Goal: Transaction & Acquisition: Book appointment/travel/reservation

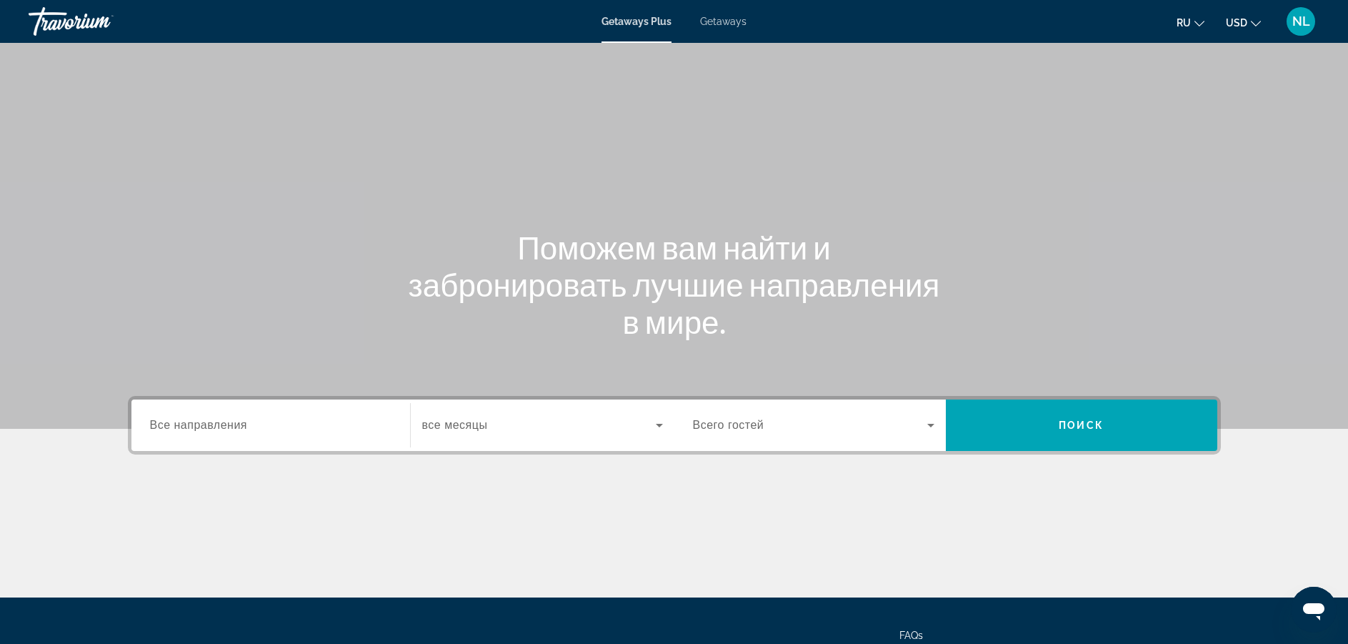
click at [709, 37] on div "Getaways Plus Getaways ru English Español Français Italiano Português русский U…" at bounding box center [674, 21] width 1348 height 37
click at [730, 25] on span "Getaways" at bounding box center [723, 21] width 46 height 11
click at [1313, 607] on icon "Открыть окно обмена сообщениями" at bounding box center [1313, 611] width 21 height 17
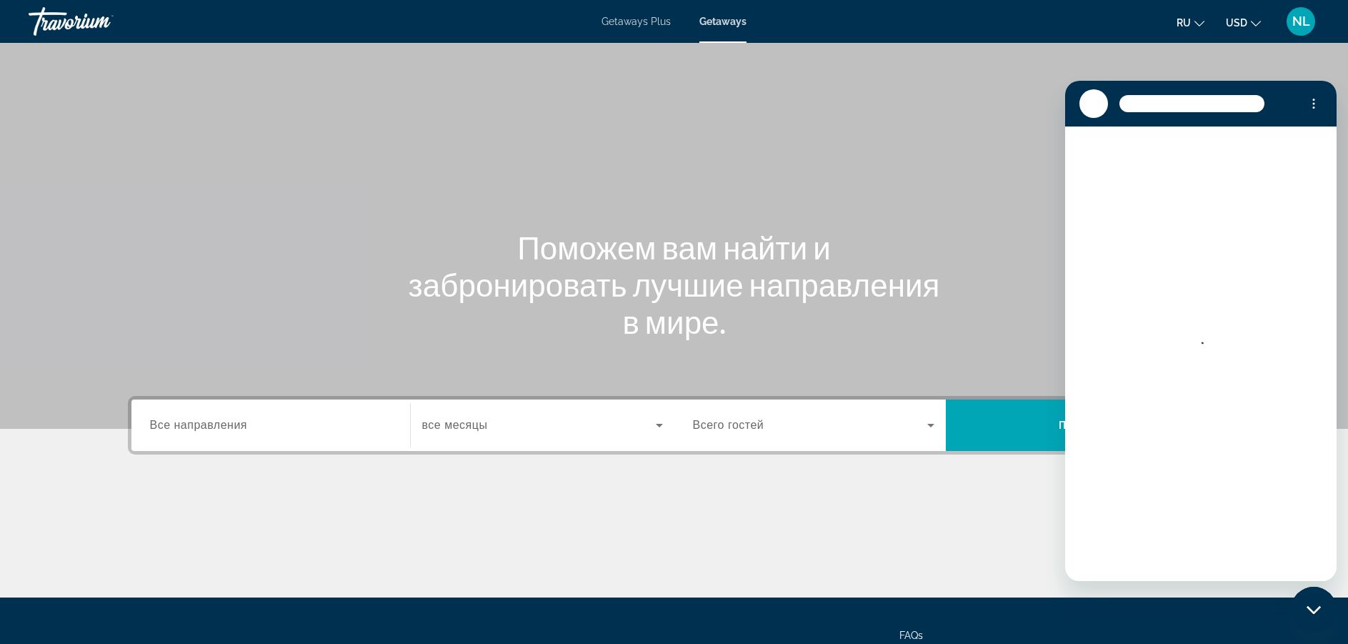
click at [978, 169] on div "Main content" at bounding box center [674, 214] width 1348 height 429
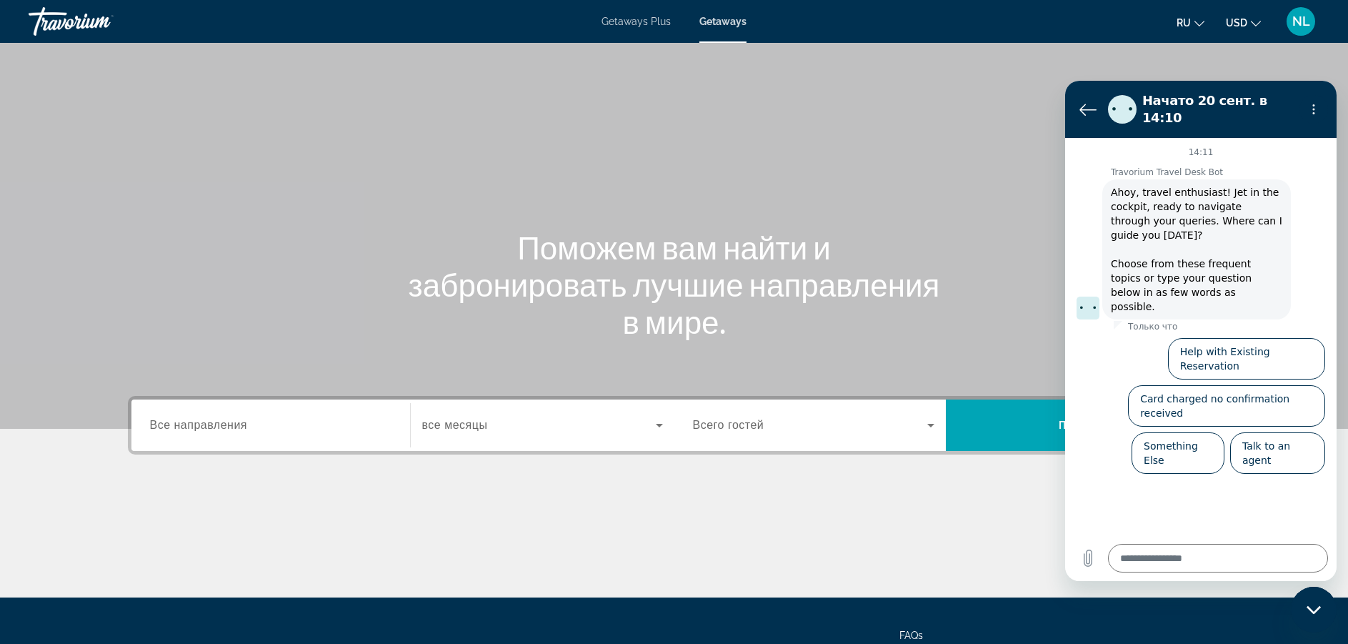
click at [1315, 607] on icon "Закрыть окно обмена сообщениями" at bounding box center [1314, 609] width 15 height 9
type textarea "*"
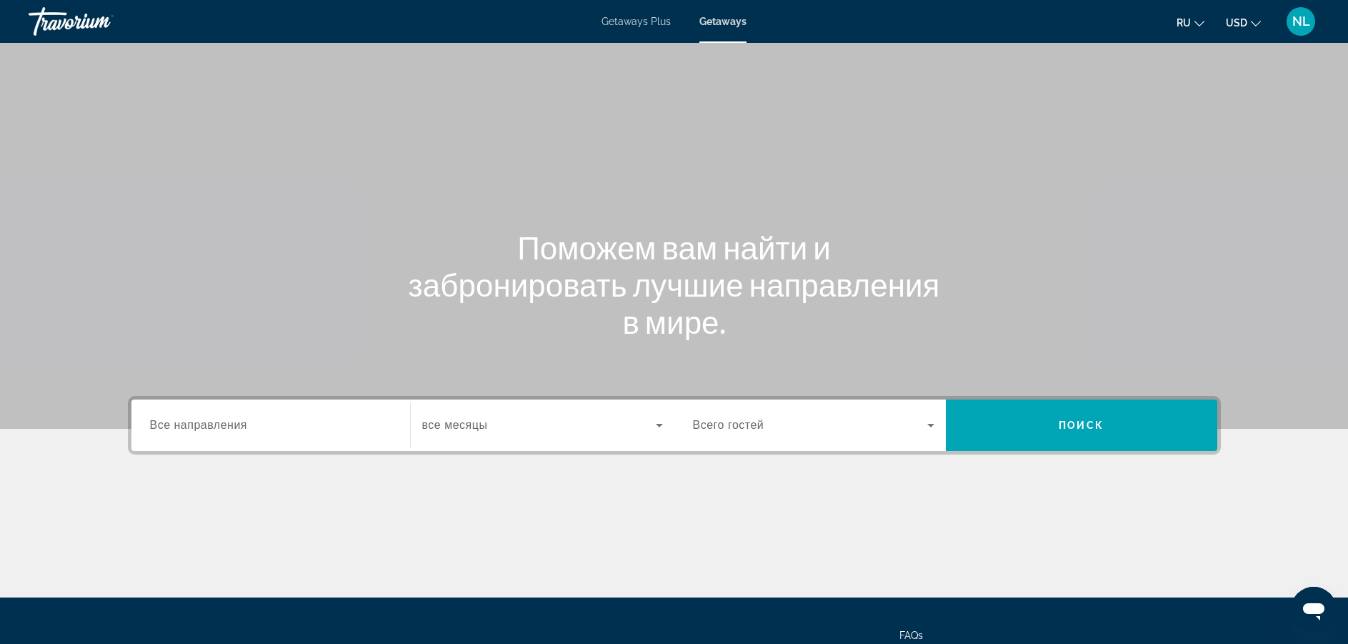
click at [231, 427] on span "Все направления" at bounding box center [199, 425] width 98 height 12
click at [231, 427] on input "Destination Все направления" at bounding box center [271, 425] width 242 height 17
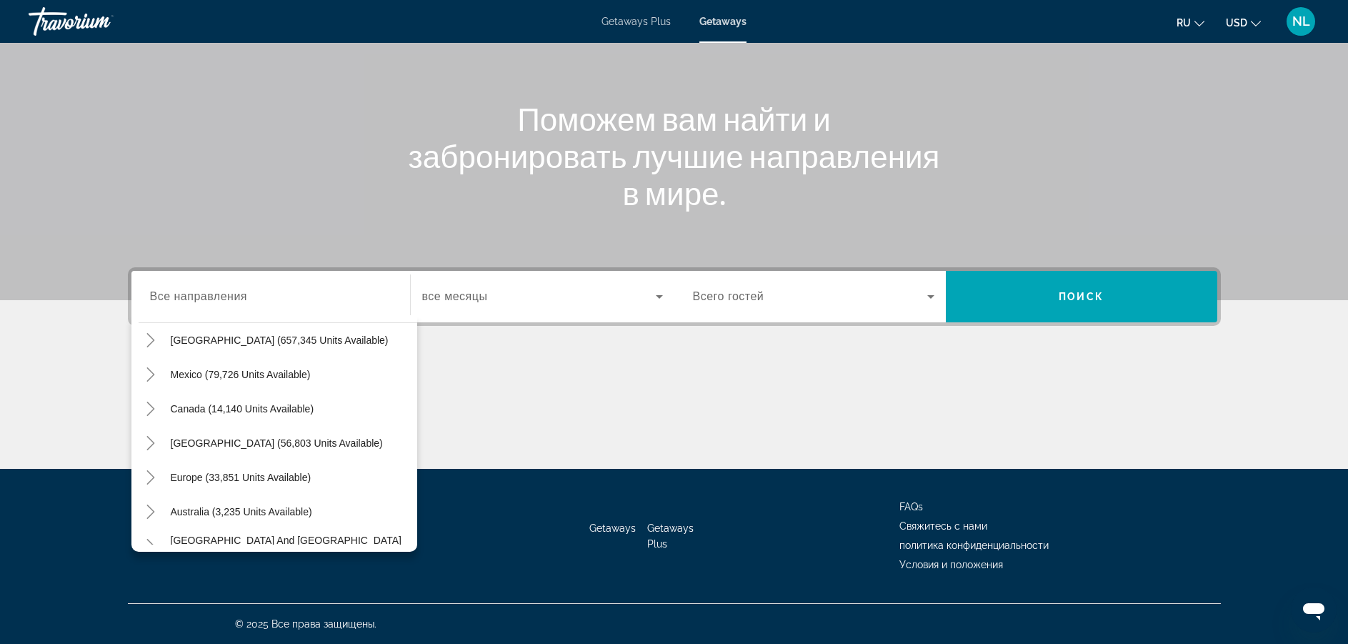
scroll to position [22, 0]
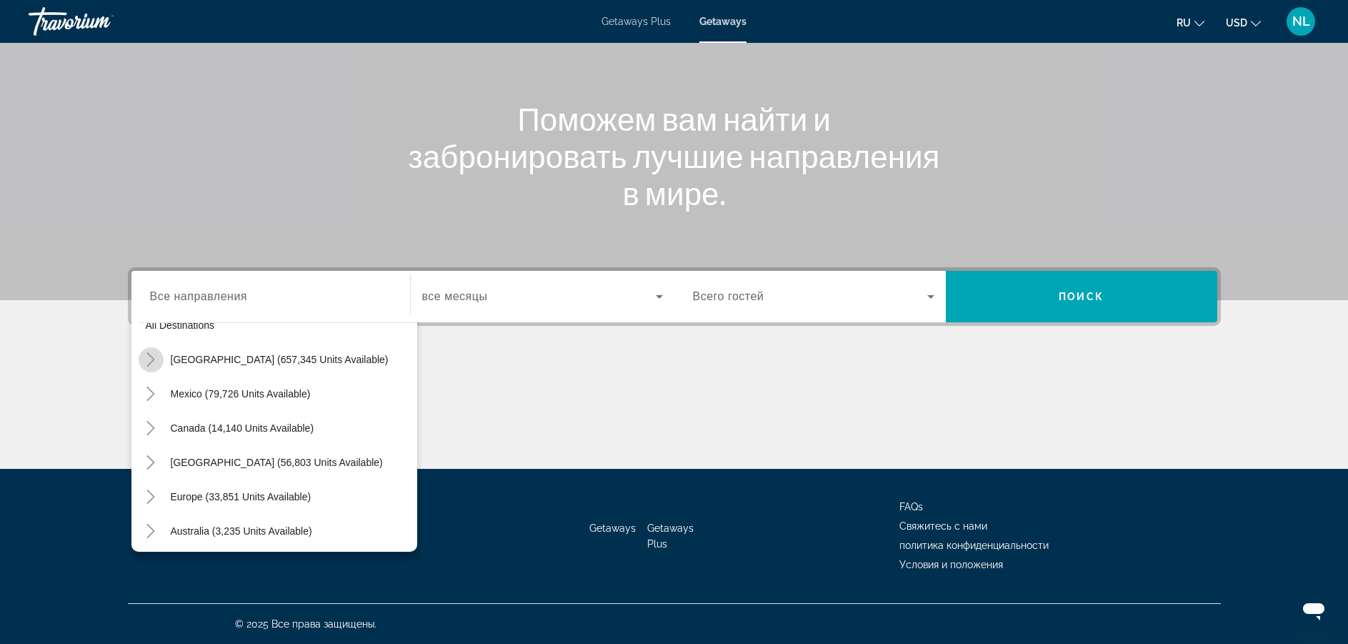
click at [151, 358] on icon "Toggle United States (657,345 units available)" at bounding box center [151, 359] width 14 height 14
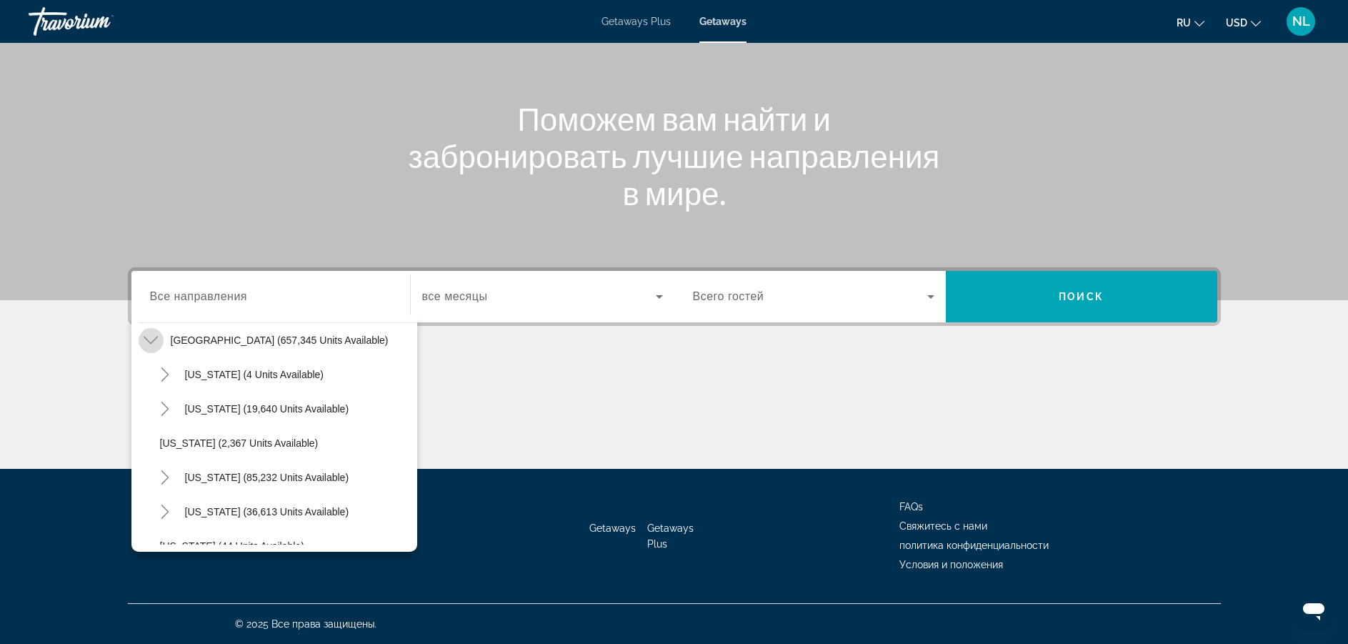
click at [149, 340] on icon "Toggle United States (657,345 units available)" at bounding box center [151, 340] width 14 height 14
click at [165, 382] on mat-icon "Toggle Alabama (4 units available)" at bounding box center [165, 374] width 25 height 25
click at [171, 442] on icon "Toggle Arizona (19,640 units available)" at bounding box center [165, 443] width 14 height 14
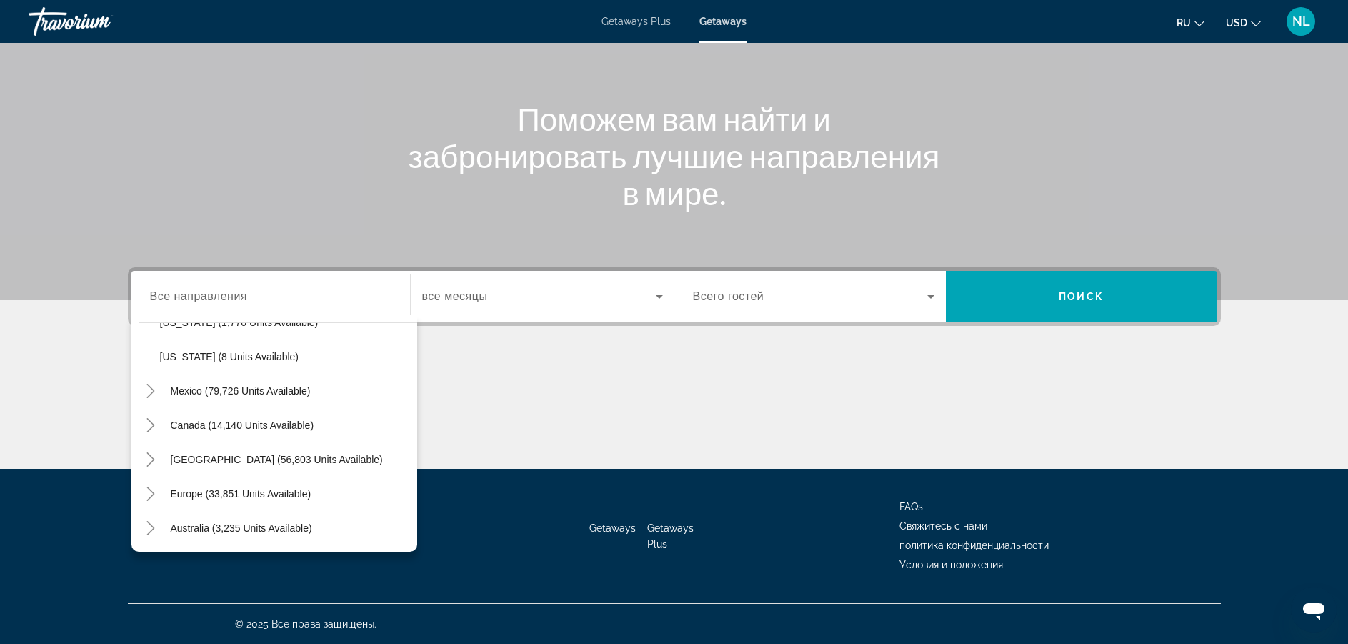
scroll to position [1841, 0]
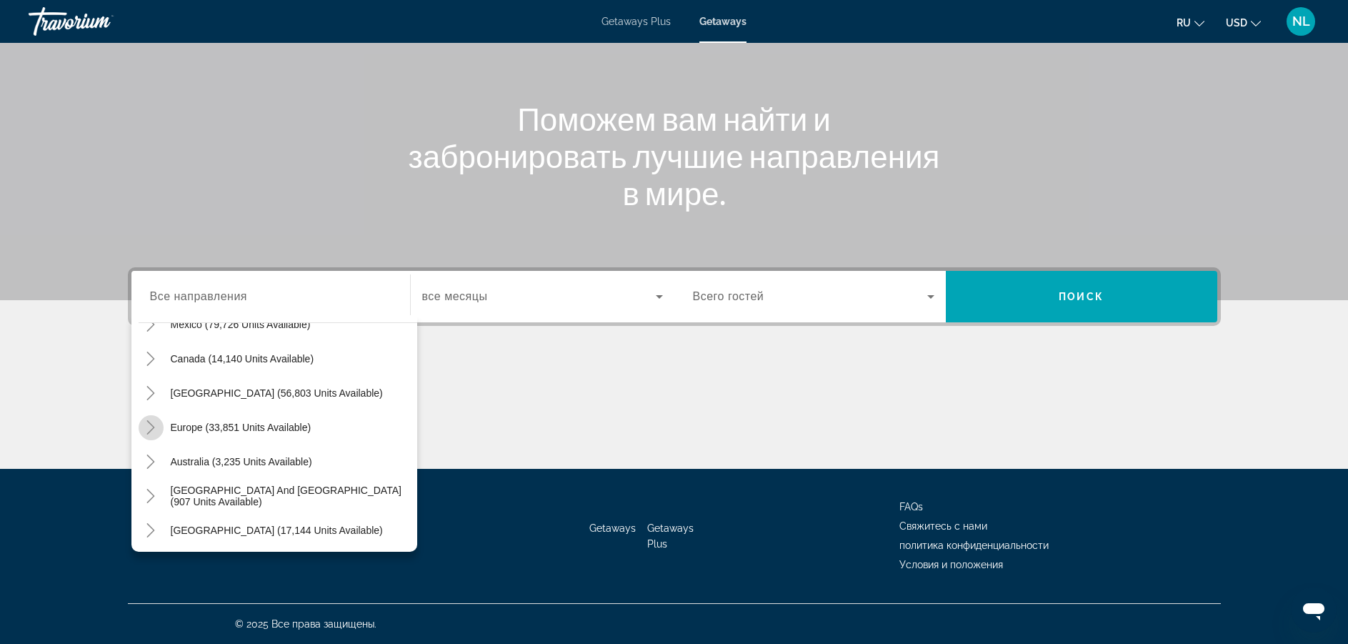
click at [151, 424] on icon "Toggle Europe (33,851 units available)" at bounding box center [151, 427] width 8 height 14
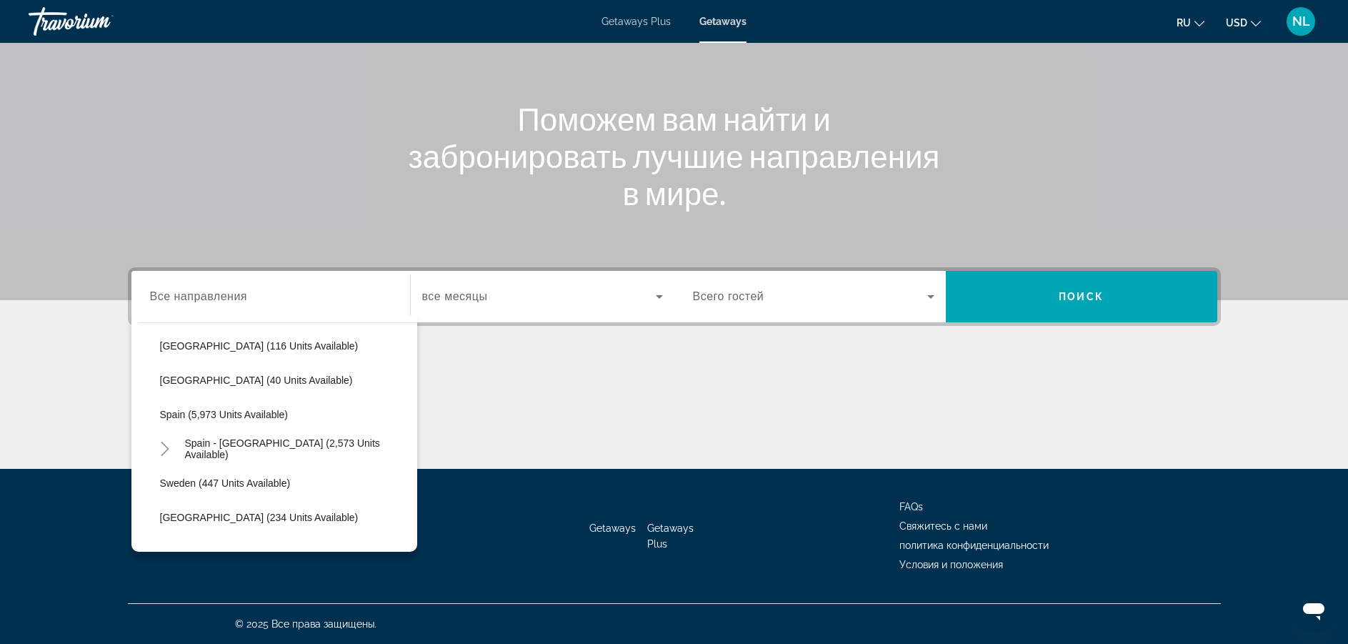
scroll to position [2500, 0]
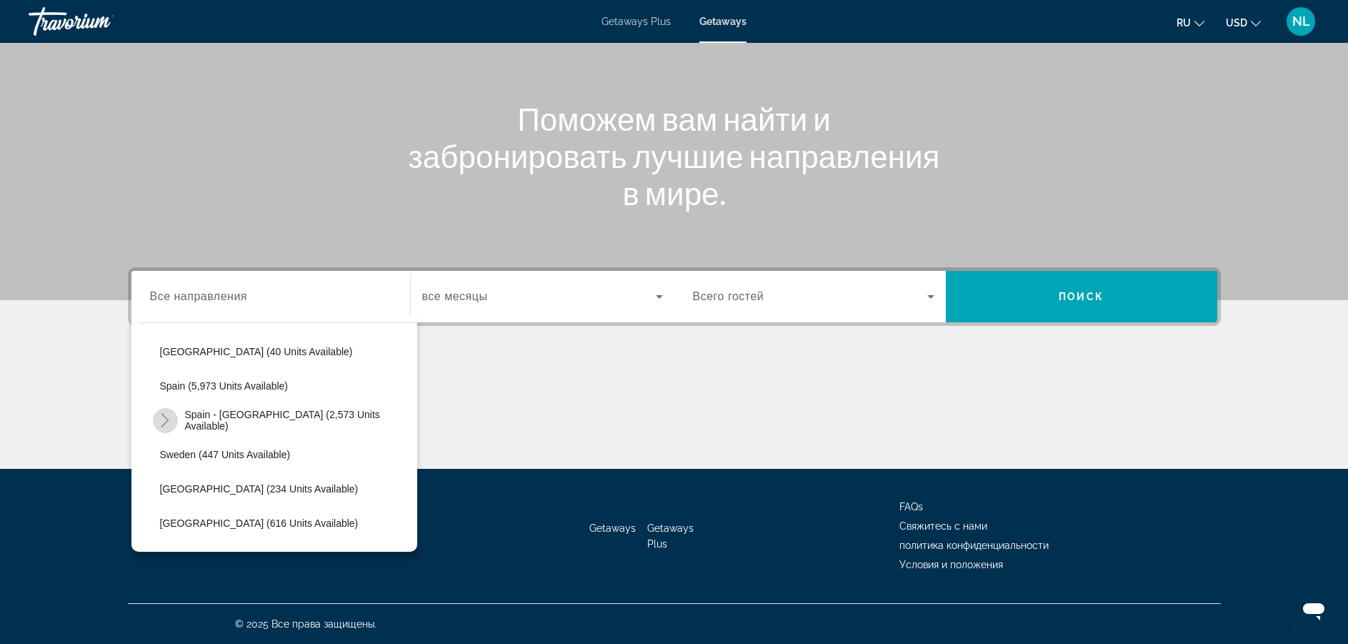
click at [166, 414] on icon "Toggle Spain - Canary Islands (2,573 units available)" at bounding box center [165, 420] width 14 height 14
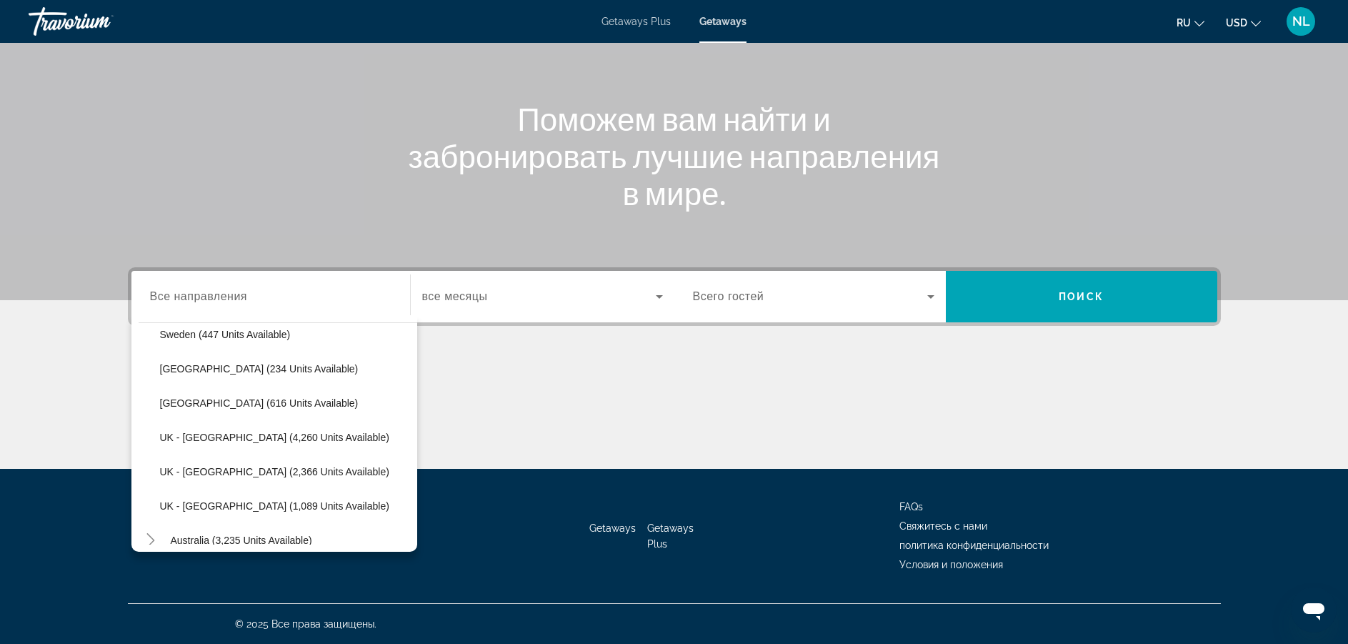
scroll to position [2785, 0]
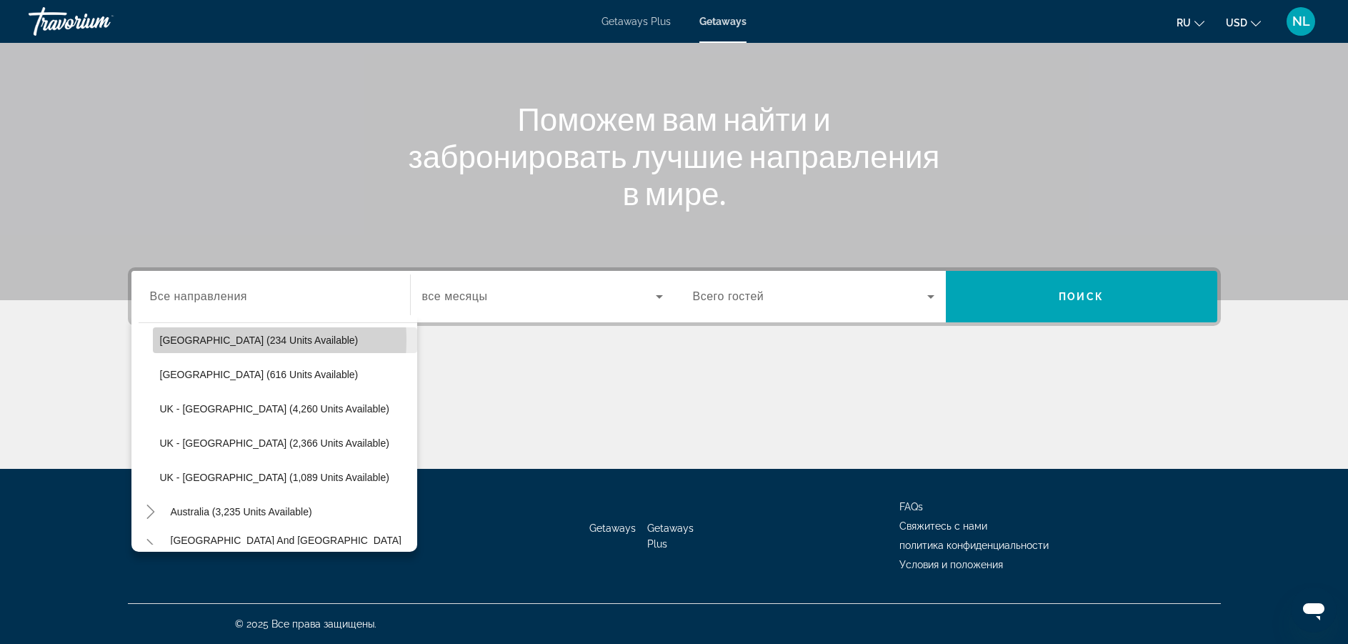
click at [217, 340] on span "[GEOGRAPHIC_DATA] (234 units available)" at bounding box center [259, 339] width 199 height 11
type input "**********"
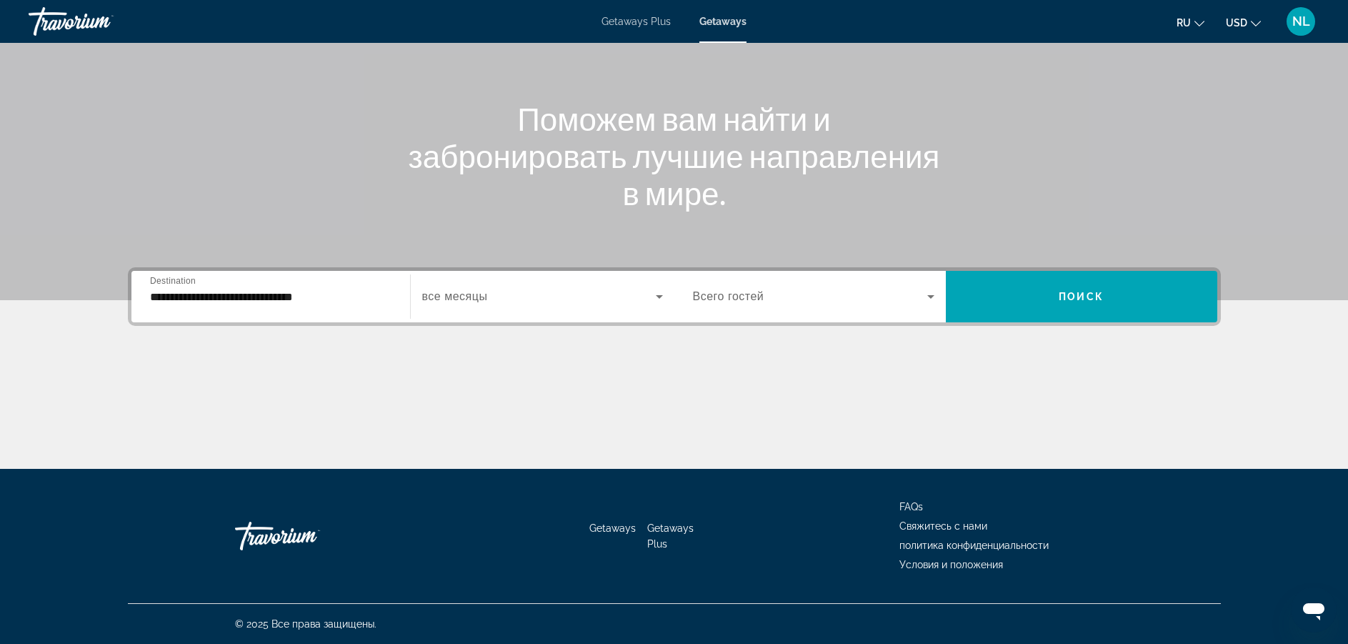
click at [443, 299] on span "все месяцы" at bounding box center [455, 296] width 66 height 12
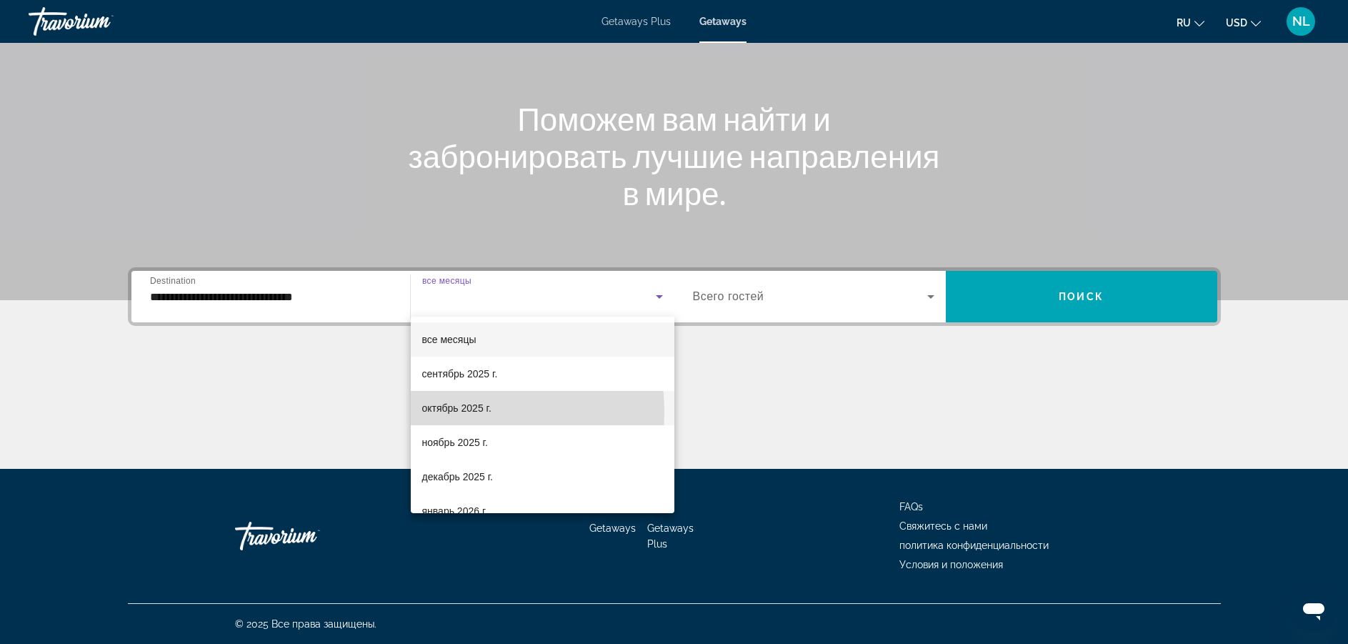
click at [453, 412] on span "октябрь 2025 г." at bounding box center [456, 407] width 69 height 17
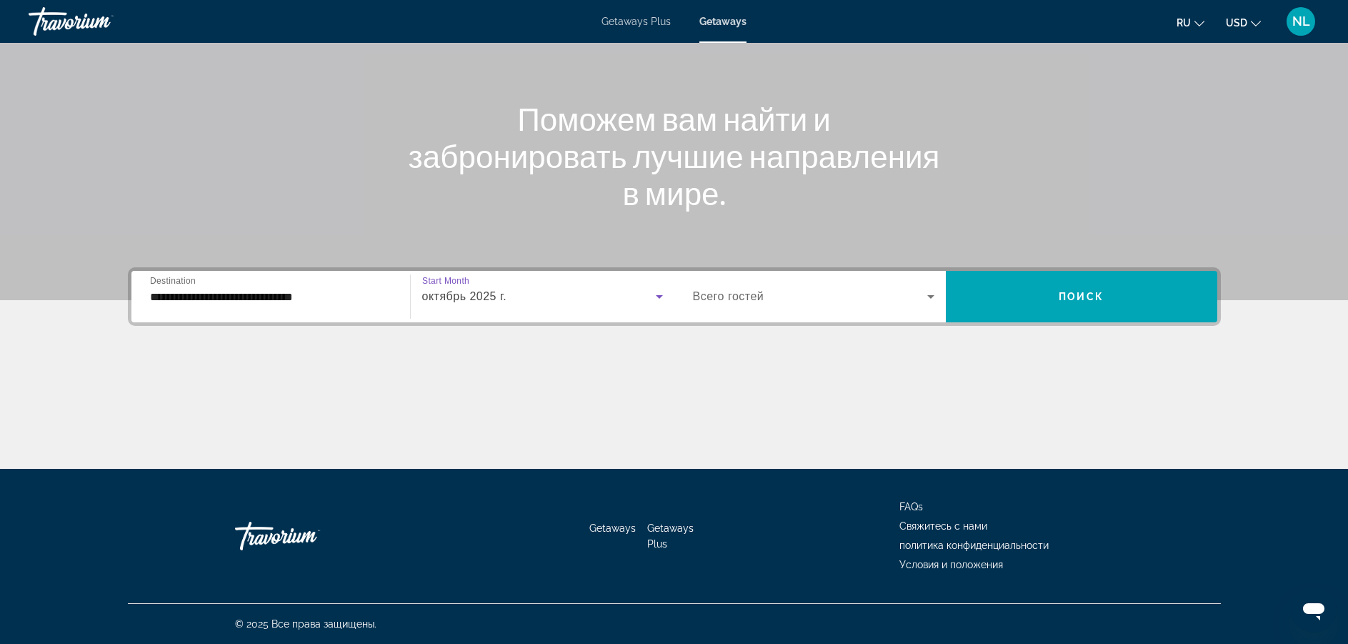
click at [775, 289] on span "Search widget" at bounding box center [810, 296] width 234 height 17
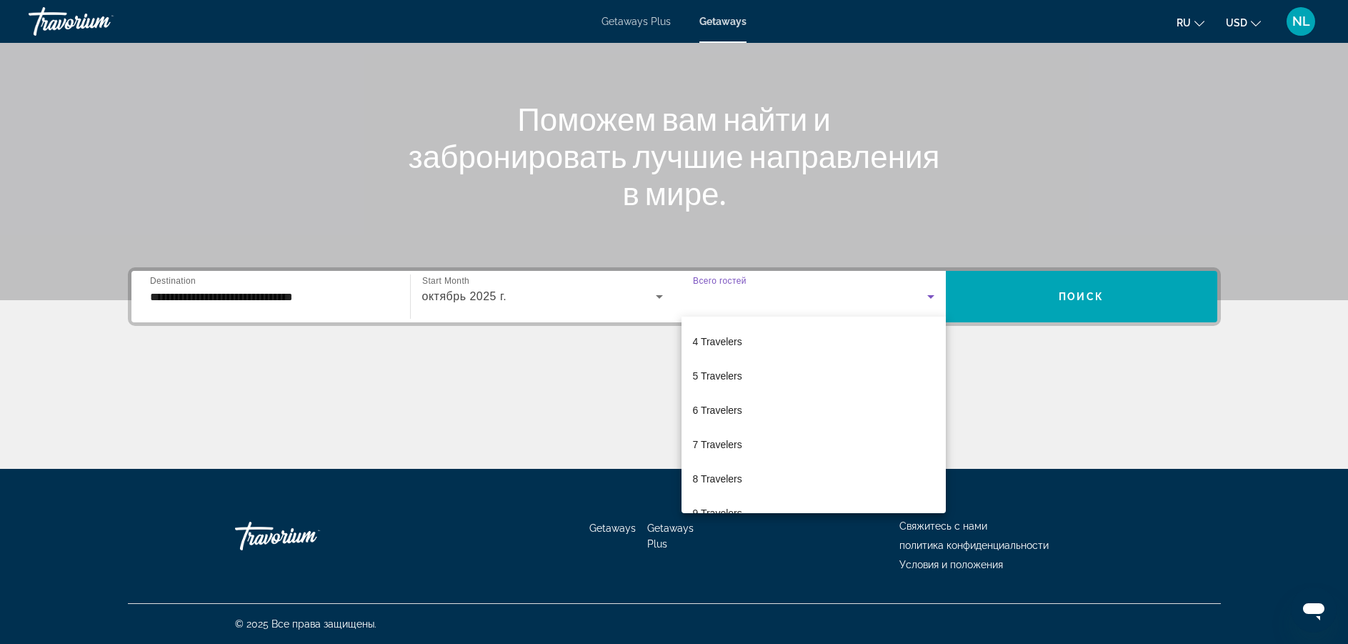
scroll to position [0, 0]
click at [239, 289] on div at bounding box center [674, 322] width 1348 height 644
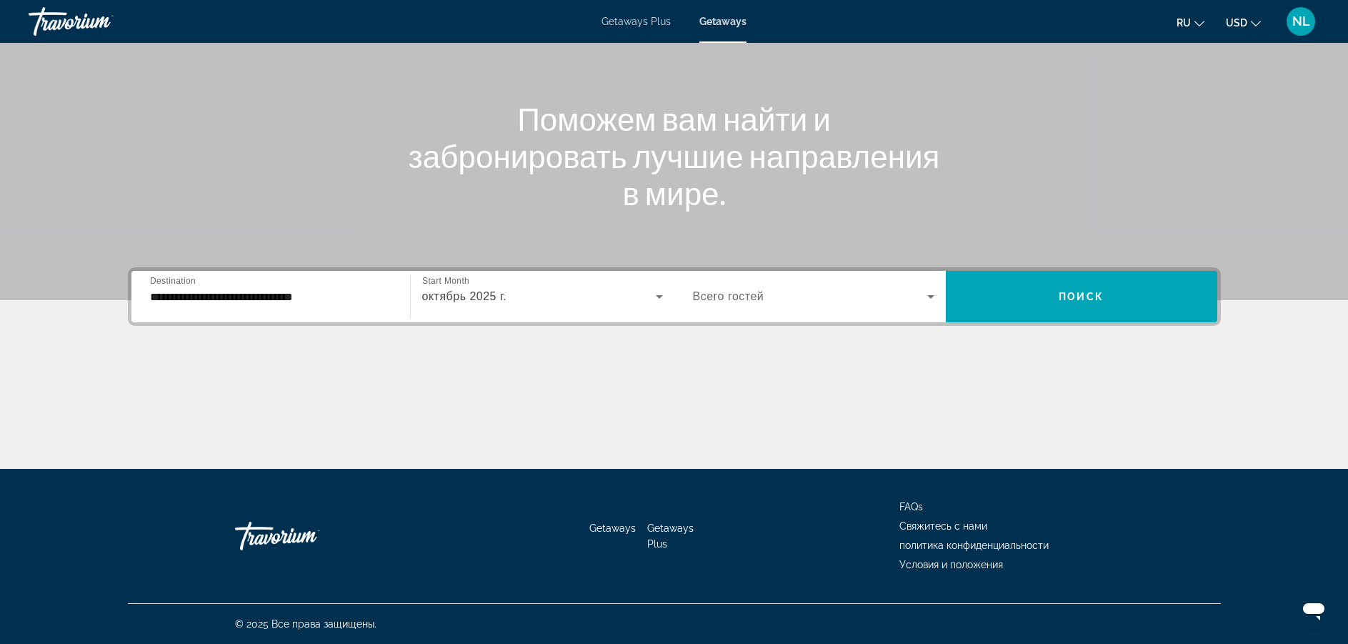
click at [192, 279] on span "Destination" at bounding box center [173, 280] width 46 height 9
click at [192, 289] on input "**********" at bounding box center [271, 297] width 242 height 17
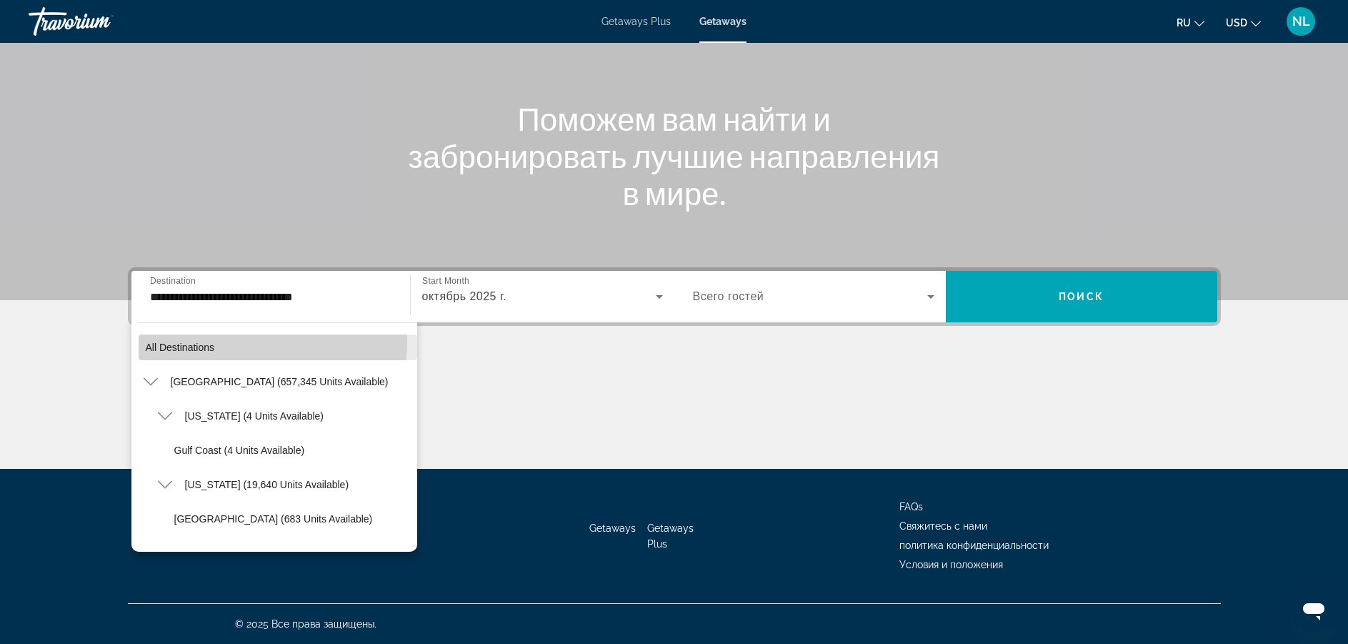
click at [233, 342] on span "Search widget" at bounding box center [278, 347] width 279 height 34
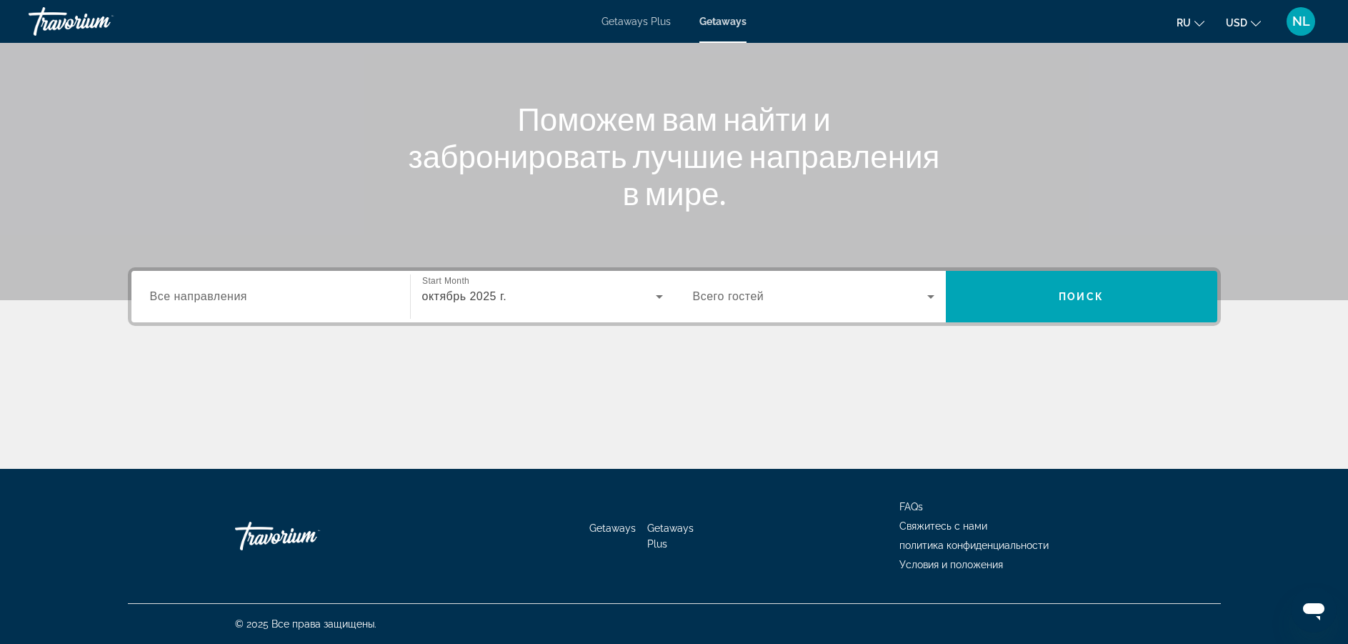
click at [406, 291] on div "Start Month все месяцы октябрь 2025 г." at bounding box center [539, 296] width 272 height 51
click at [445, 298] on span "октябрь 2025 г." at bounding box center [464, 296] width 85 height 12
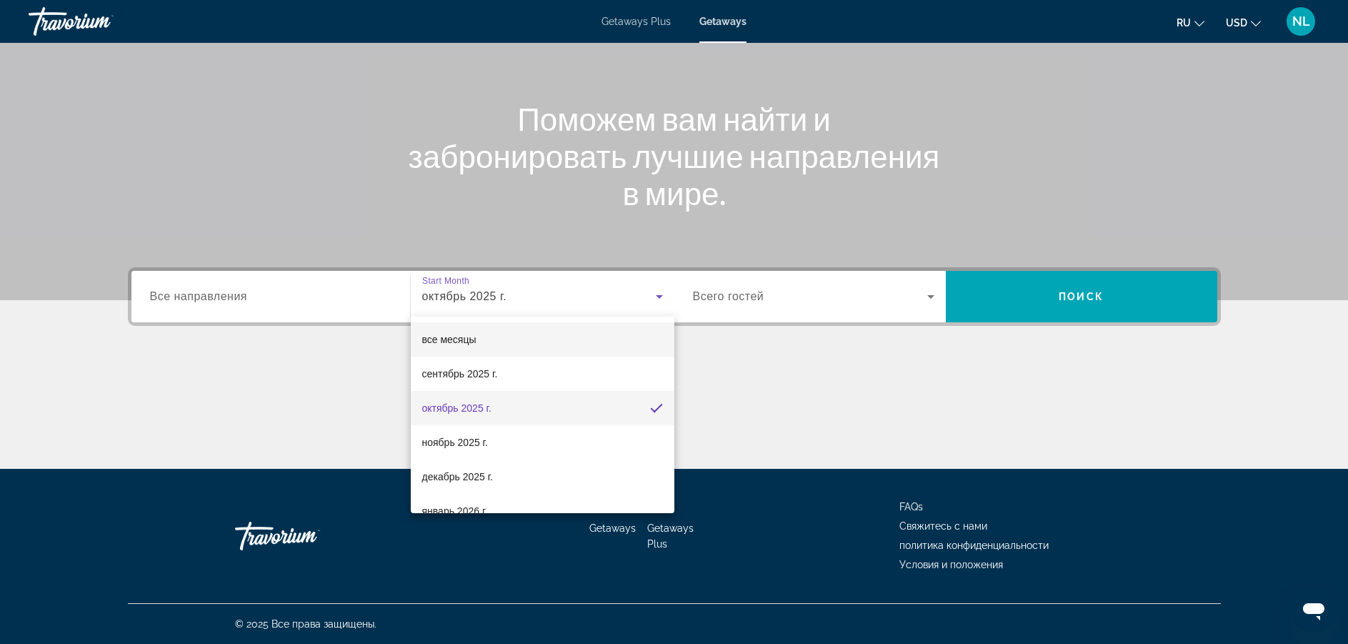
click at [457, 338] on span "все месяцы" at bounding box center [449, 339] width 54 height 11
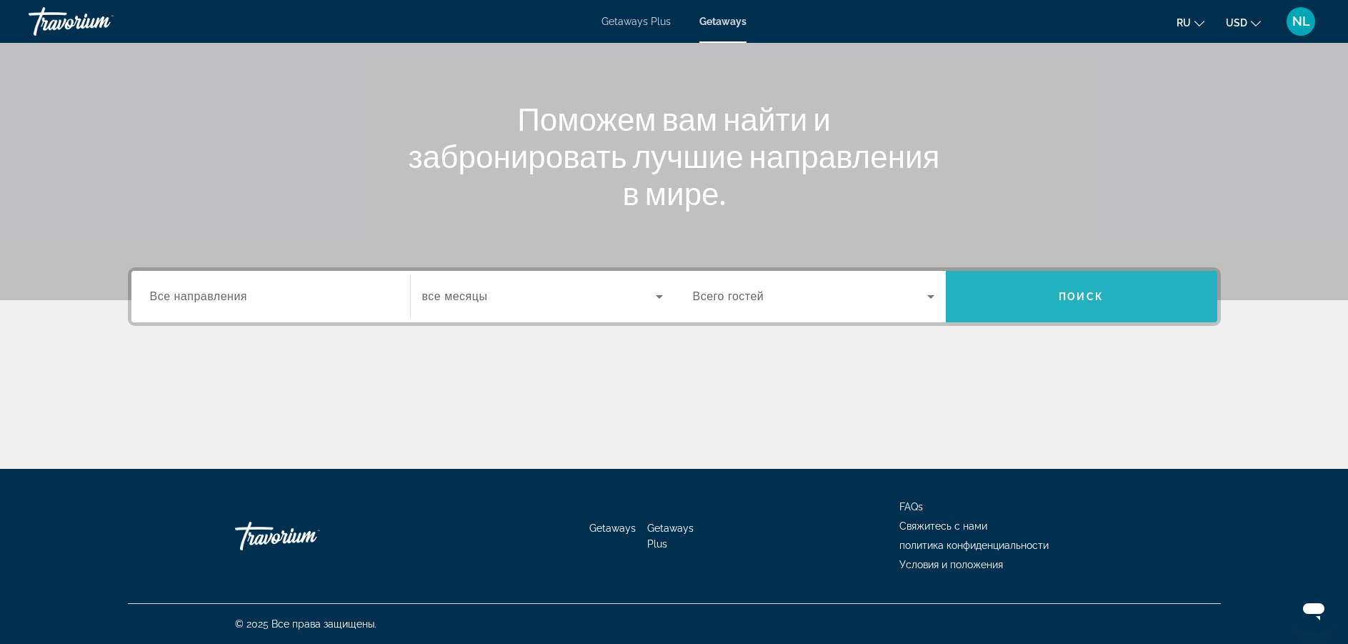
click at [1008, 307] on span "Search widget" at bounding box center [1082, 296] width 272 height 34
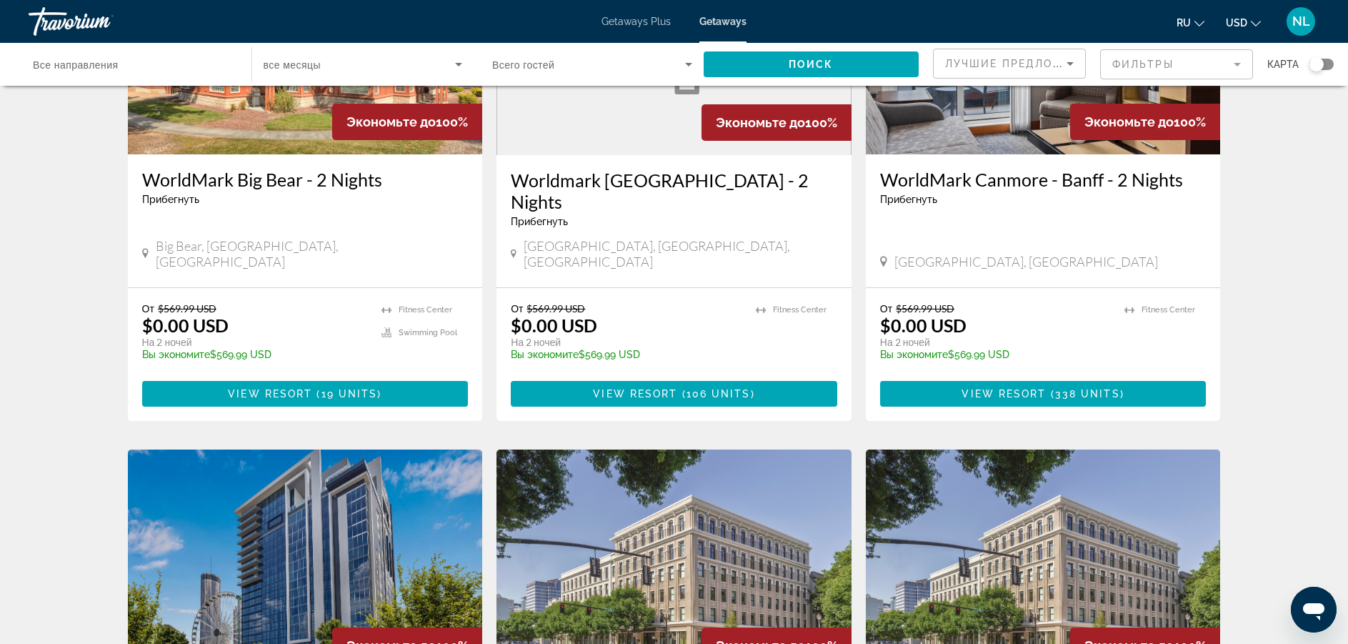
scroll to position [1258, 0]
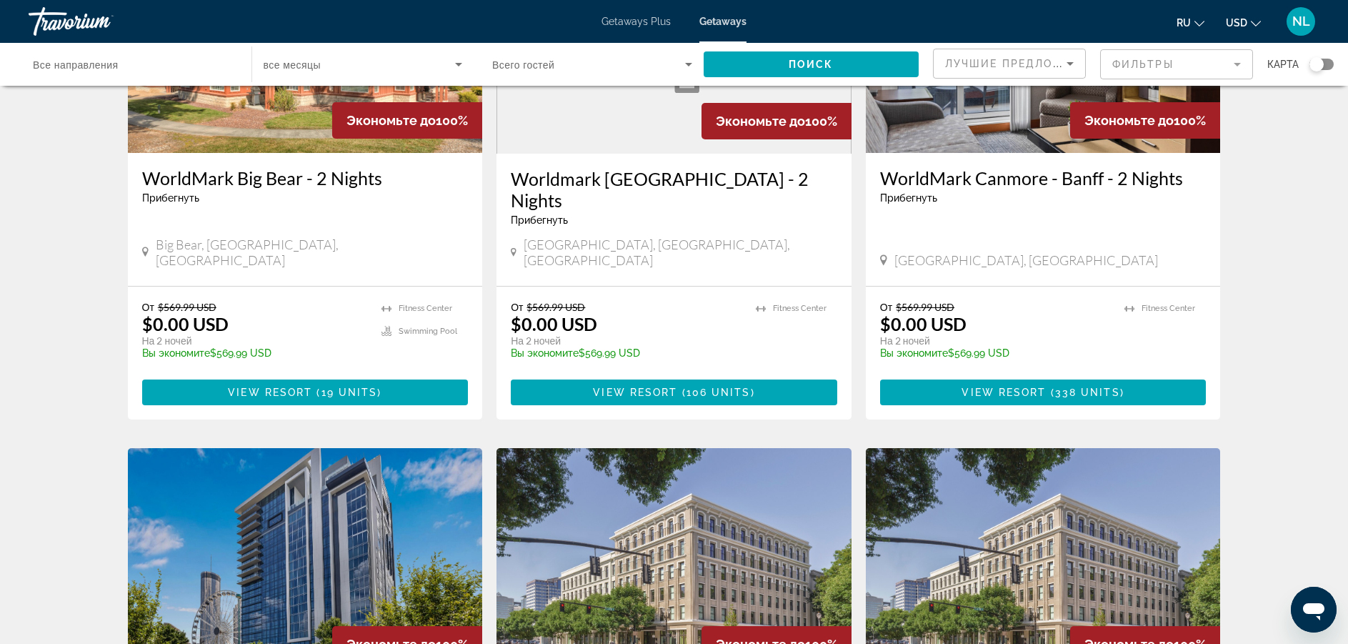
click at [1158, 66] on mat-form-field "Фильтры" at bounding box center [1176, 64] width 153 height 30
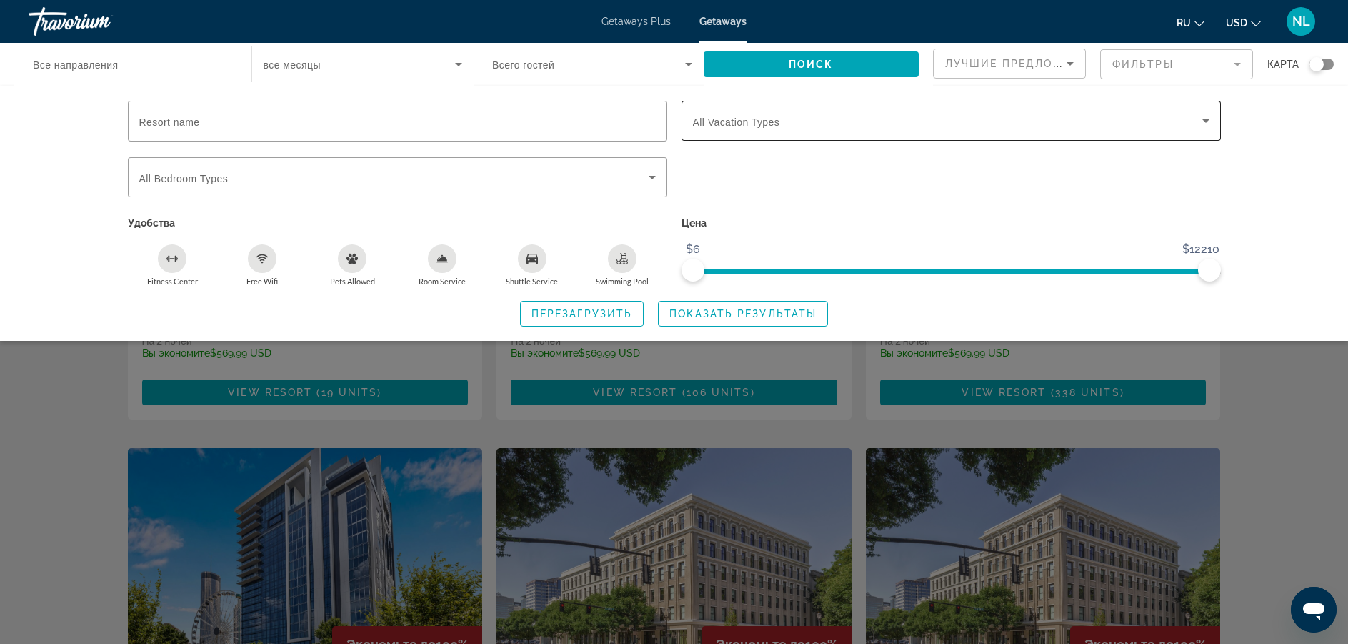
click at [791, 131] on div "Search widget" at bounding box center [951, 121] width 517 height 40
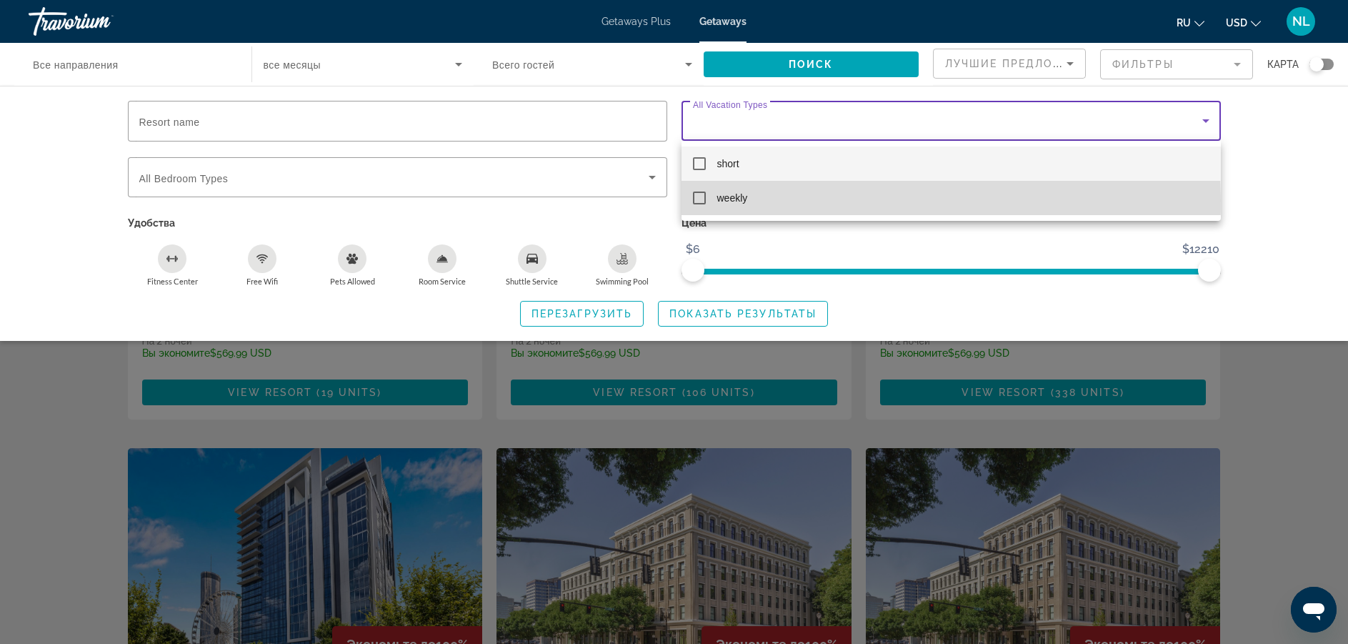
click at [700, 200] on mat-pseudo-checkbox at bounding box center [699, 198] width 13 height 13
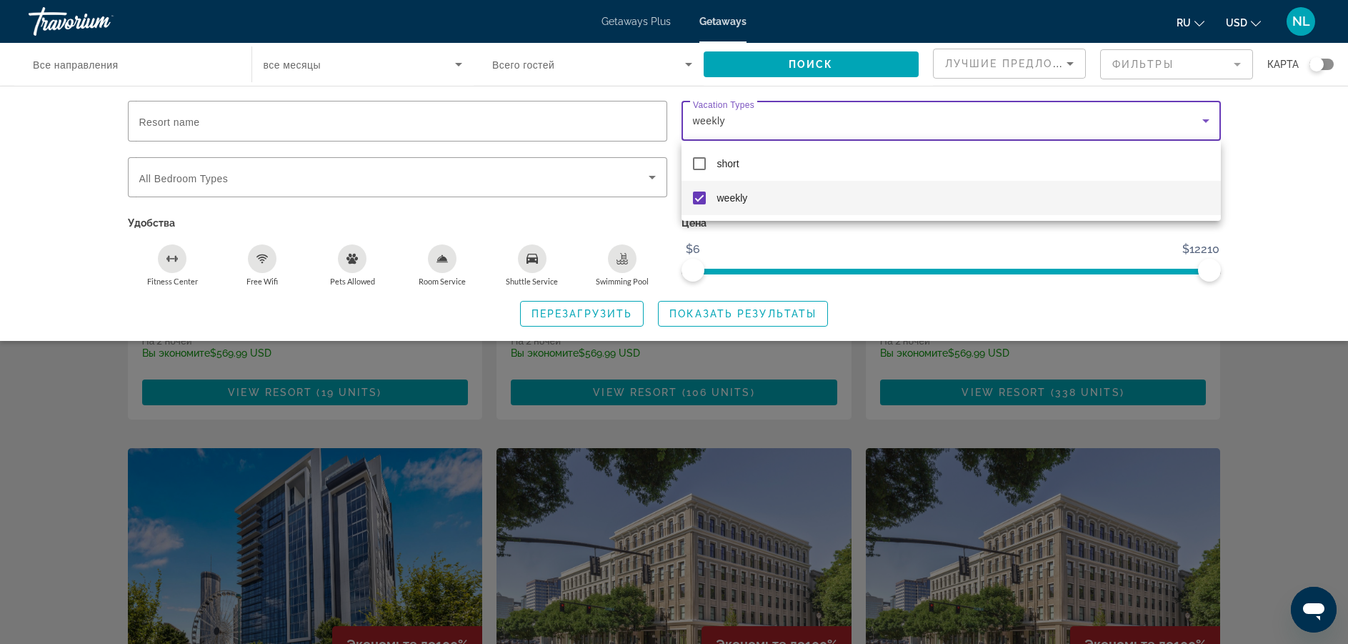
click at [697, 314] on div at bounding box center [674, 322] width 1348 height 644
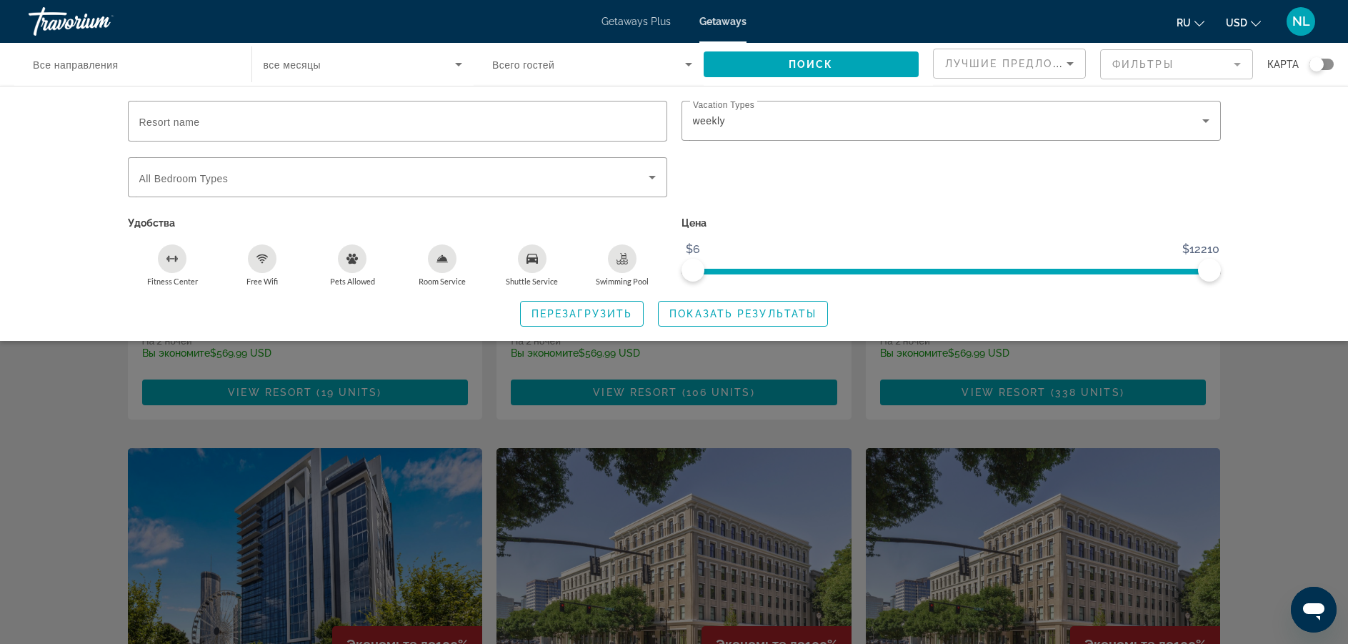
drag, startPoint x: 697, startPoint y: 314, endPoint x: 669, endPoint y: 312, distance: 28.7
click at [669, 312] on span "Search widget" at bounding box center [743, 314] width 169 height 34
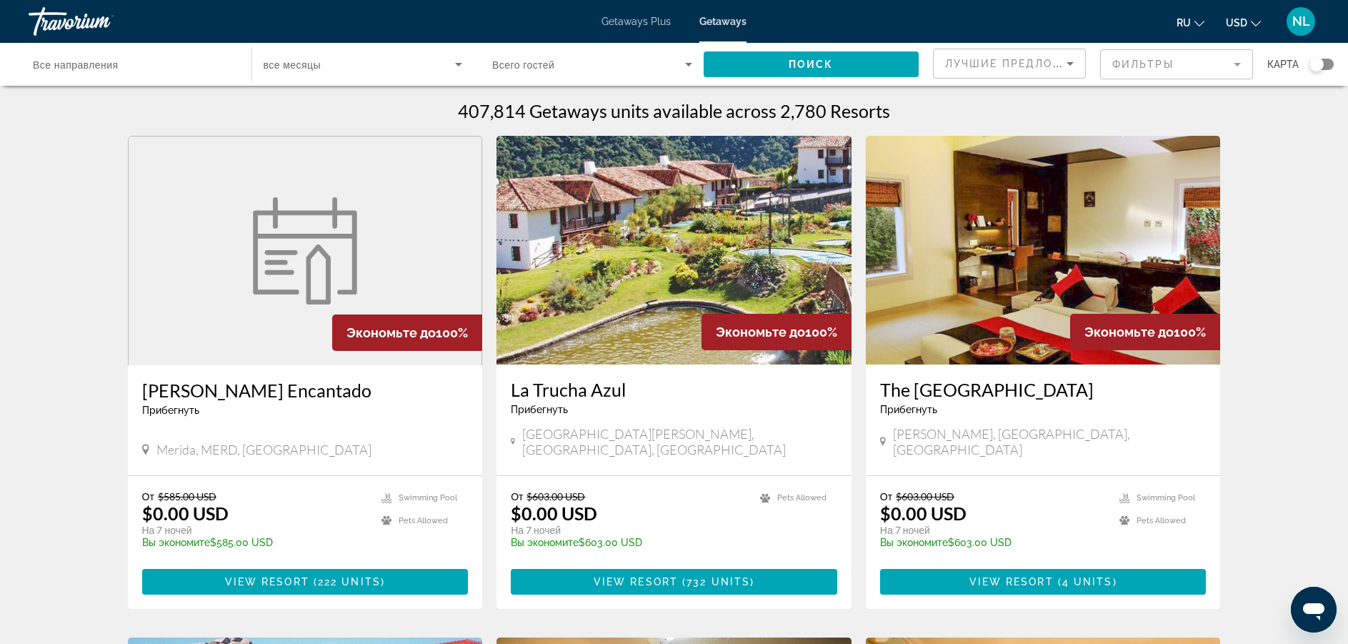
click at [1247, 30] on button "USD USD ($) MXN (Mex$) CAD (Can$) GBP (£) EUR (€) AUD (A$) NZD (NZ$) CNY (CN¥)" at bounding box center [1243, 22] width 35 height 21
click at [1212, 125] on button "EUR (€)" at bounding box center [1215, 131] width 71 height 19
click at [1251, 25] on icon "Change currency" at bounding box center [1256, 24] width 10 height 10
click at [1219, 133] on button "EUR (€)" at bounding box center [1215, 131] width 71 height 19
click at [1244, 24] on span "EUR" at bounding box center [1238, 22] width 20 height 11
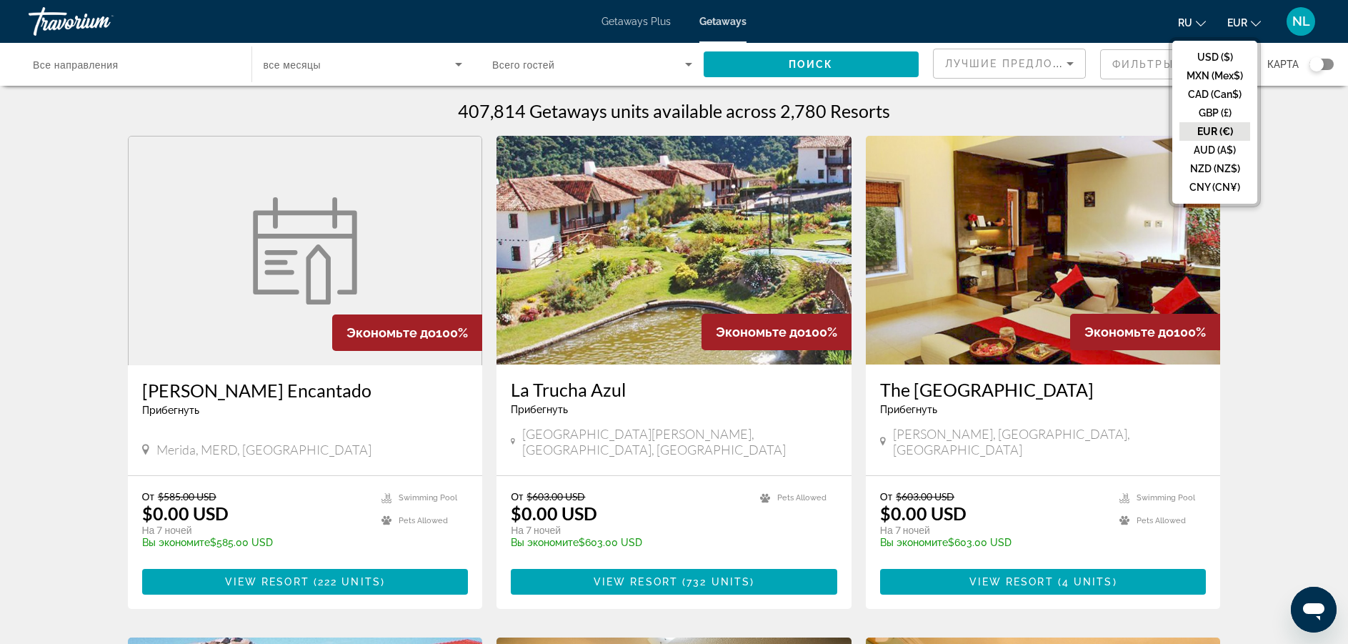
click at [1220, 130] on button "EUR (€)" at bounding box center [1215, 131] width 71 height 19
click at [1319, 63] on div "Search widget" at bounding box center [1317, 64] width 14 height 14
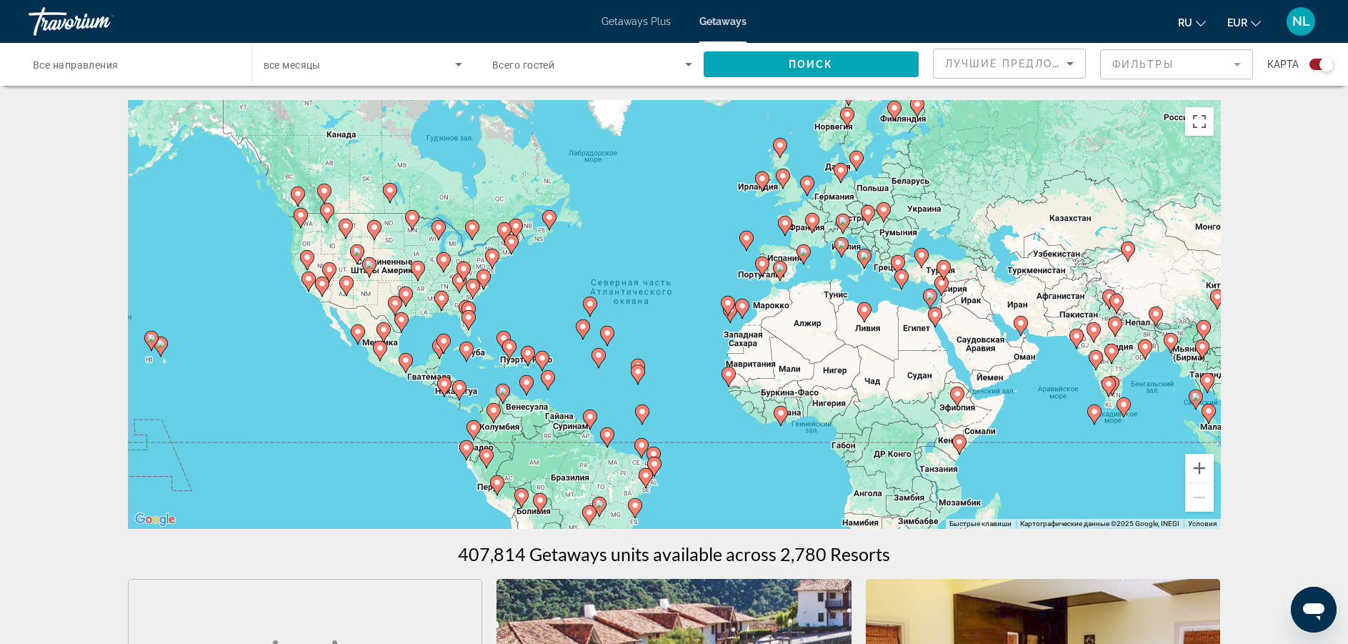
click at [874, 224] on gmp-advanced-marker "Main content" at bounding box center [868, 214] width 14 height 21
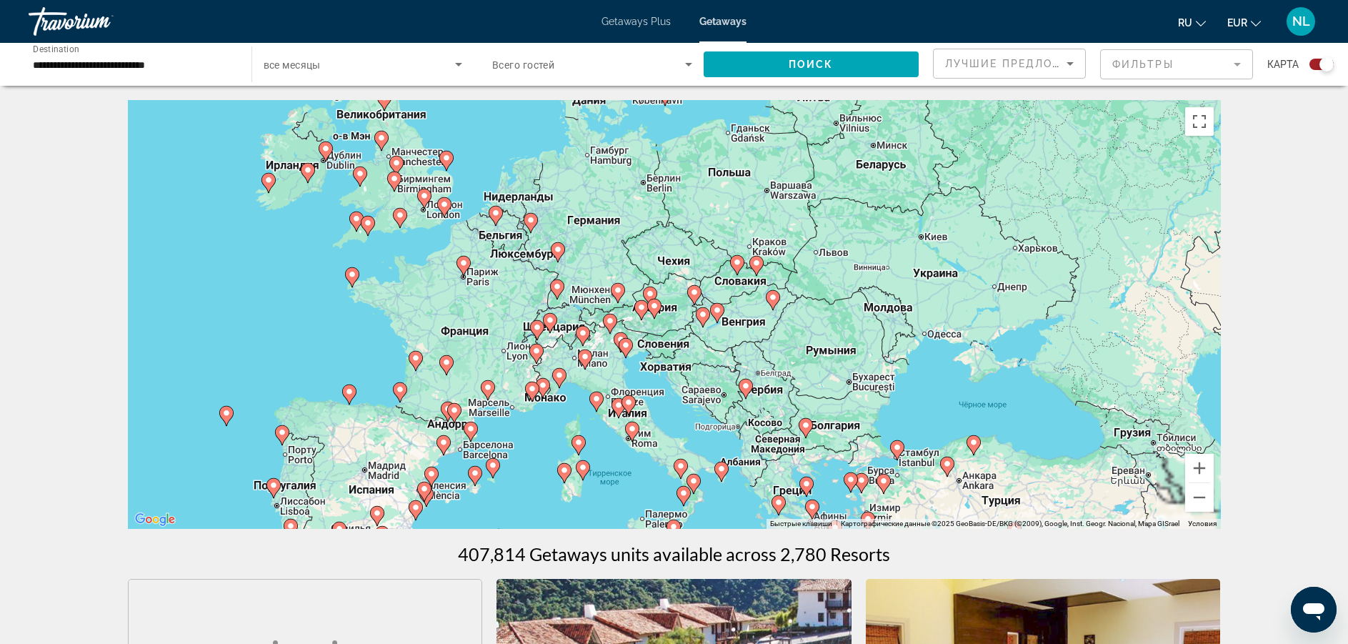
drag, startPoint x: 531, startPoint y: 309, endPoint x: 562, endPoint y: 327, distance: 35.5
click at [562, 327] on div "Чтобы активировать перетаскивание с помощью клавиатуры, нажмите Alt + Ввод. Пос…" at bounding box center [674, 314] width 1093 height 429
click at [536, 331] on image "Main content" at bounding box center [537, 327] width 9 height 9
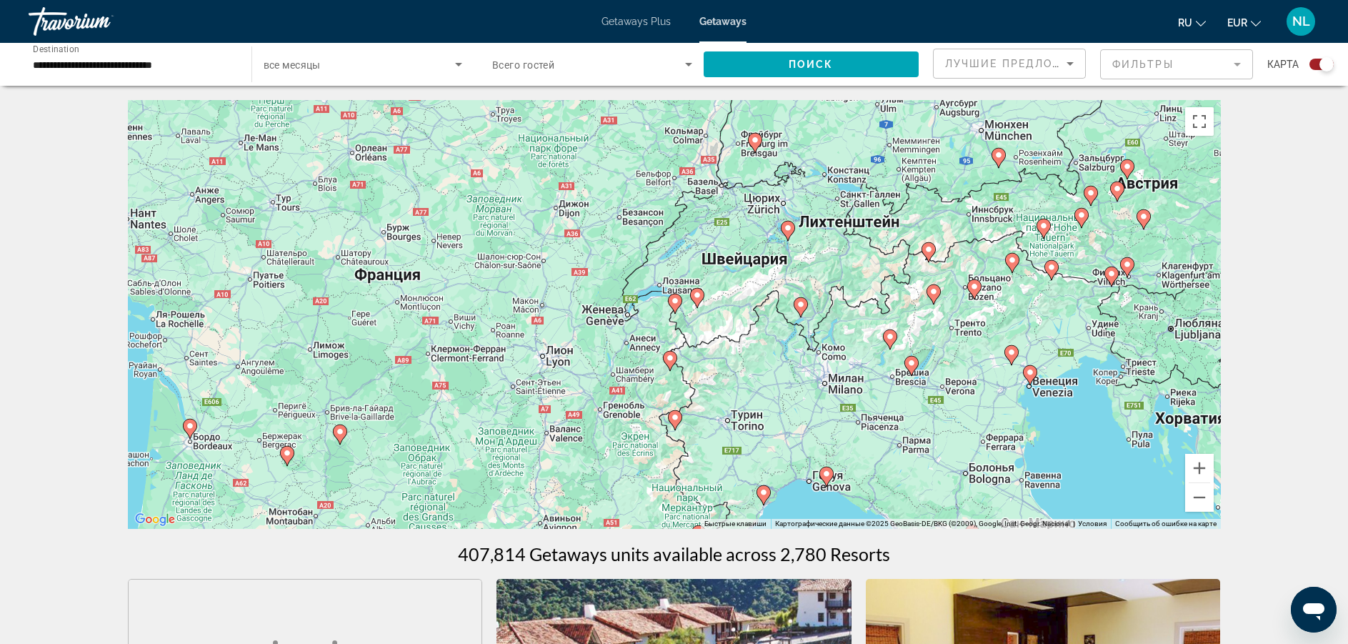
click at [672, 303] on image "Main content" at bounding box center [675, 301] width 9 height 9
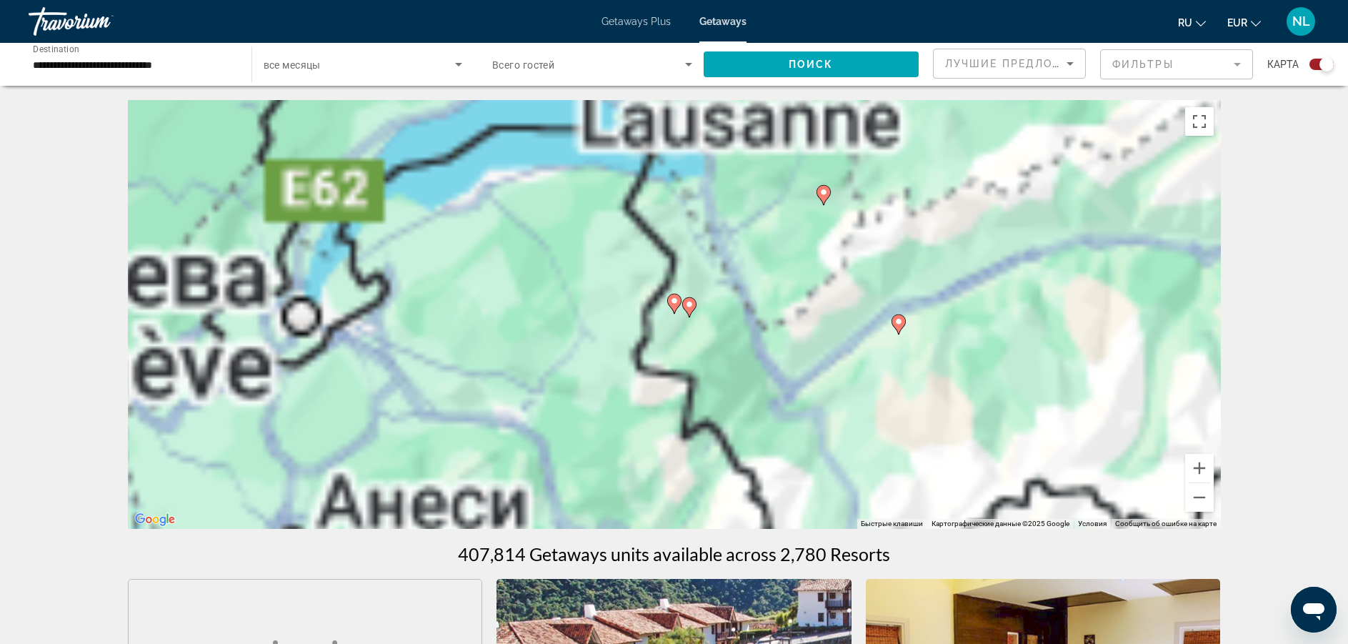
click at [672, 303] on image "Main content" at bounding box center [674, 301] width 9 height 9
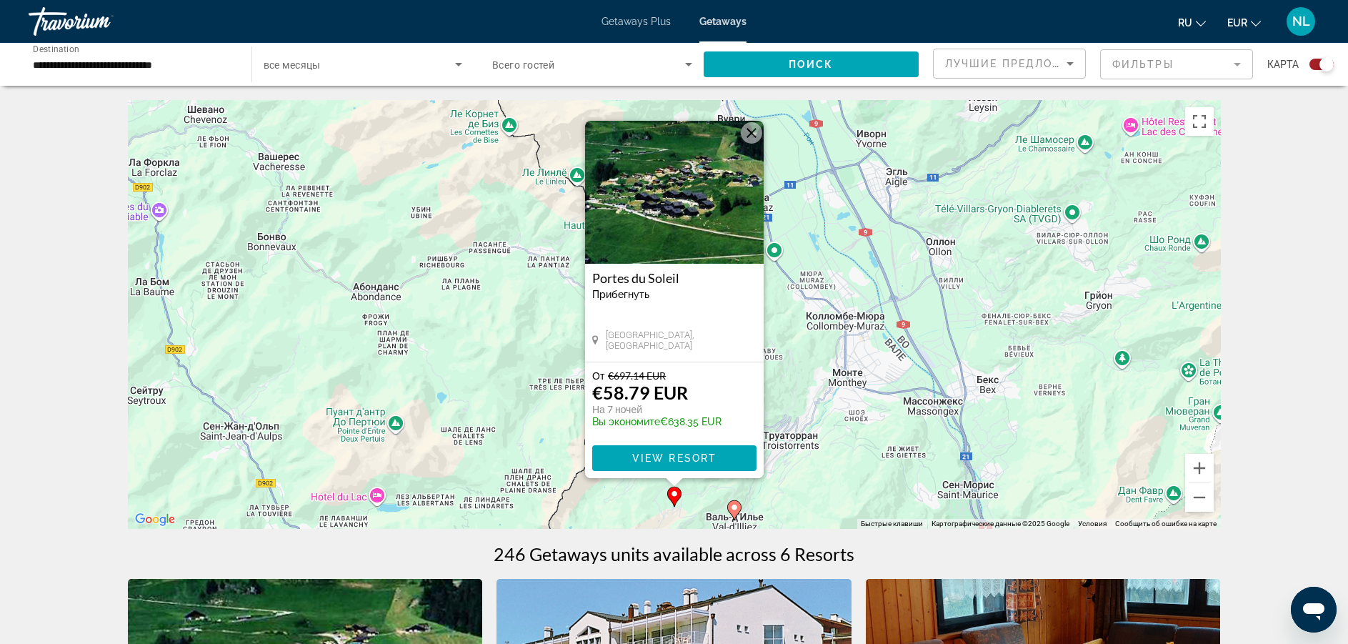
click at [733, 503] on icon "Main content" at bounding box center [733, 510] width 13 height 19
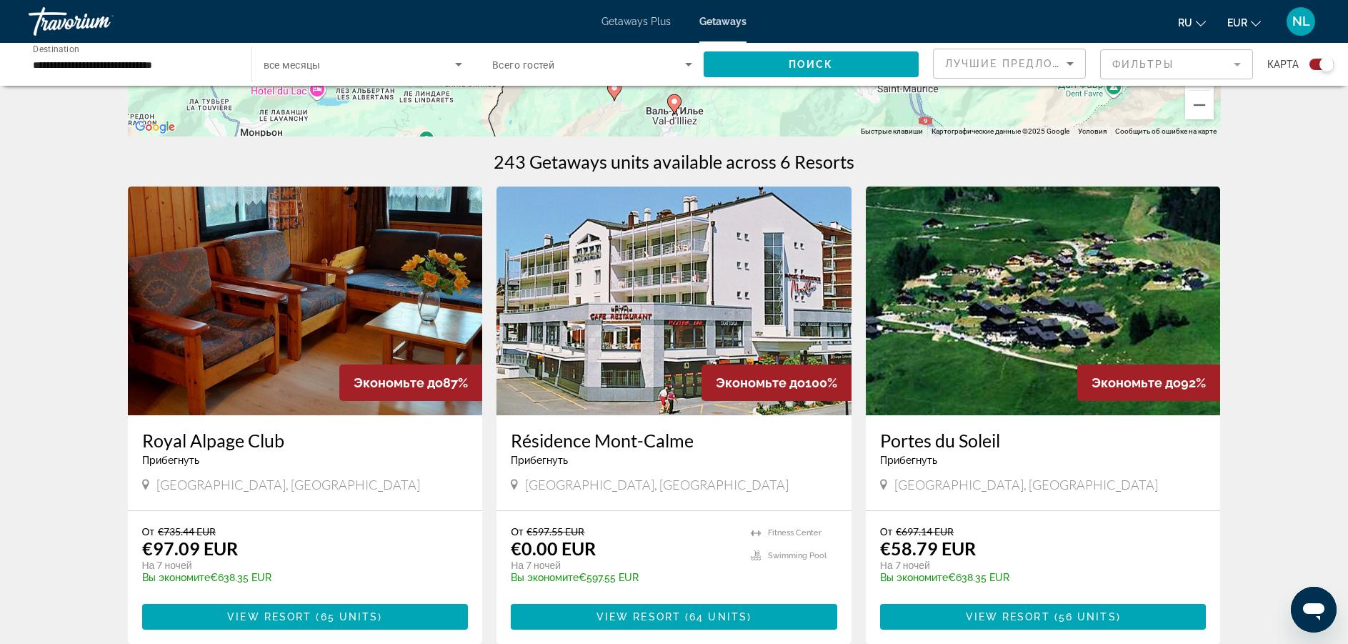
scroll to position [314, 0]
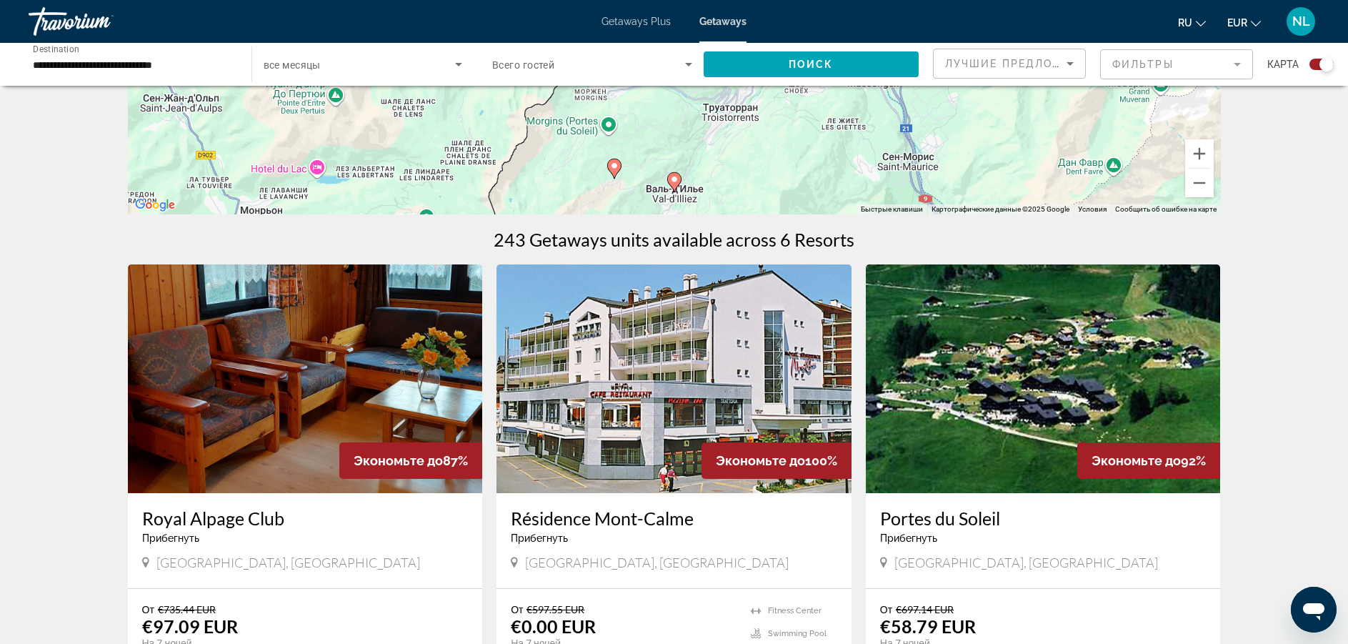
click at [132, 54] on div "**********" at bounding box center [133, 64] width 200 height 41
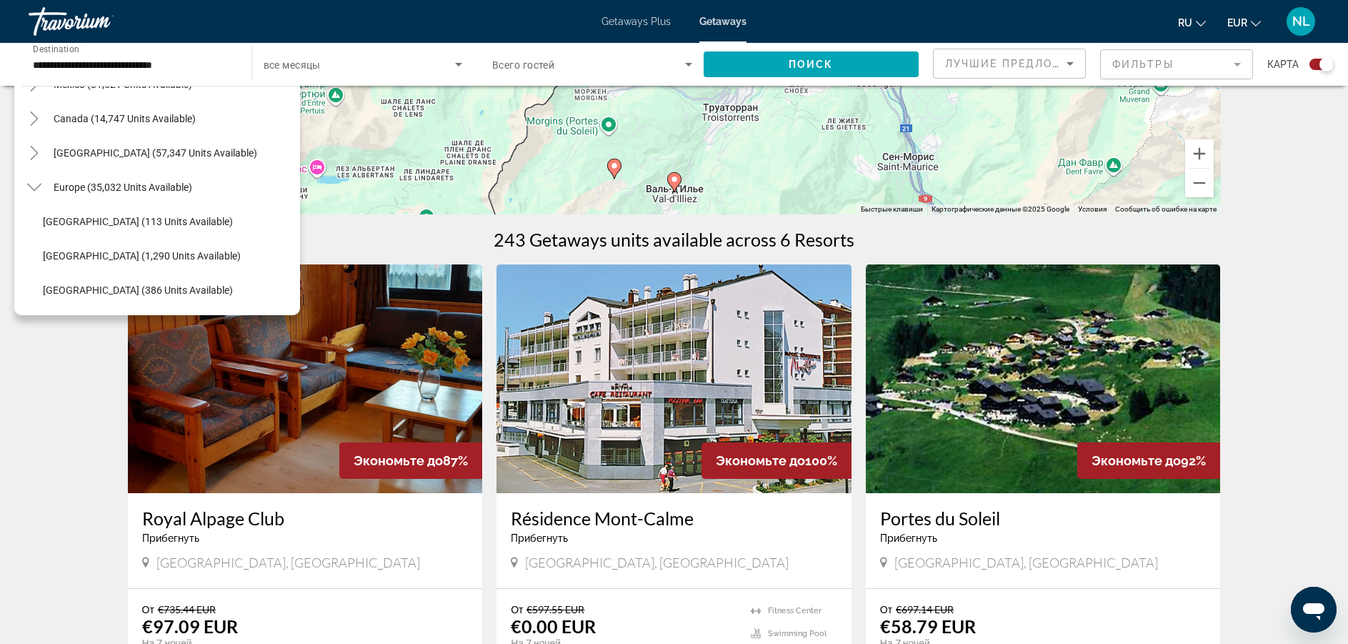
scroll to position [0, 0]
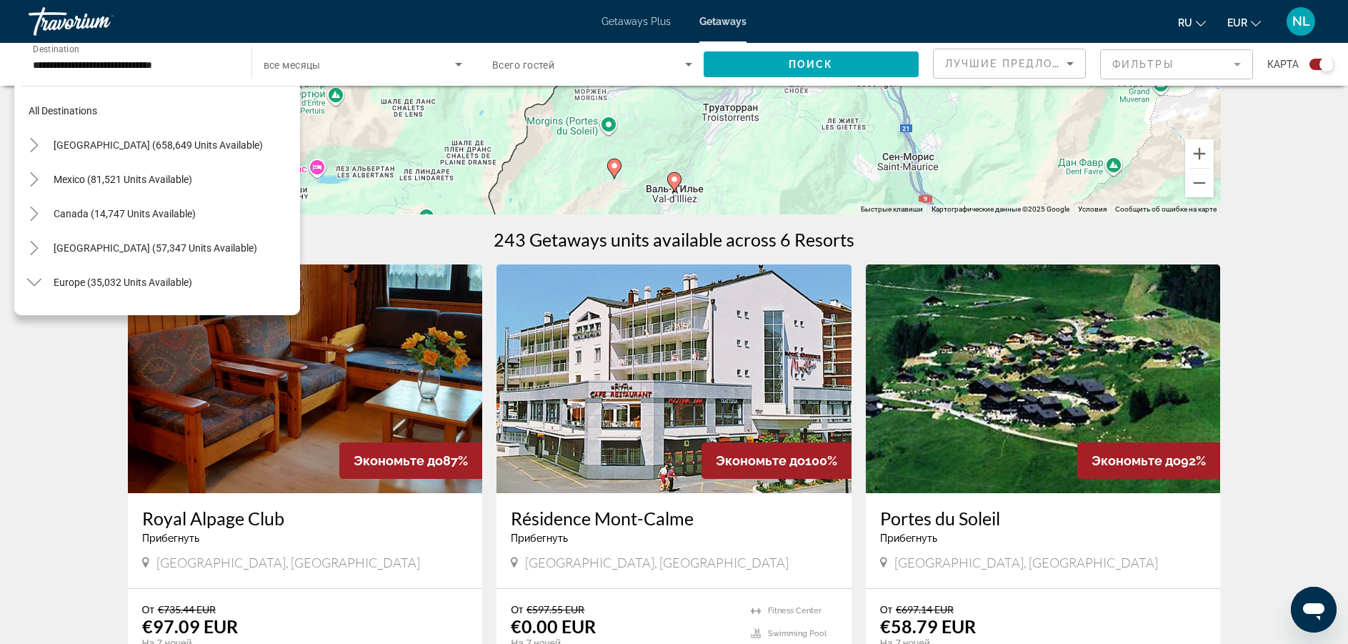
click at [20, 278] on div "All destinations [GEOGRAPHIC_DATA] (658,649 units available) [GEOGRAPHIC_DATA] …" at bounding box center [157, 197] width 286 height 237
click at [29, 282] on icon "Toggle Europe (35,032 units available)" at bounding box center [33, 283] width 14 height 8
click at [70, 282] on span "Europe (35,032 units available)" at bounding box center [123, 282] width 139 height 11
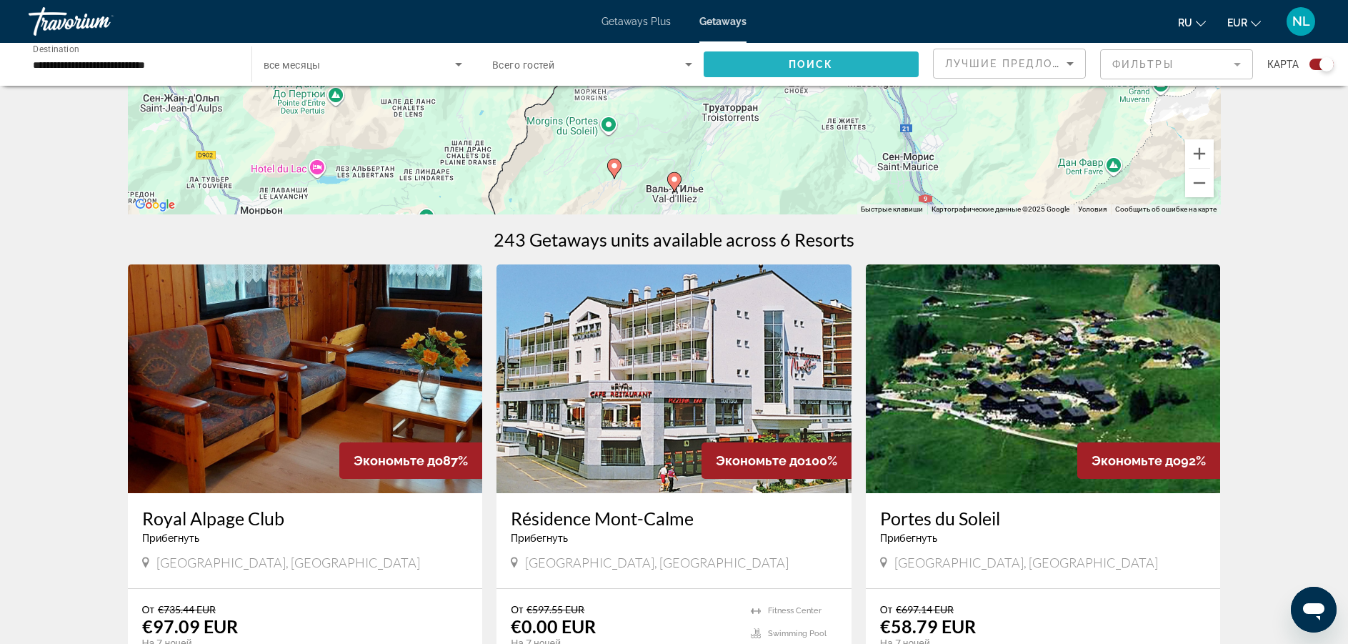
click at [727, 65] on span "Search widget" at bounding box center [812, 64] width 216 height 34
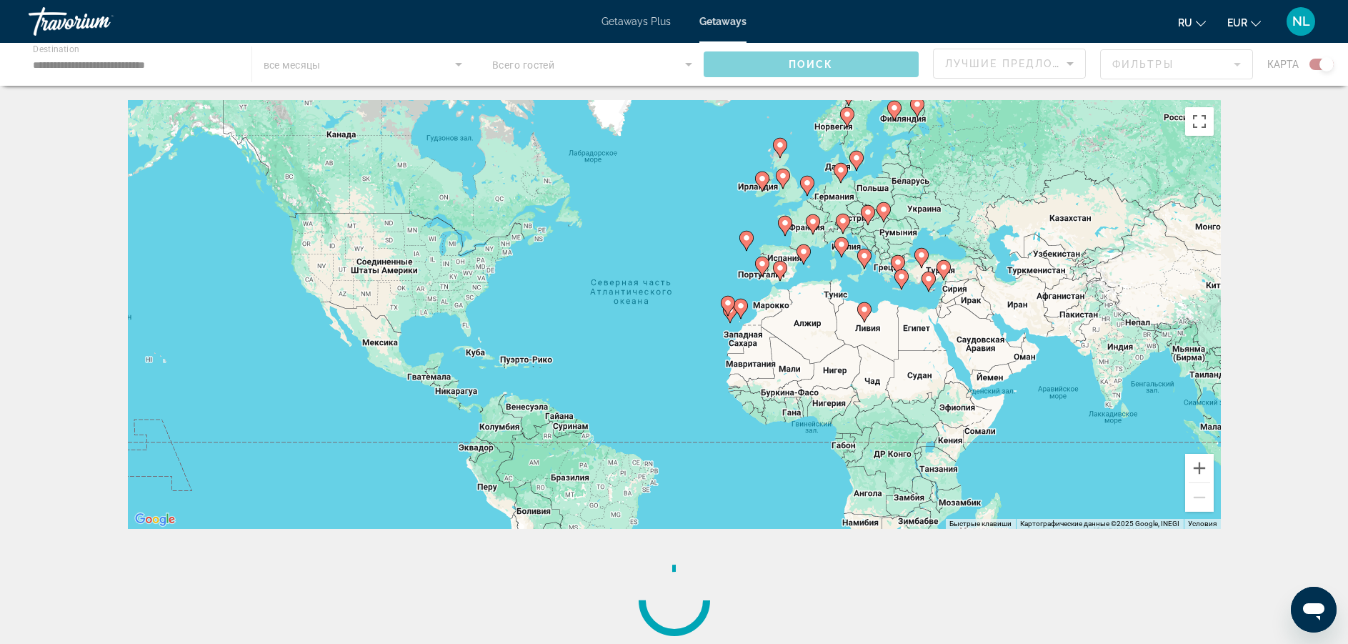
click at [864, 179] on div "Чтобы активировать перетаскивание с помощью клавиатуры, нажмите Alt + Ввод. Пос…" at bounding box center [674, 314] width 1093 height 429
click at [852, 215] on div "Чтобы активировать перетаскивание с помощью клавиатуры, нажмите Alt + Ввод. Пос…" at bounding box center [674, 314] width 1093 height 429
click at [836, 194] on div "Чтобы активировать перетаскивание с помощью клавиатуры, нажмите Alt + Ввод. Пос…" at bounding box center [674, 314] width 1093 height 429
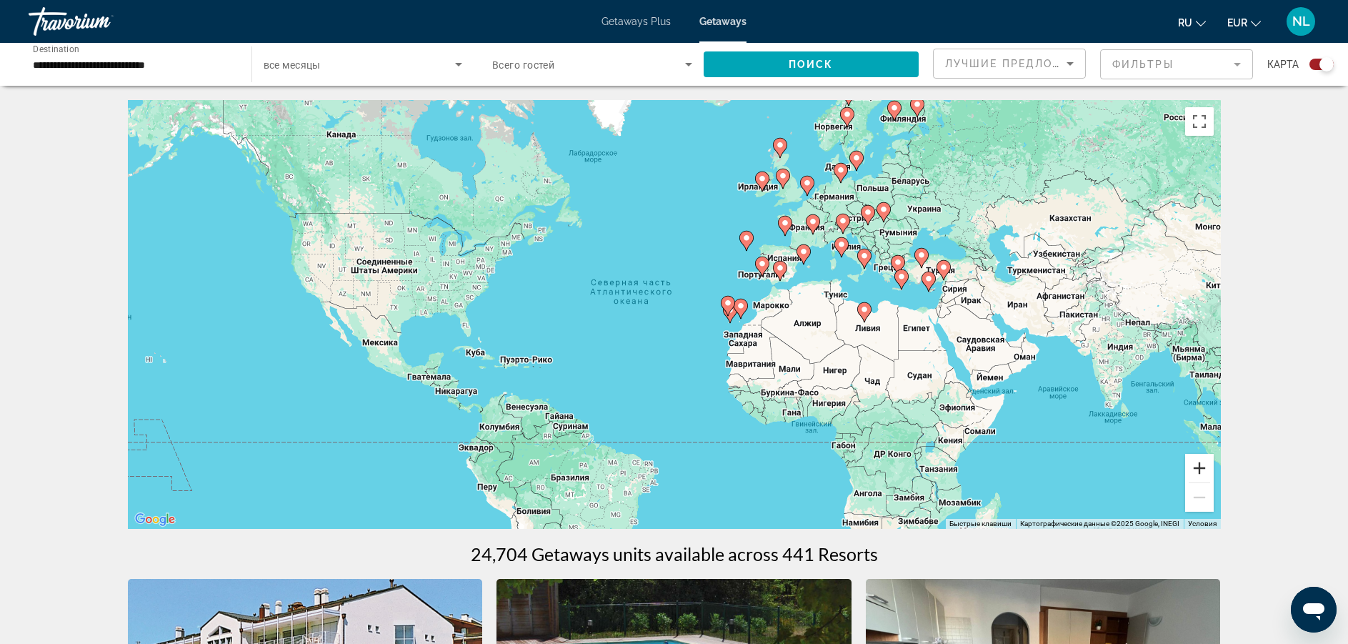
click at [1196, 472] on button "Увеличить" at bounding box center [1199, 468] width 29 height 29
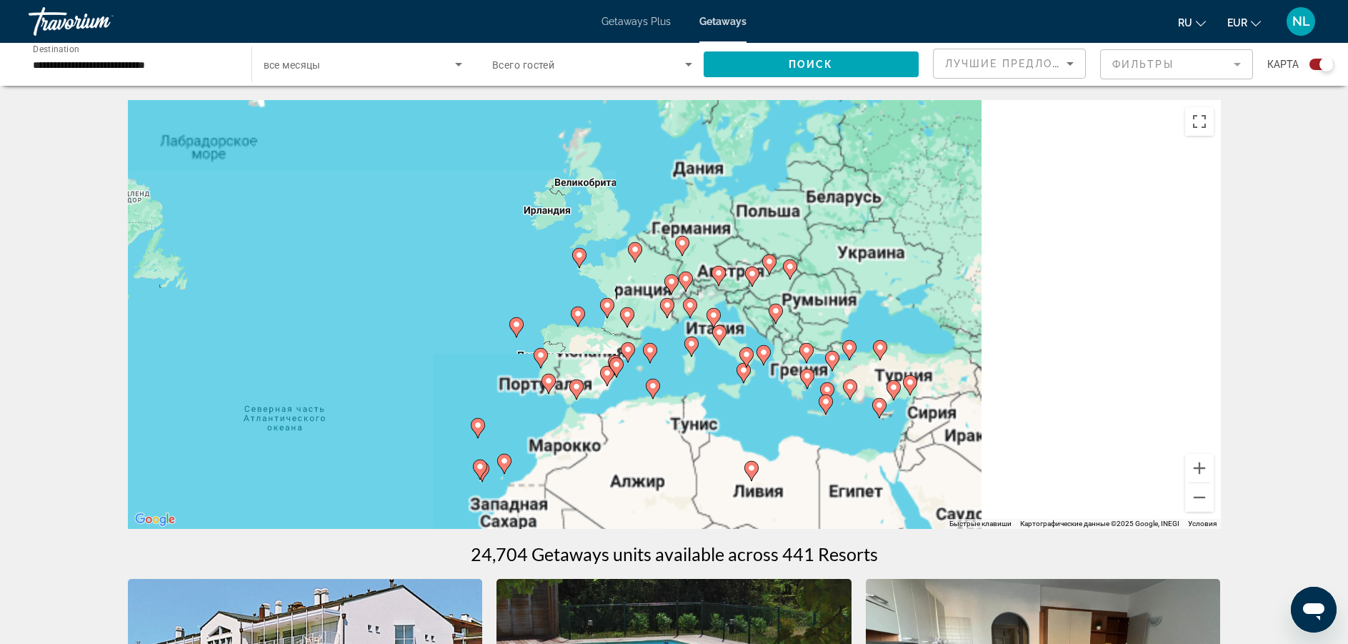
drag, startPoint x: 1042, startPoint y: 200, endPoint x: 735, endPoint y: 349, distance: 340.7
click at [735, 349] on div "Чтобы активировать перетаскивание с помощью клавиатуры, нажмите Alt + Ввод. Пос…" at bounding box center [674, 314] width 1093 height 429
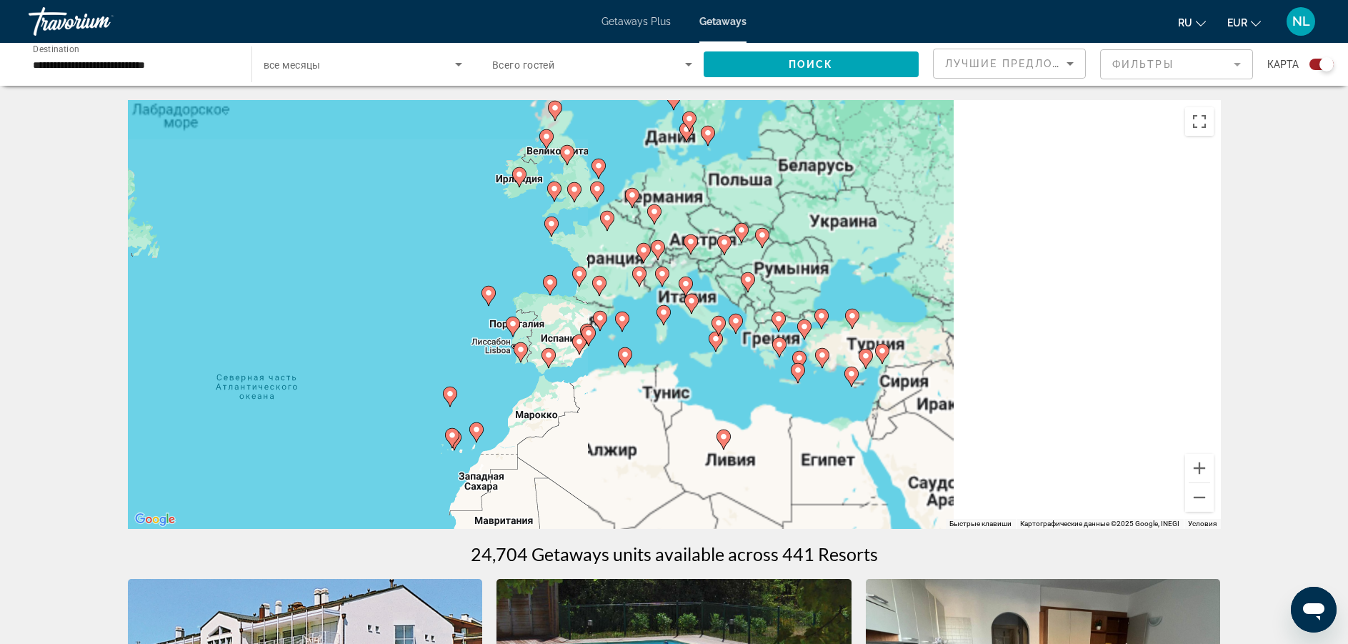
drag, startPoint x: 705, startPoint y: 252, endPoint x: 679, endPoint y: 221, distance: 40.6
click at [679, 221] on div "Чтобы активировать перетаскивание с помощью клавиатуры, нажмите Alt + Ввод. Пос…" at bounding box center [674, 314] width 1093 height 429
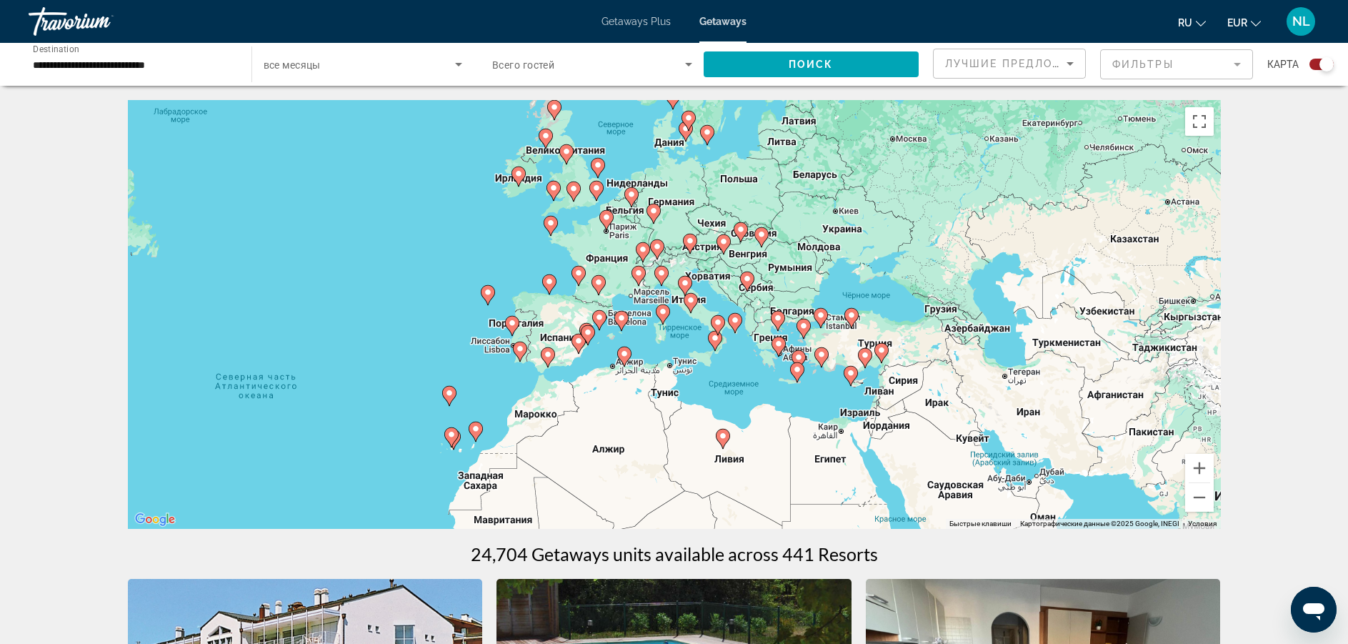
click at [701, 252] on div "Чтобы активировать перетаскивание с помощью клавиатуры, нажмите Alt + Ввод. Пос…" at bounding box center [674, 314] width 1093 height 429
click at [691, 244] on image "Main content" at bounding box center [690, 241] width 9 height 9
type input "**********"
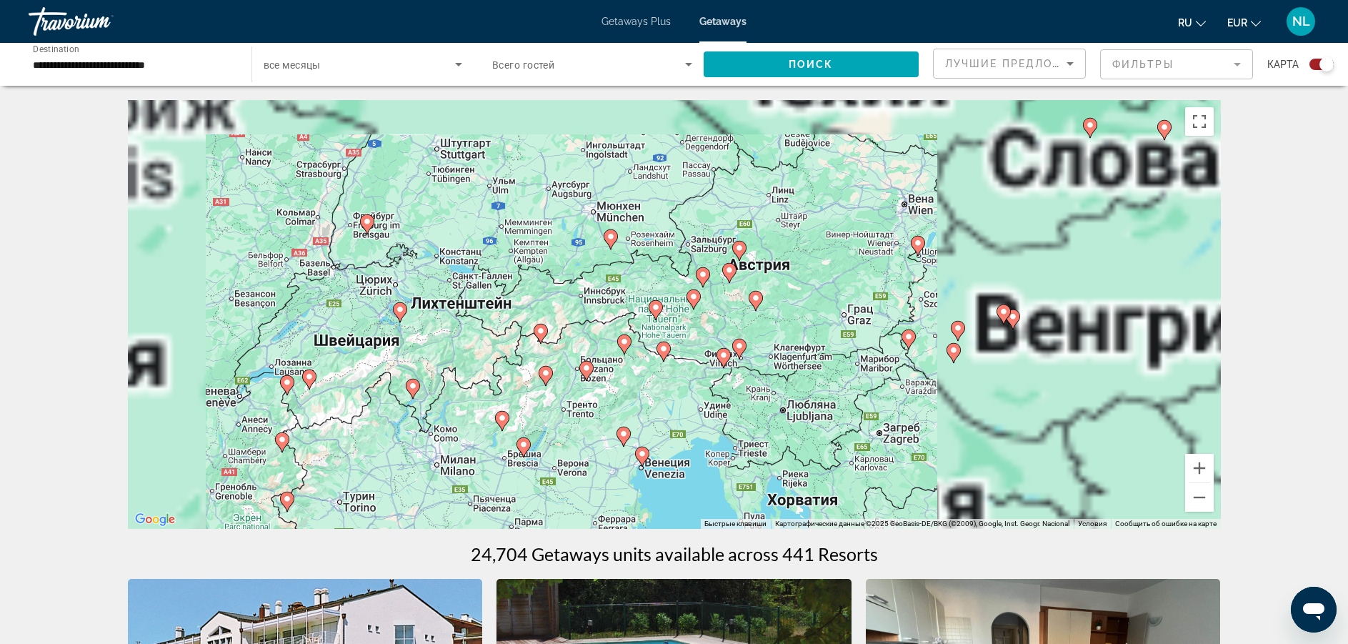
drag, startPoint x: 623, startPoint y: 272, endPoint x: 668, endPoint y: 228, distance: 63.2
click at [649, 243] on div "Для навигации используйте клавиши со стрелками. Чтобы активировать перетаскиван…" at bounding box center [674, 314] width 1093 height 429
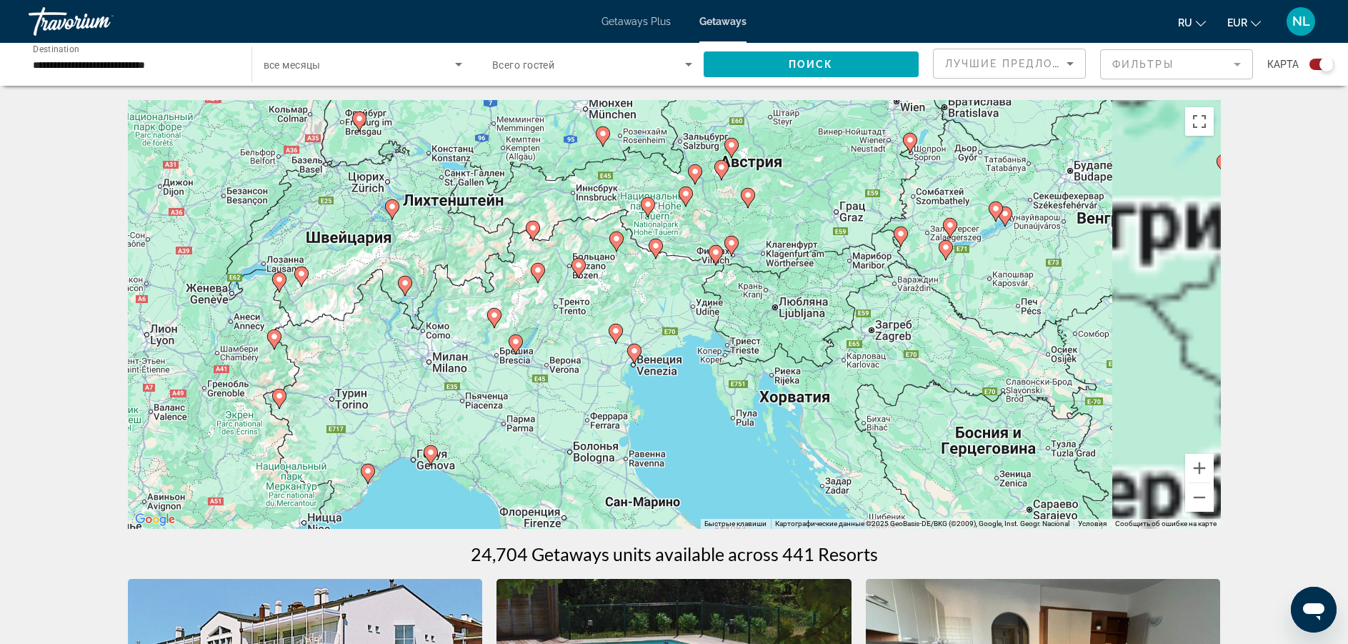
drag, startPoint x: 674, startPoint y: 352, endPoint x: 649, endPoint y: 170, distance: 183.9
click at [649, 170] on div "Для навигации используйте клавиши со стрелками. Чтобы активировать перетаскиван…" at bounding box center [674, 314] width 1093 height 429
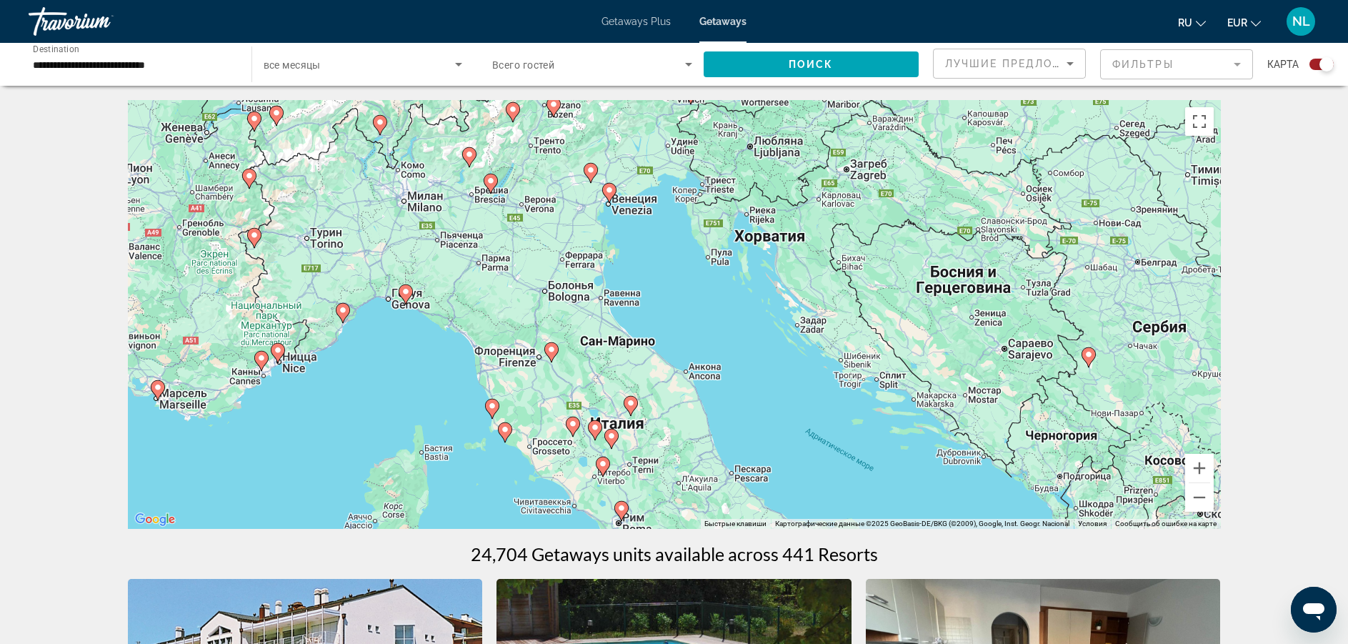
drag, startPoint x: 489, startPoint y: 312, endPoint x: 486, endPoint y: 264, distance: 48.0
click at [486, 264] on div "Для навигации используйте клавиши со стрелками. Чтобы активировать перетаскиван…" at bounding box center [674, 314] width 1093 height 429
click at [30, 56] on div "**********" at bounding box center [132, 64] width 223 height 41
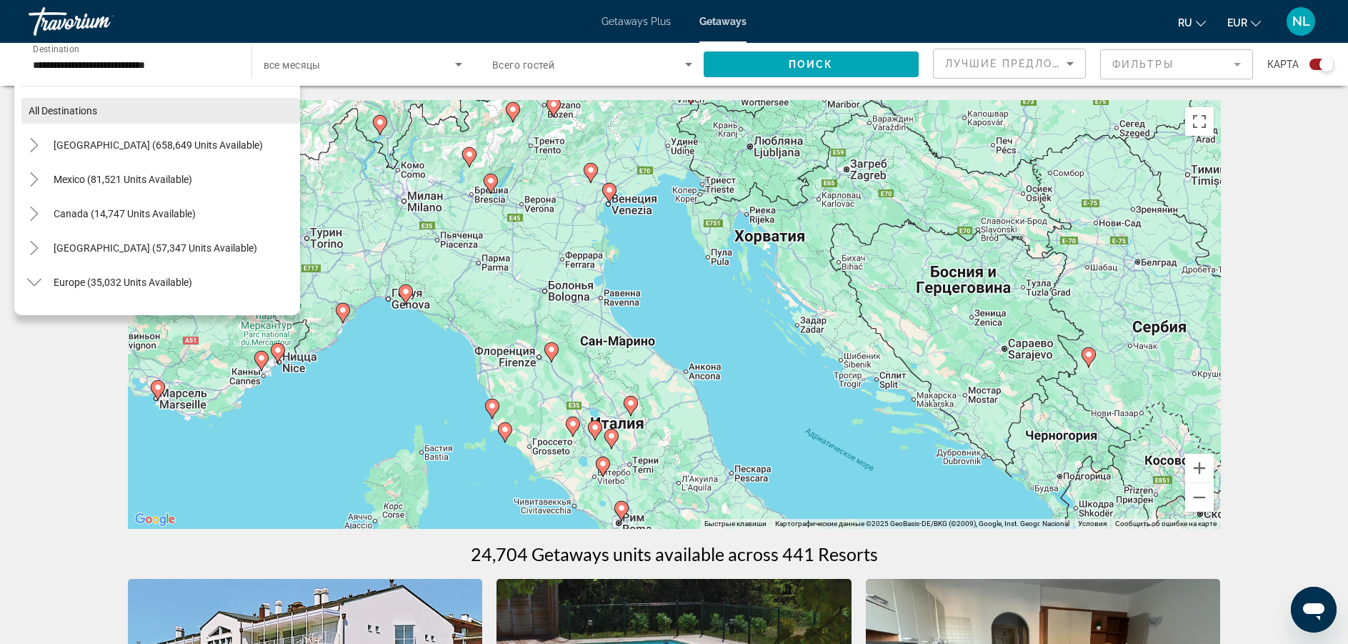
click at [75, 106] on span "All destinations" at bounding box center [63, 110] width 69 height 11
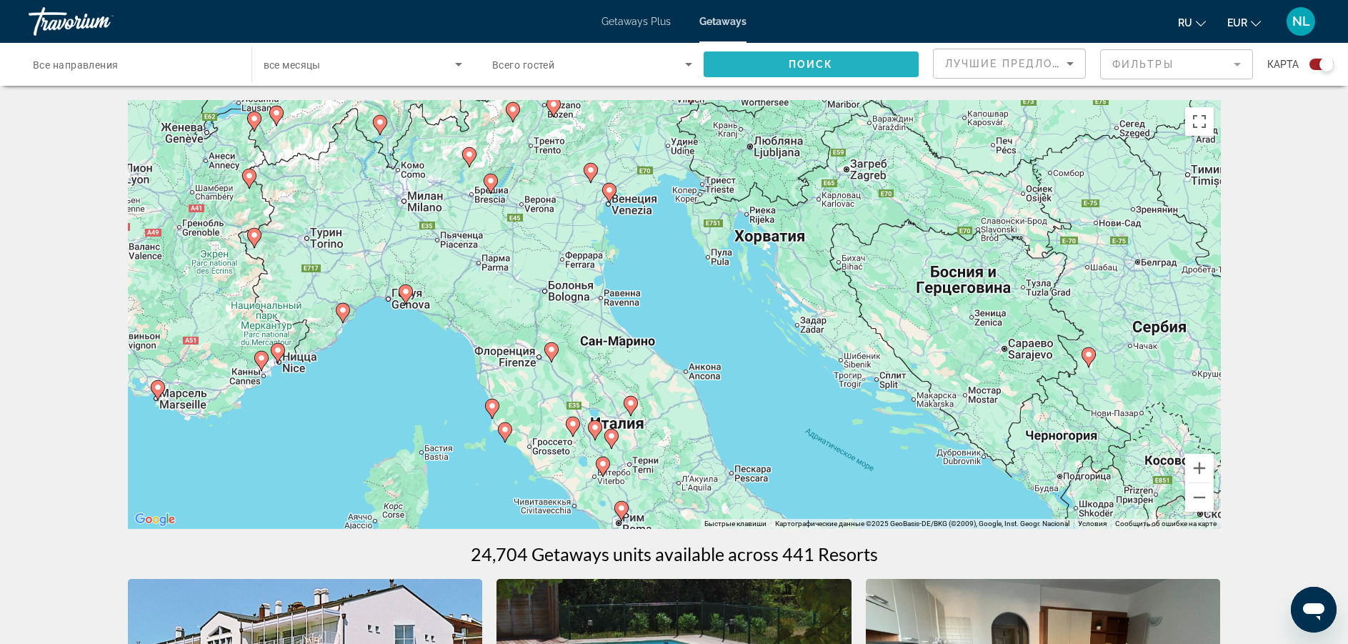
click at [750, 64] on span "Search widget" at bounding box center [812, 64] width 216 height 34
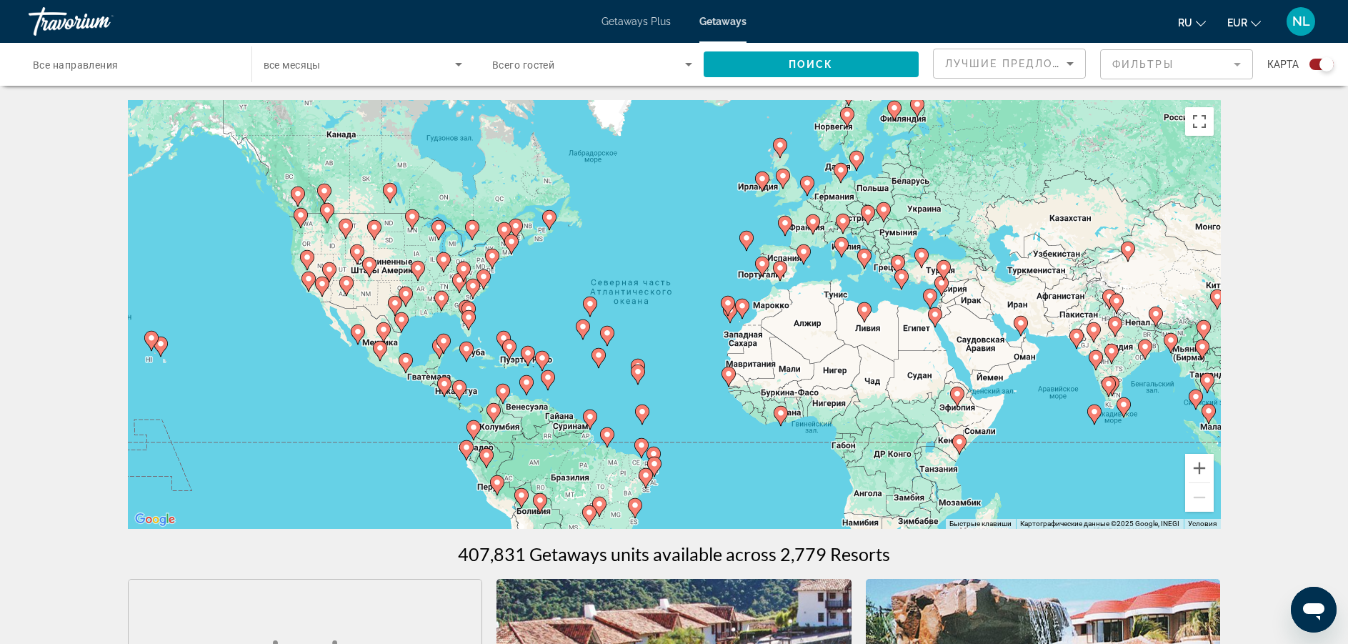
click at [622, 24] on span "Getaways Plus" at bounding box center [636, 21] width 69 height 11
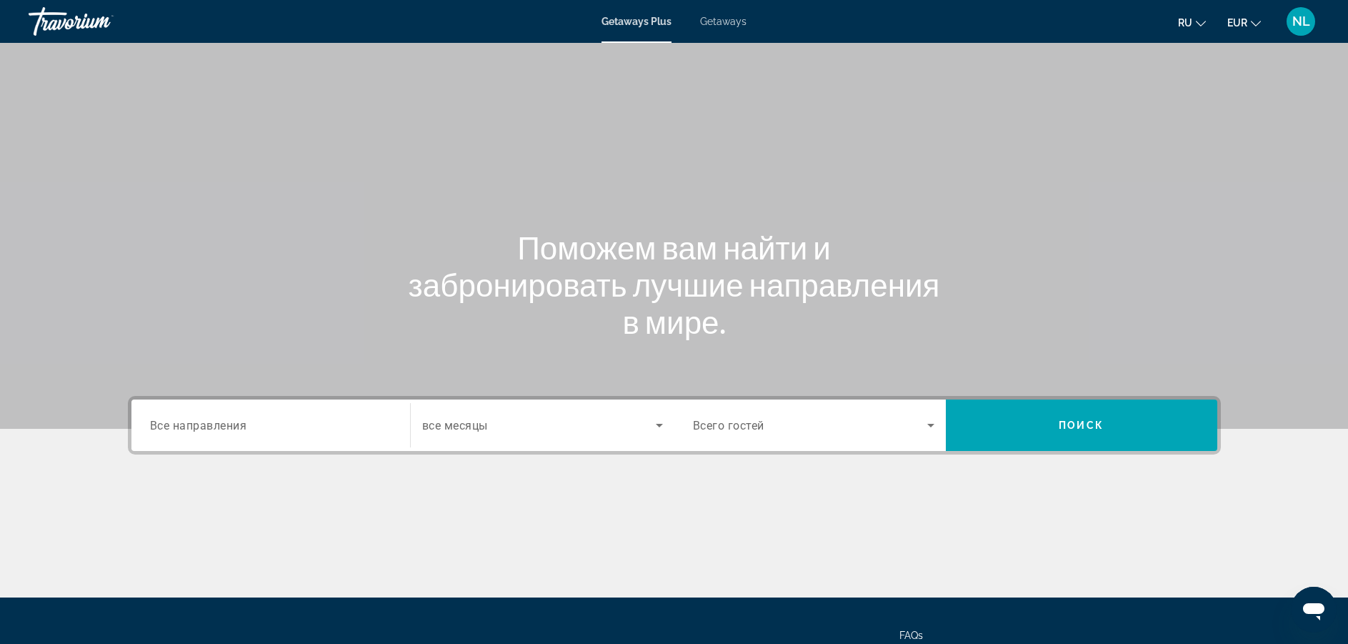
click at [722, 19] on span "Getaways" at bounding box center [723, 21] width 46 height 11
click at [652, 20] on span "Getaways Plus" at bounding box center [636, 21] width 69 height 11
click at [727, 23] on span "Getaways" at bounding box center [723, 21] width 46 height 11
click at [653, 27] on div "Getaways Plus Getaways ru English Español Français Italiano Português русский E…" at bounding box center [674, 21] width 1348 height 37
click at [650, 19] on span "Getaways Plus" at bounding box center [636, 21] width 69 height 11
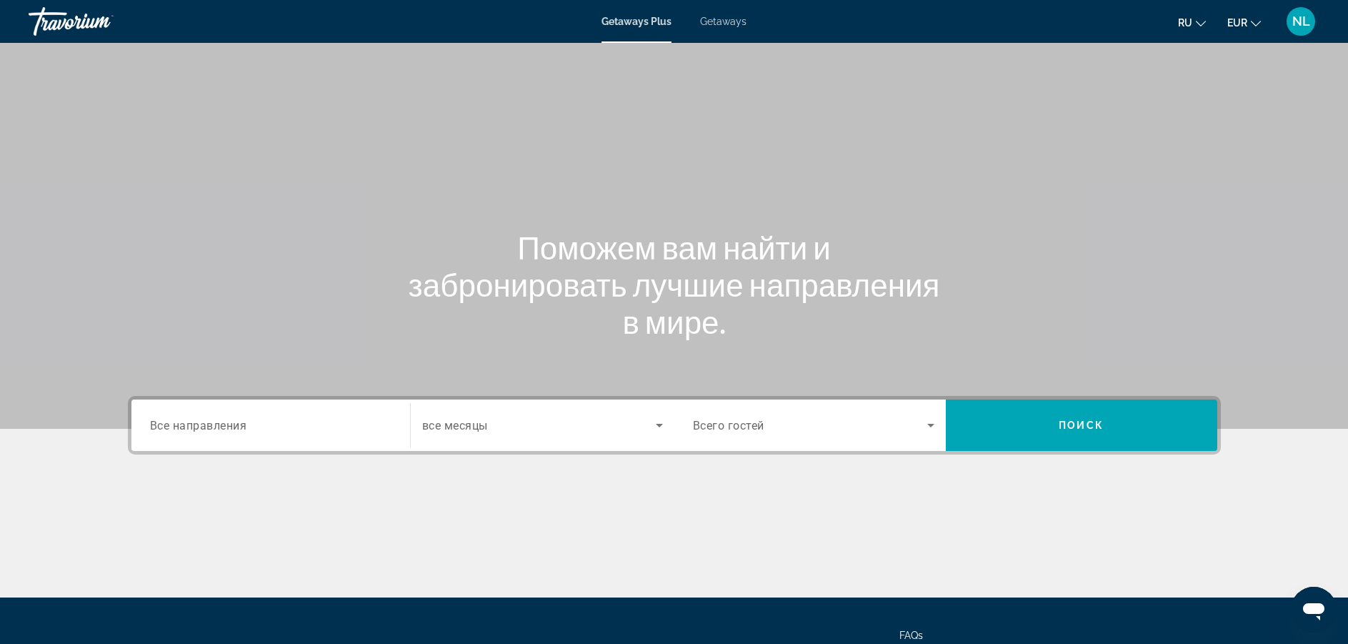
click at [200, 417] on input "Destination Все направления" at bounding box center [271, 425] width 242 height 17
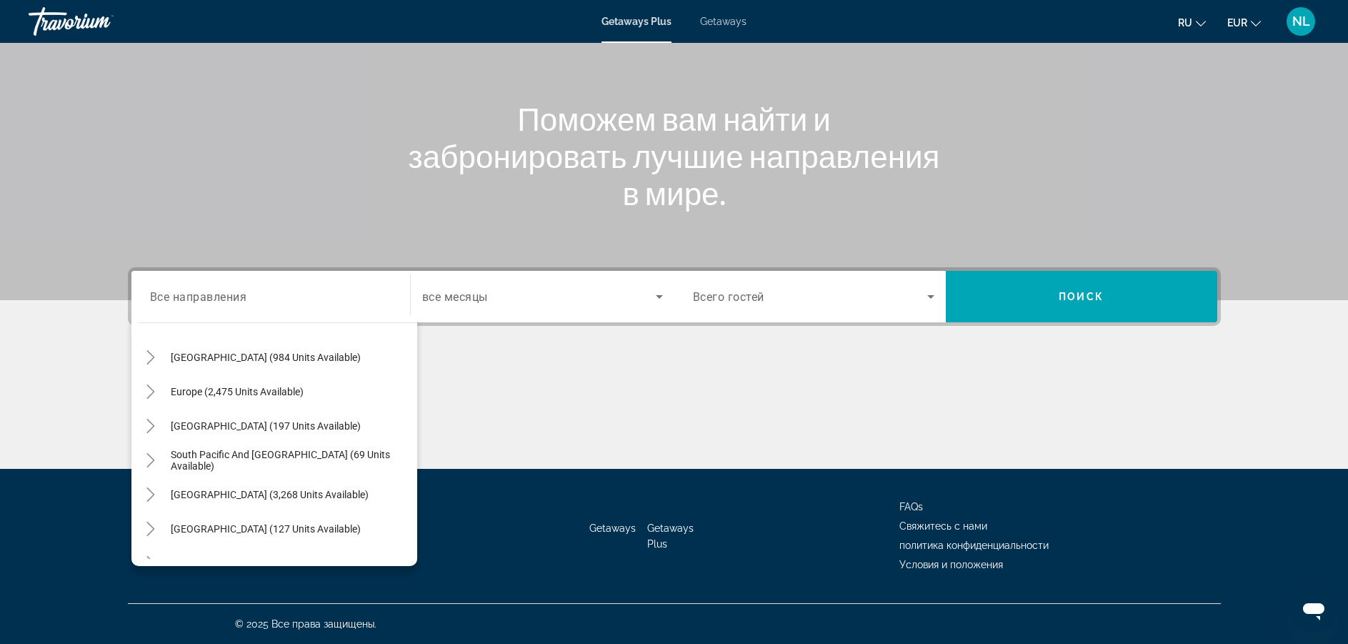
scroll to position [143, 0]
click at [151, 387] on icon "Toggle Europe (2,475 units available)" at bounding box center [151, 390] width 8 height 14
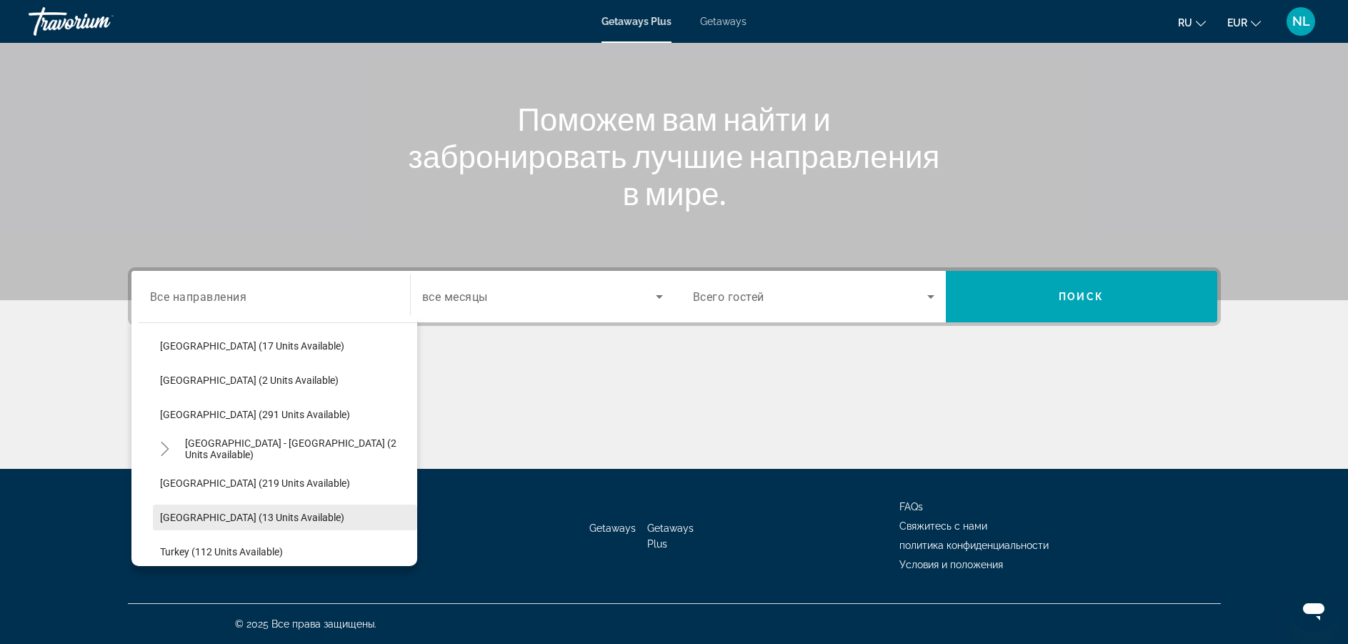
scroll to position [607, 0]
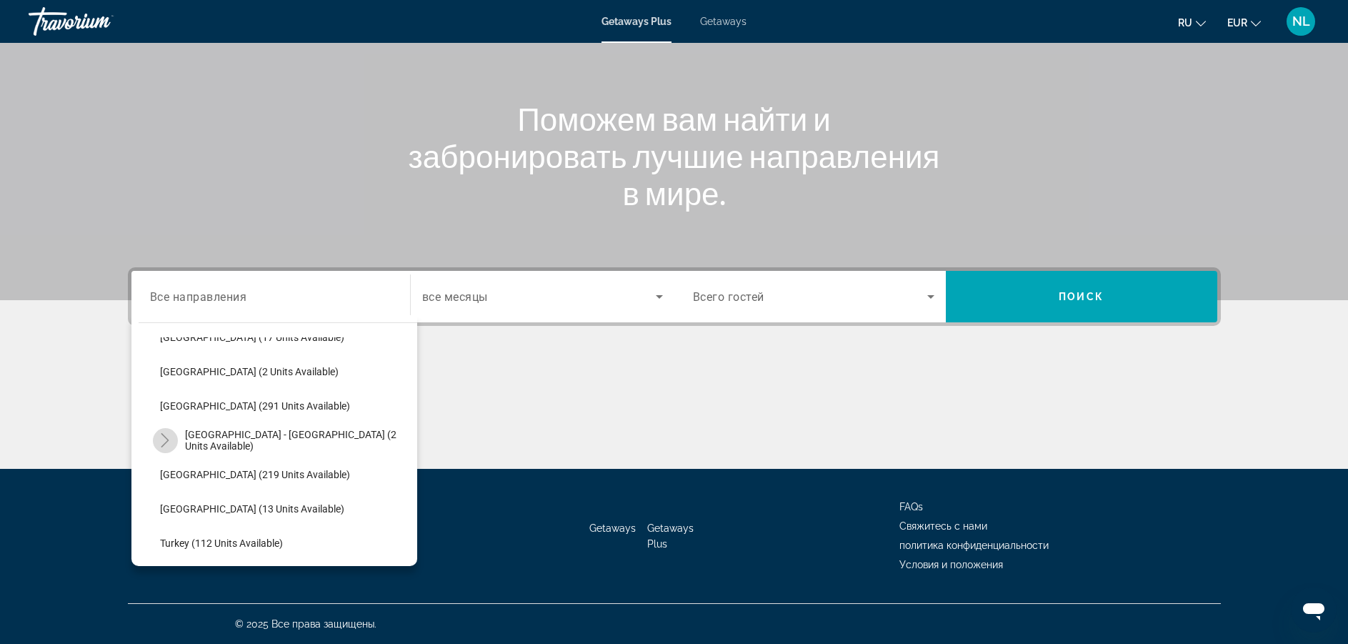
click at [166, 435] on icon "Toggle Spain - Canary Islands (2 units available)" at bounding box center [165, 440] width 14 height 14
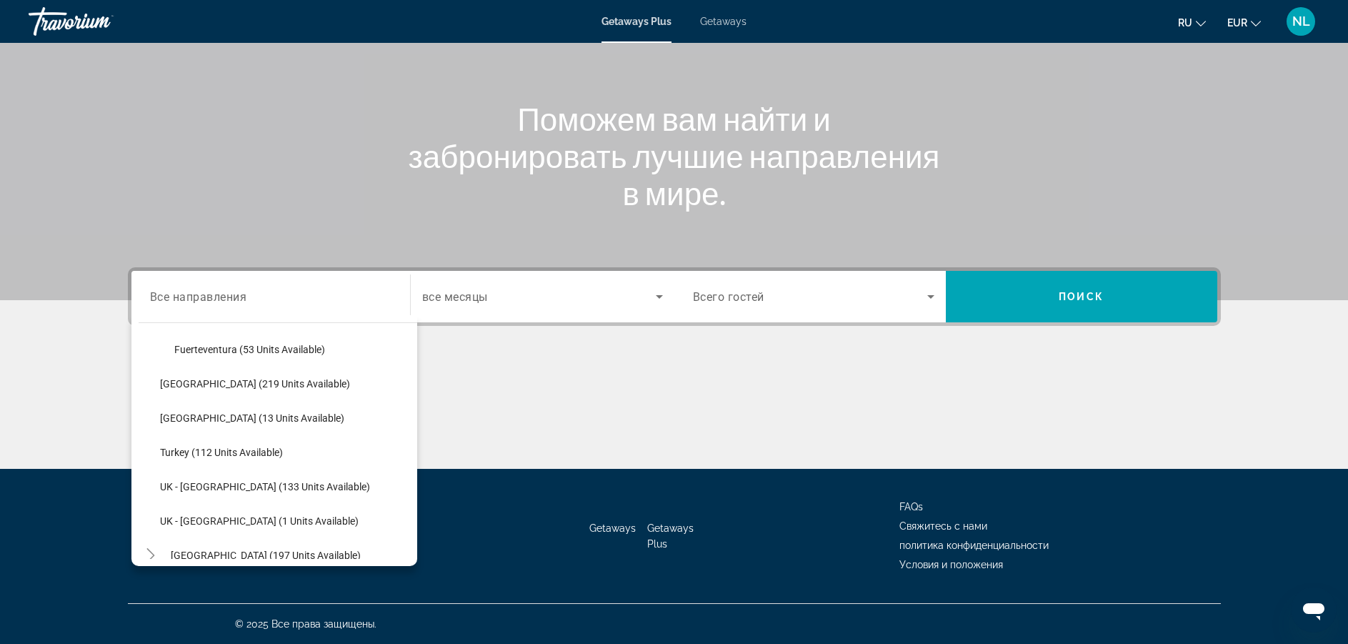
scroll to position [779, 0]
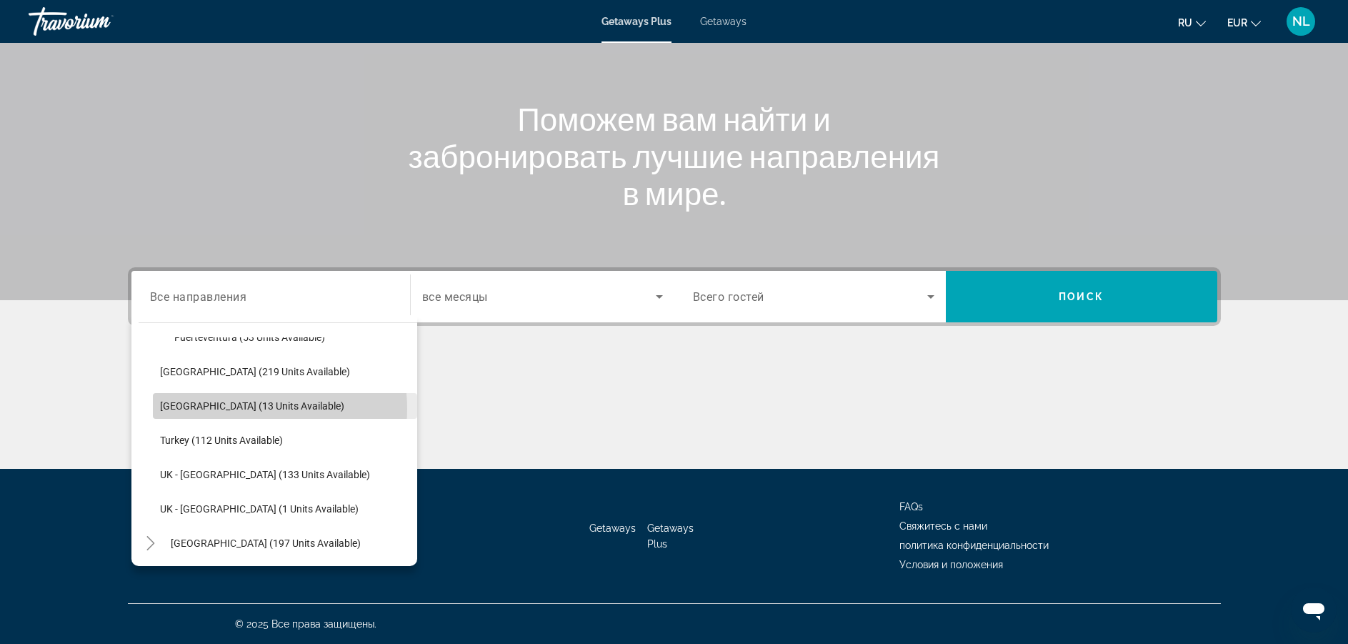
click at [251, 409] on span "[GEOGRAPHIC_DATA] (13 units available)" at bounding box center [252, 405] width 184 height 11
type input "**********"
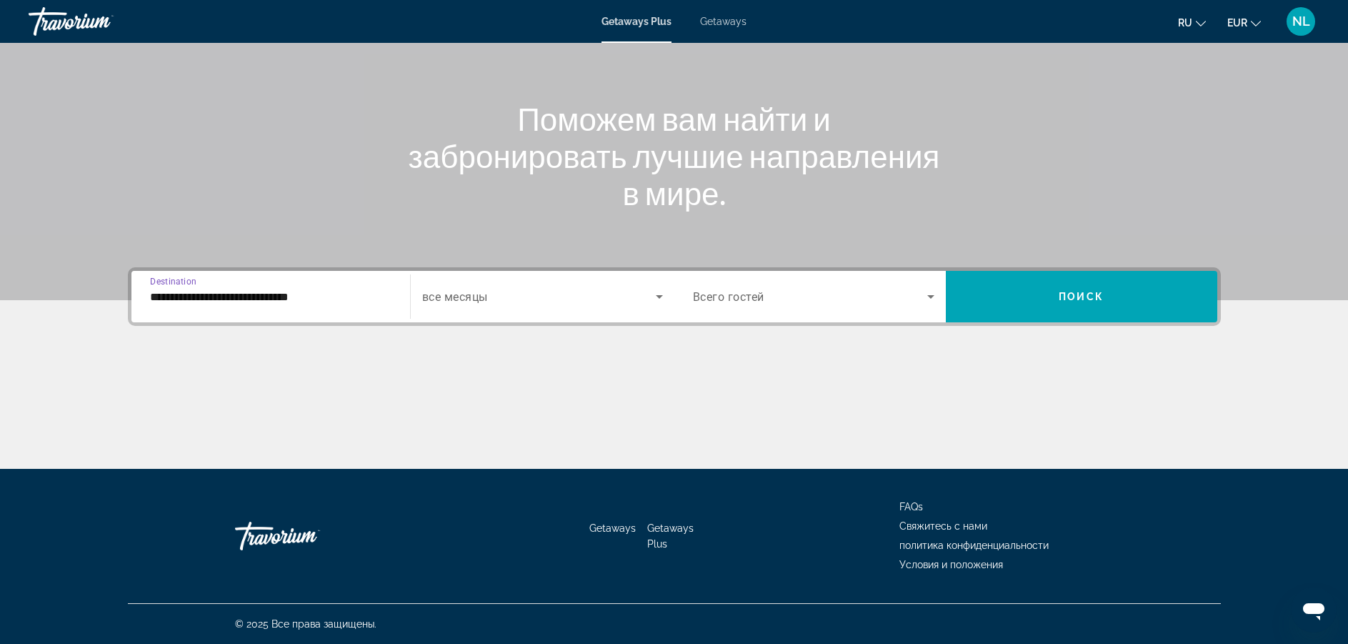
click at [478, 304] on span "Search widget" at bounding box center [539, 296] width 234 height 17
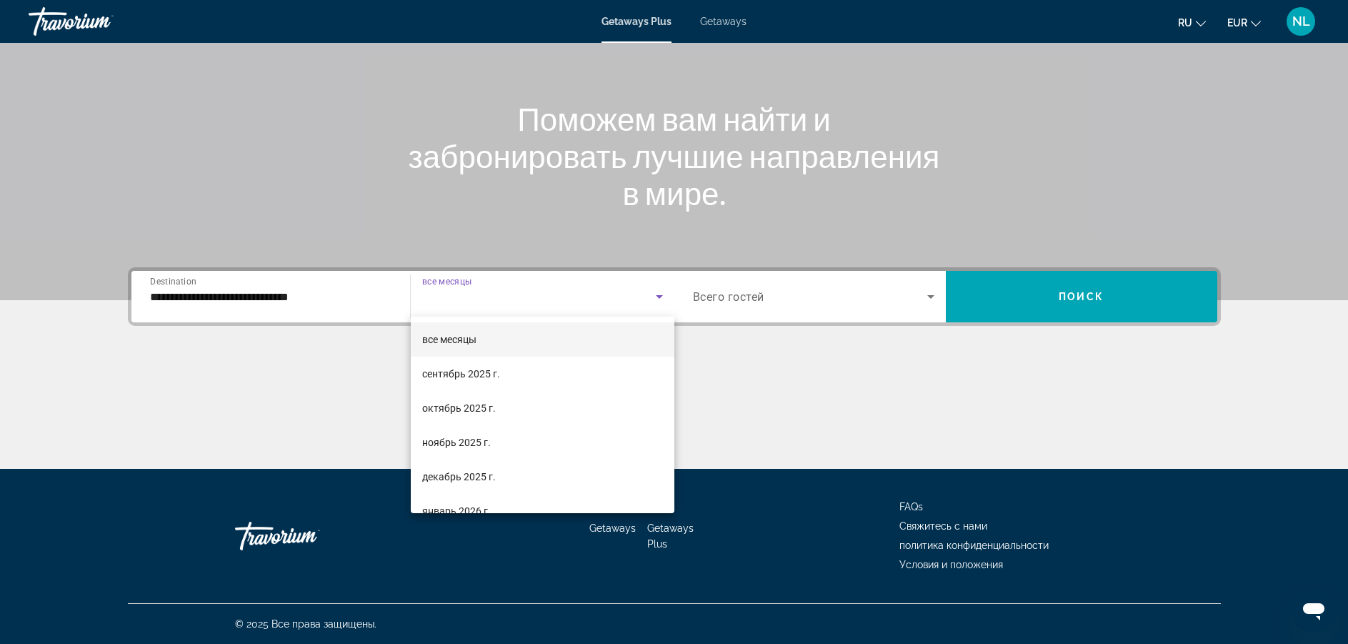
click at [750, 294] on div at bounding box center [674, 322] width 1348 height 644
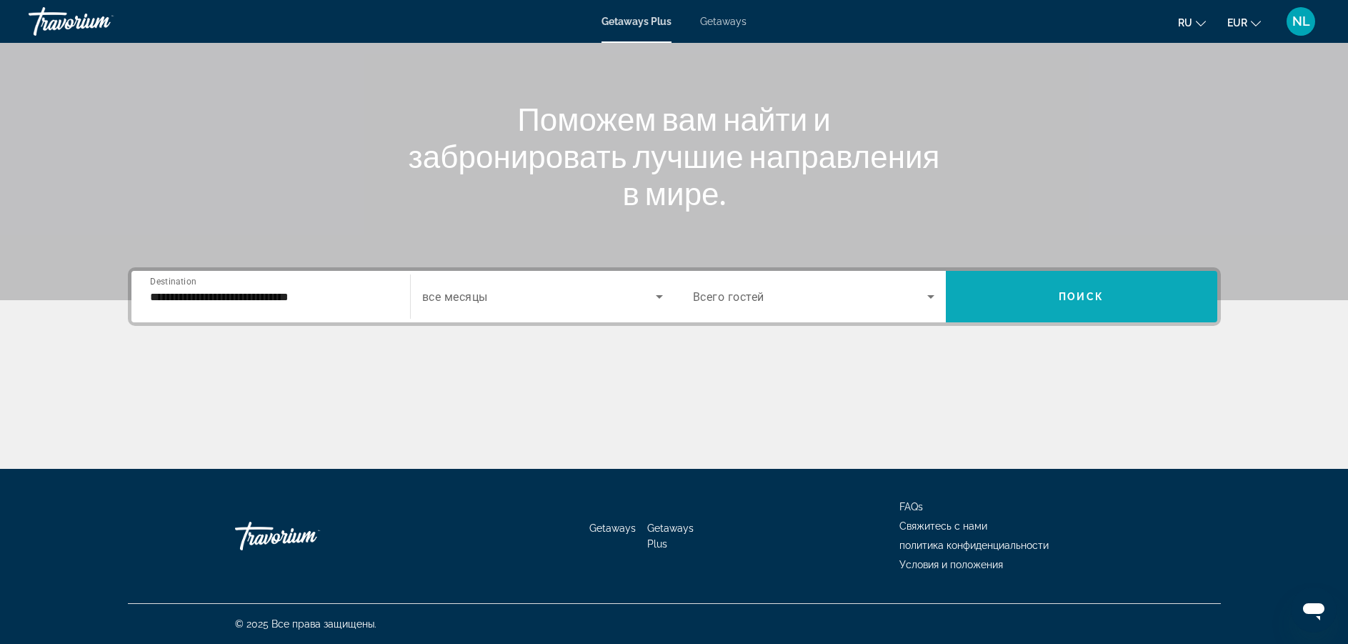
click at [1008, 287] on span "Search widget" at bounding box center [1082, 296] width 272 height 34
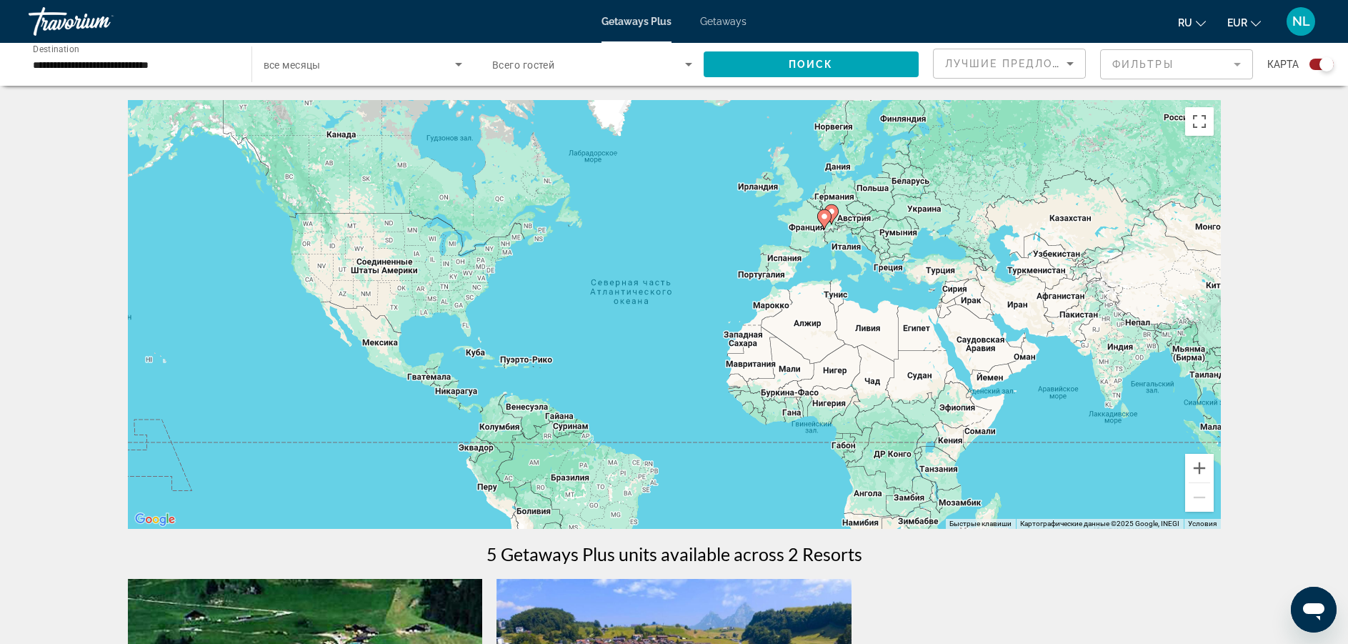
click at [840, 214] on div "Чтобы активировать перетаскивание с помощью клавиатуры, нажмите Alt + Ввод. Пос…" at bounding box center [674, 314] width 1093 height 429
click at [835, 221] on gmp-advanced-marker "Main content" at bounding box center [832, 214] width 14 height 21
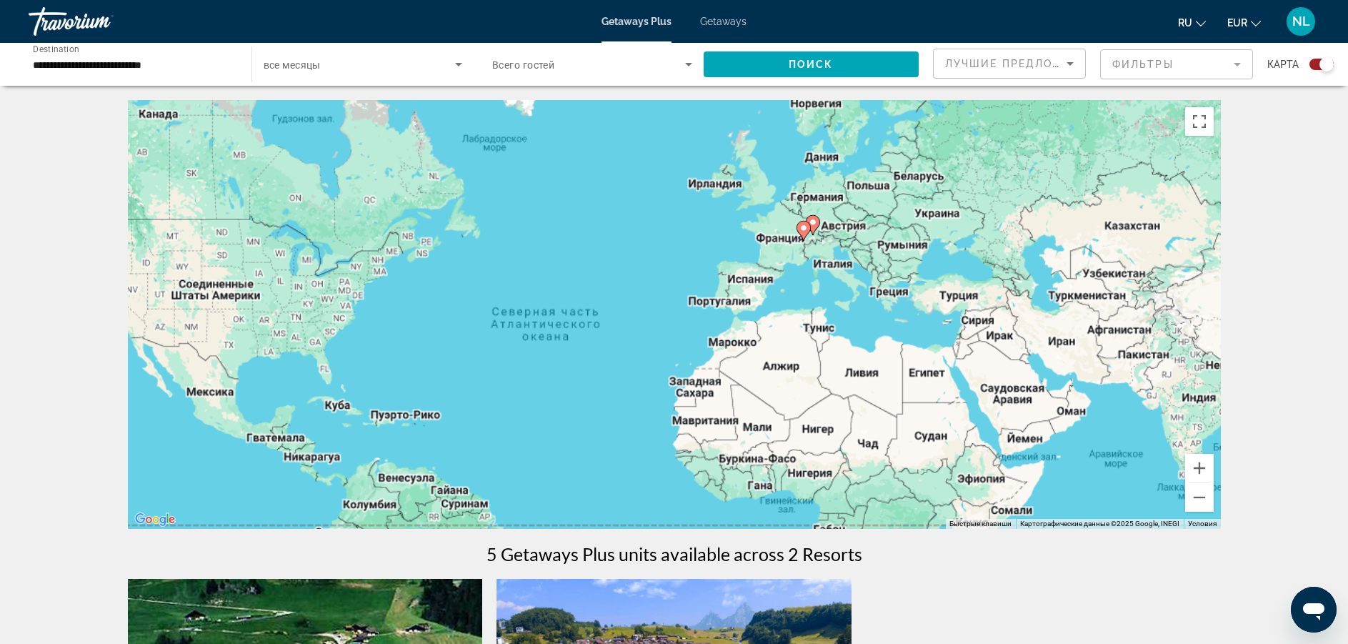
click at [835, 221] on div "Чтобы активировать перетаскивание с помощью клавиатуры, нажмите Alt + Ввод. Пос…" at bounding box center [674, 314] width 1093 height 429
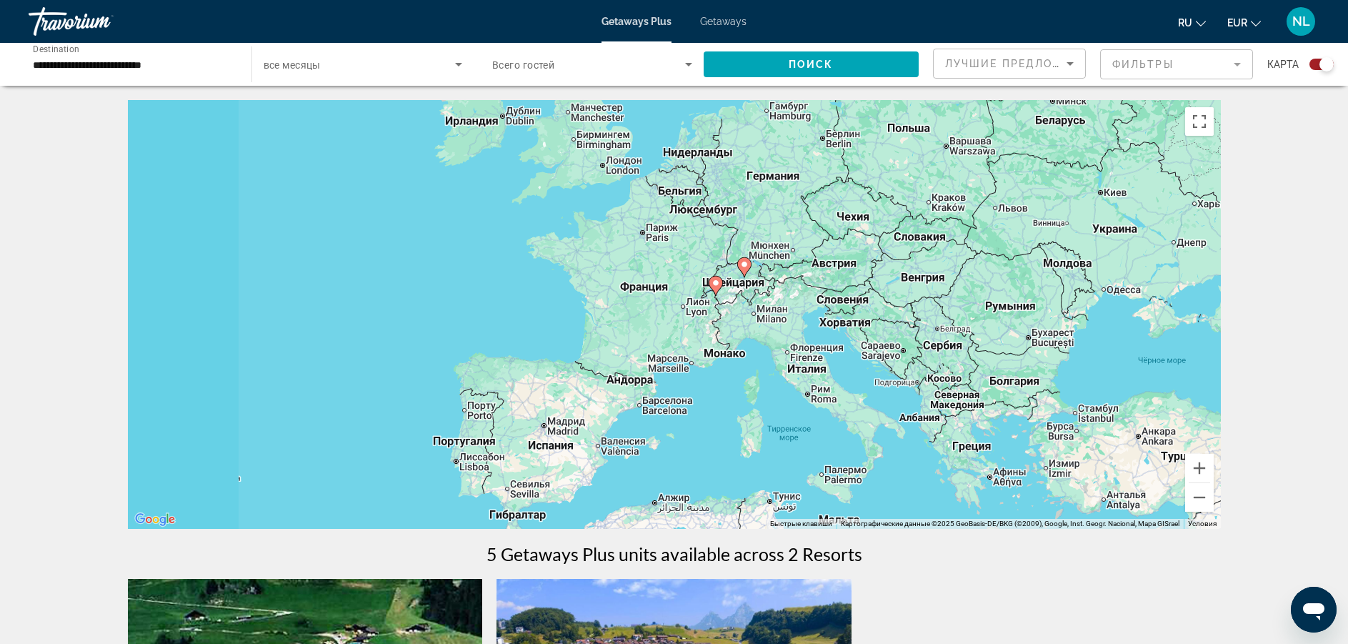
click at [740, 277] on gmp-advanced-marker "Main content" at bounding box center [744, 267] width 14 height 21
type input "**********"
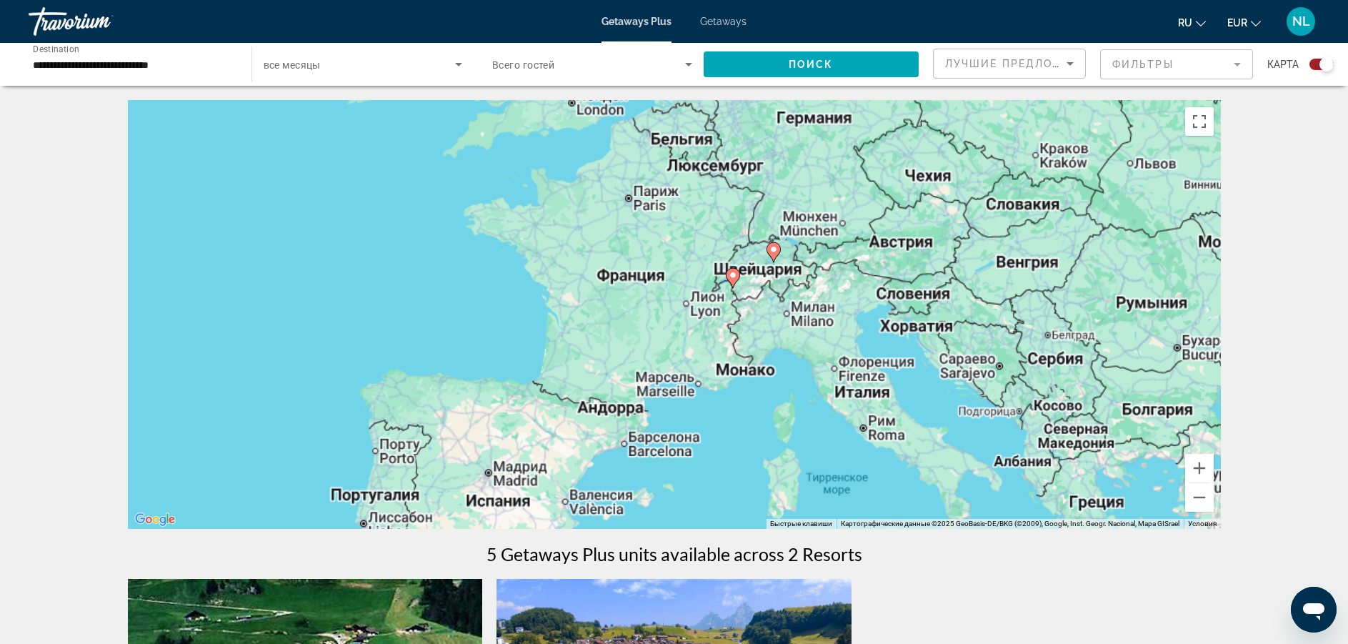
click at [740, 277] on div "Чтобы активировать перетаскивание с помощью клавиатуры, нажмите Alt + Ввод. Пос…" at bounding box center [674, 314] width 1093 height 429
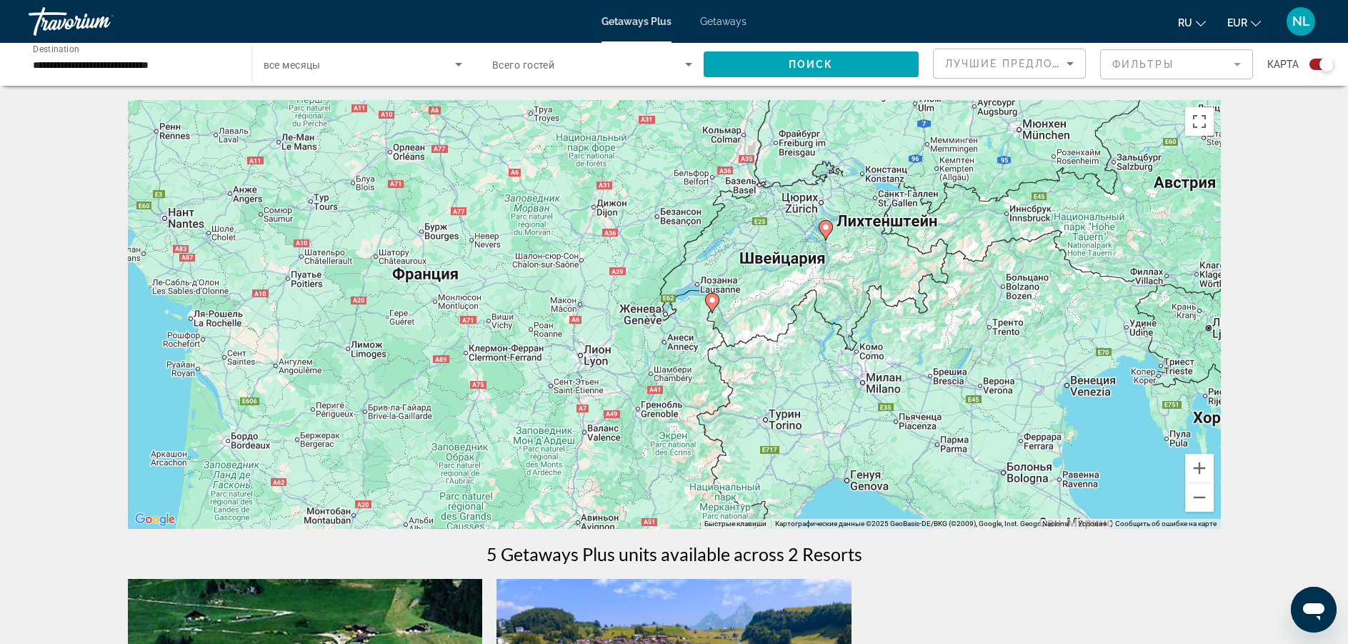
drag, startPoint x: 918, startPoint y: 180, endPoint x: 785, endPoint y: 258, distance: 154.0
click at [785, 258] on div "Чтобы активировать перетаскивание с помощью клавиатуры, нажмите Alt + Ввод. Пос…" at bounding box center [674, 314] width 1093 height 429
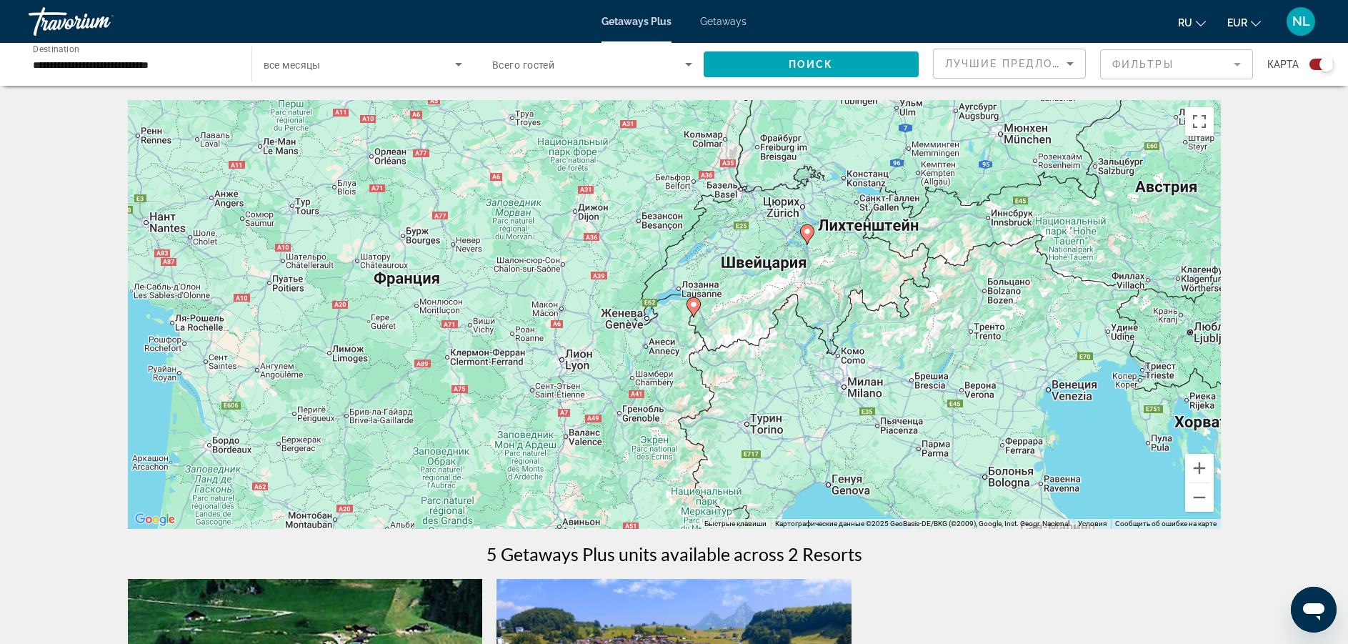
click at [735, 289] on div "Чтобы активировать перетаскивание с помощью клавиатуры, нажмите Alt + Ввод. Пос…" at bounding box center [674, 314] width 1093 height 429
click at [696, 310] on icon "Main content" at bounding box center [693, 307] width 13 height 19
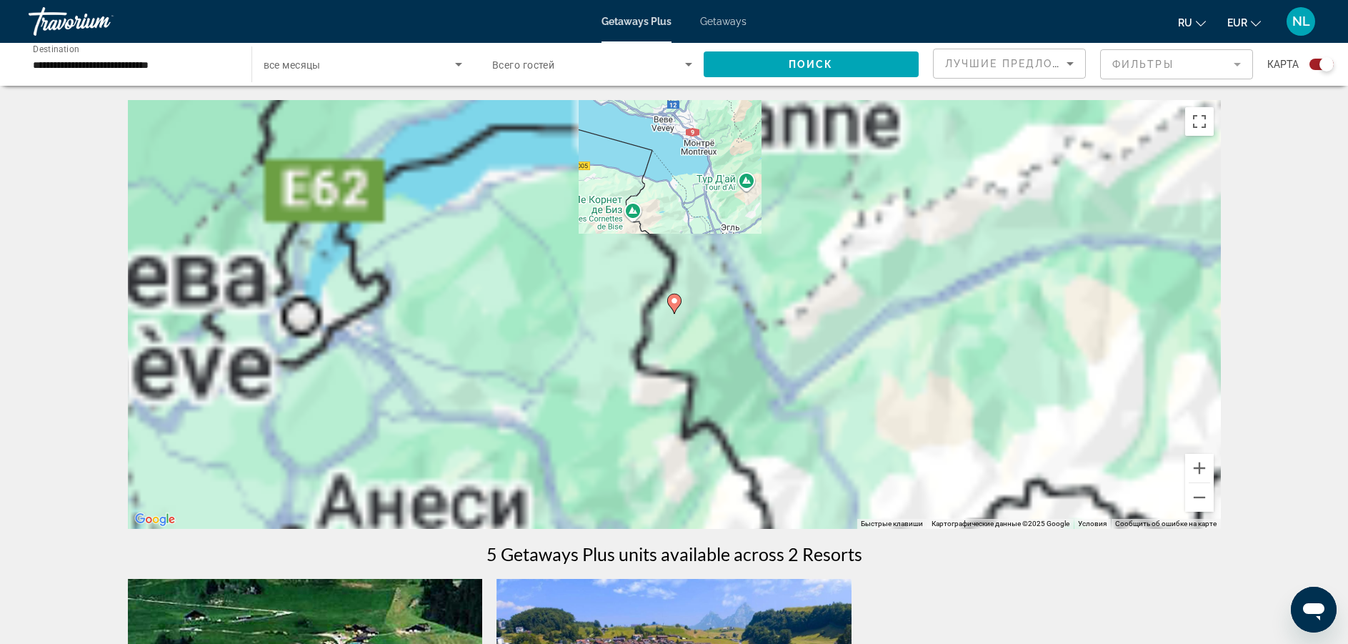
click at [675, 305] on icon "Main content" at bounding box center [673, 303] width 13 height 19
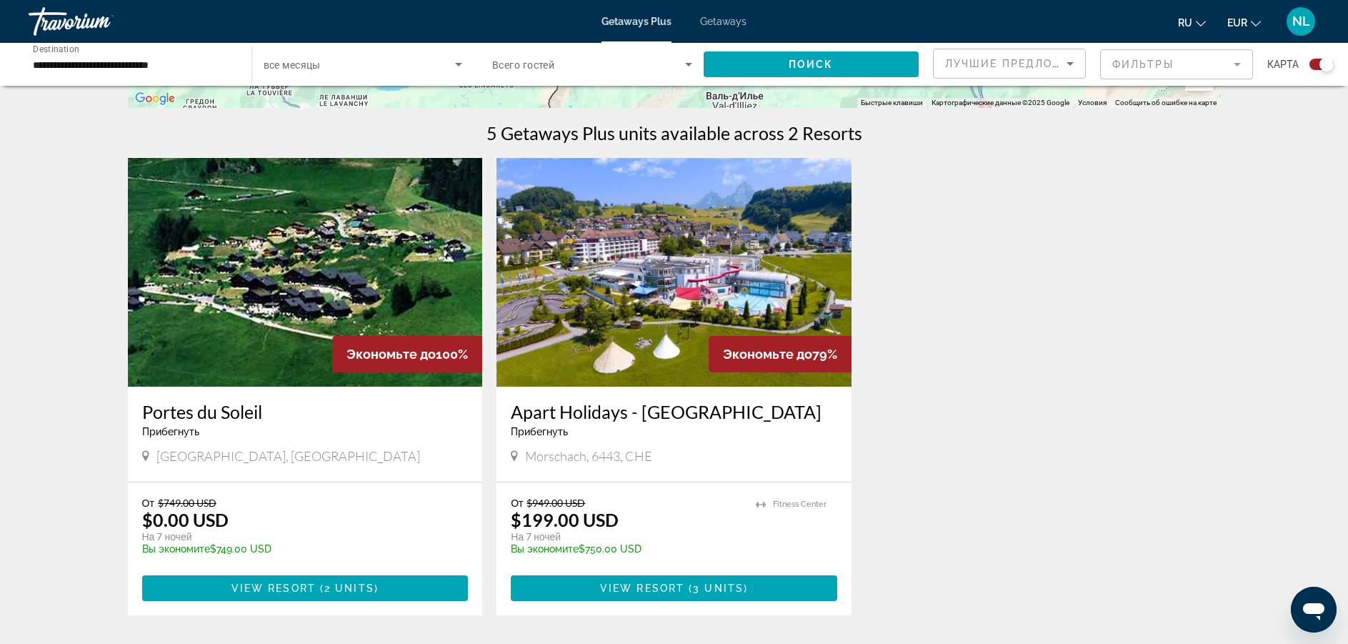
scroll to position [429, 0]
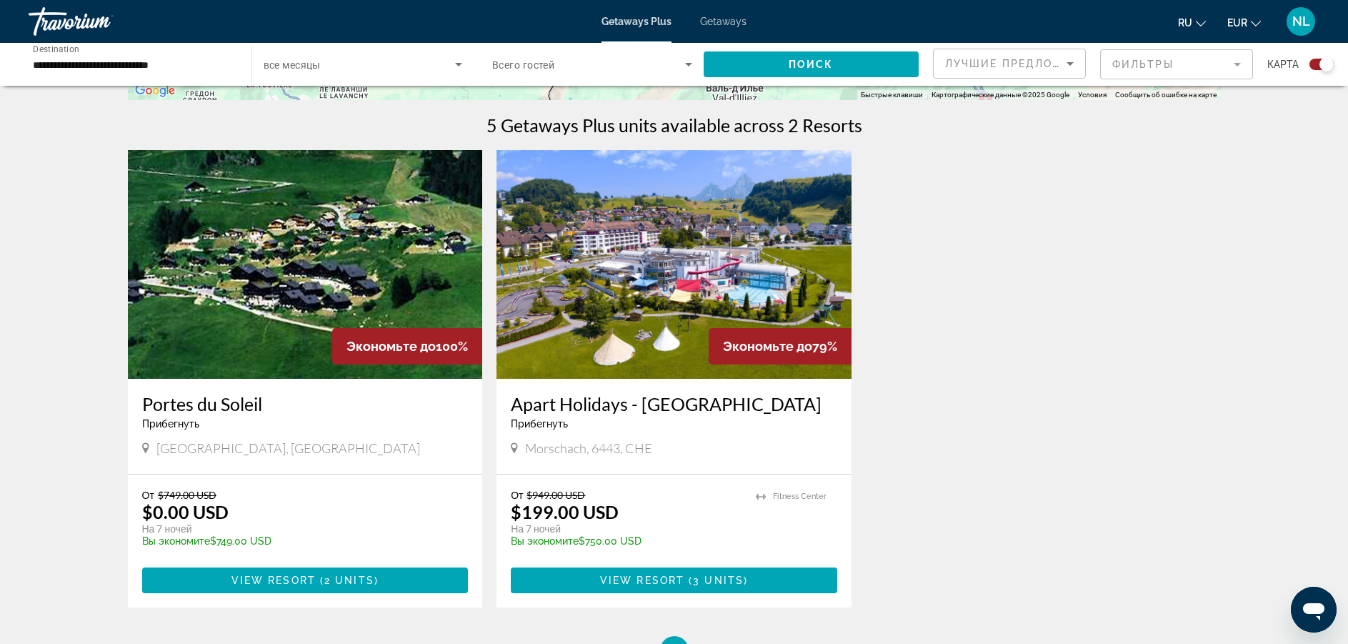
click at [1238, 21] on span "EUR" at bounding box center [1238, 22] width 20 height 11
click at [1215, 126] on button "EUR (€)" at bounding box center [1215, 131] width 71 height 19
click at [1255, 16] on button "EUR USD ($) MXN (Mex$) CAD (Can$) GBP (£) EUR (€) AUD (A$) NZD (NZ$) CNY (CN¥)" at bounding box center [1245, 22] width 34 height 21
click at [1218, 126] on button "EUR (€)" at bounding box center [1215, 131] width 71 height 19
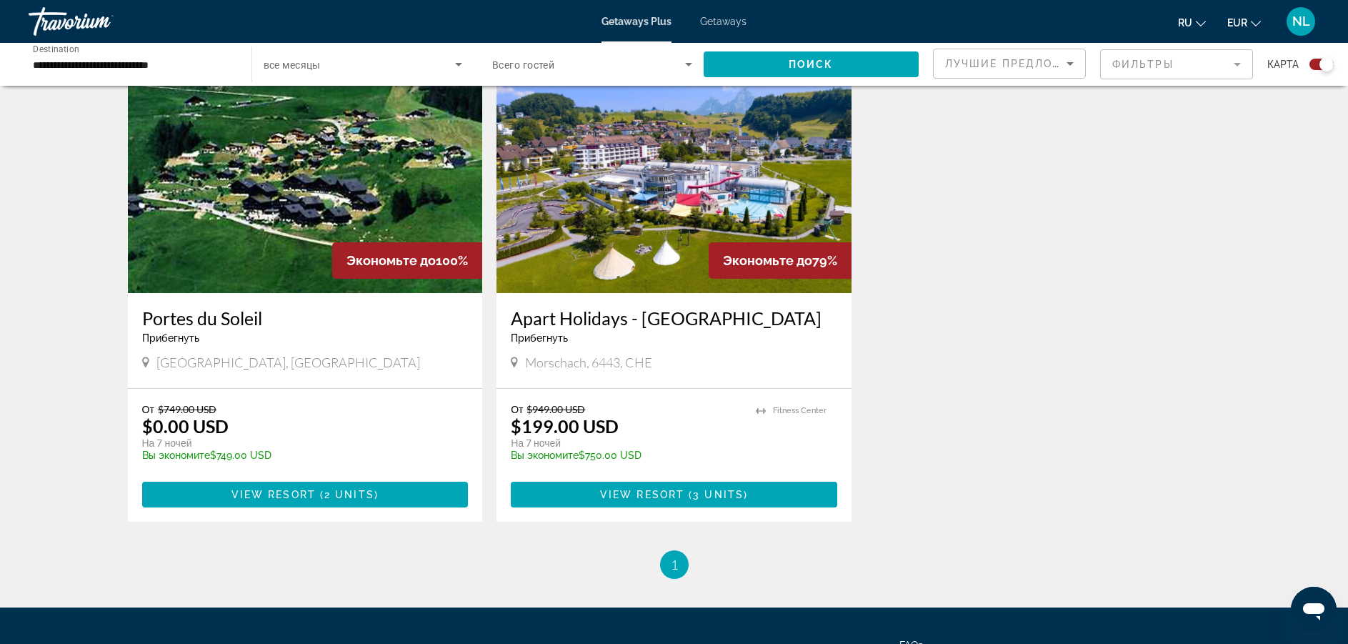
scroll to position [543, 0]
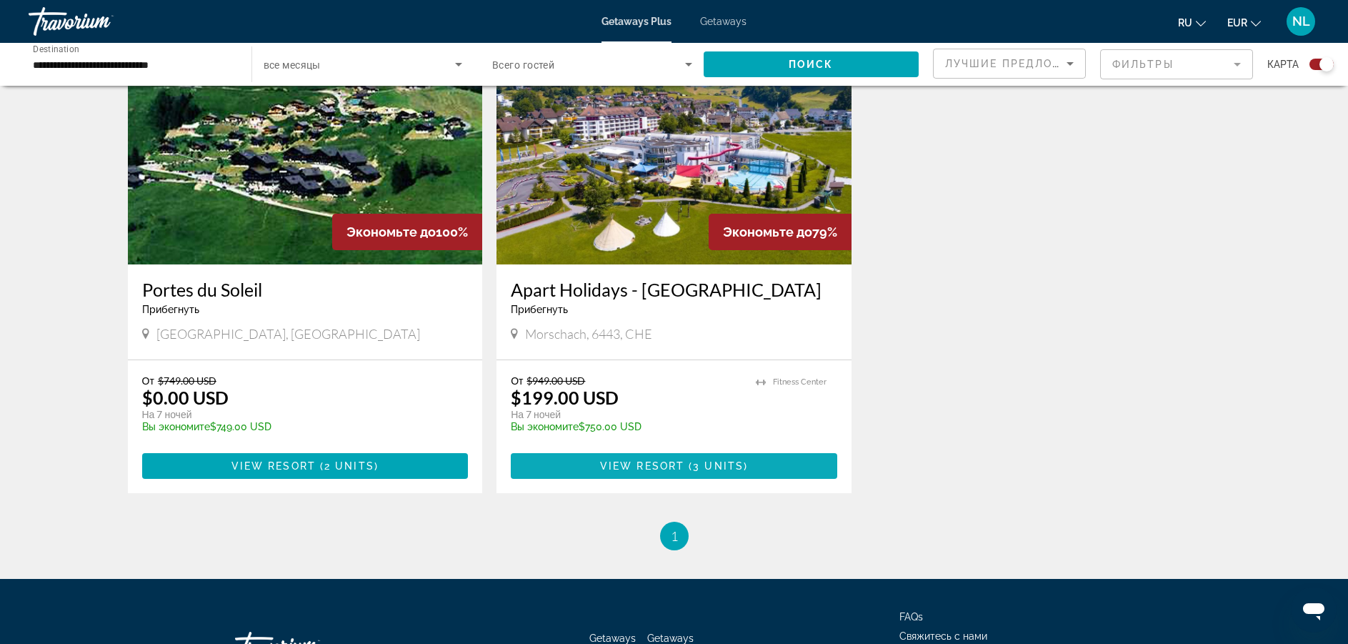
click at [663, 464] on span "View Resort" at bounding box center [642, 465] width 84 height 11
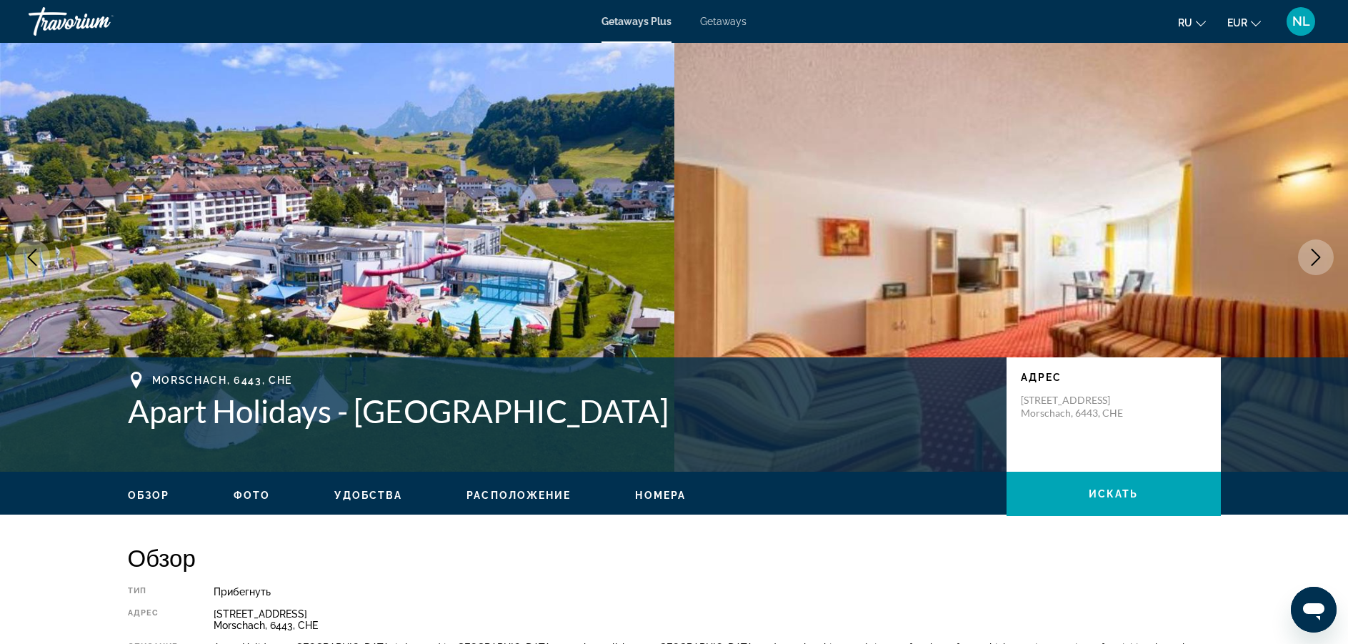
click at [1312, 257] on icon "Next image" at bounding box center [1316, 257] width 17 height 17
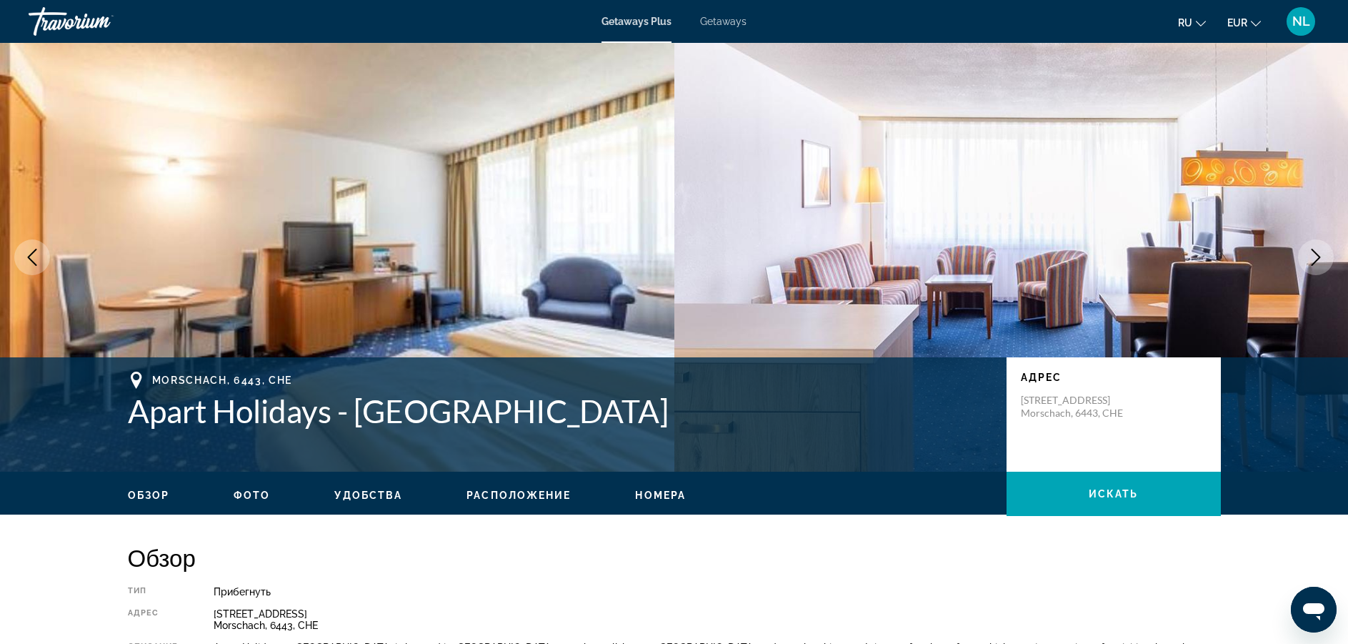
click at [1312, 257] on icon "Next image" at bounding box center [1316, 257] width 17 height 17
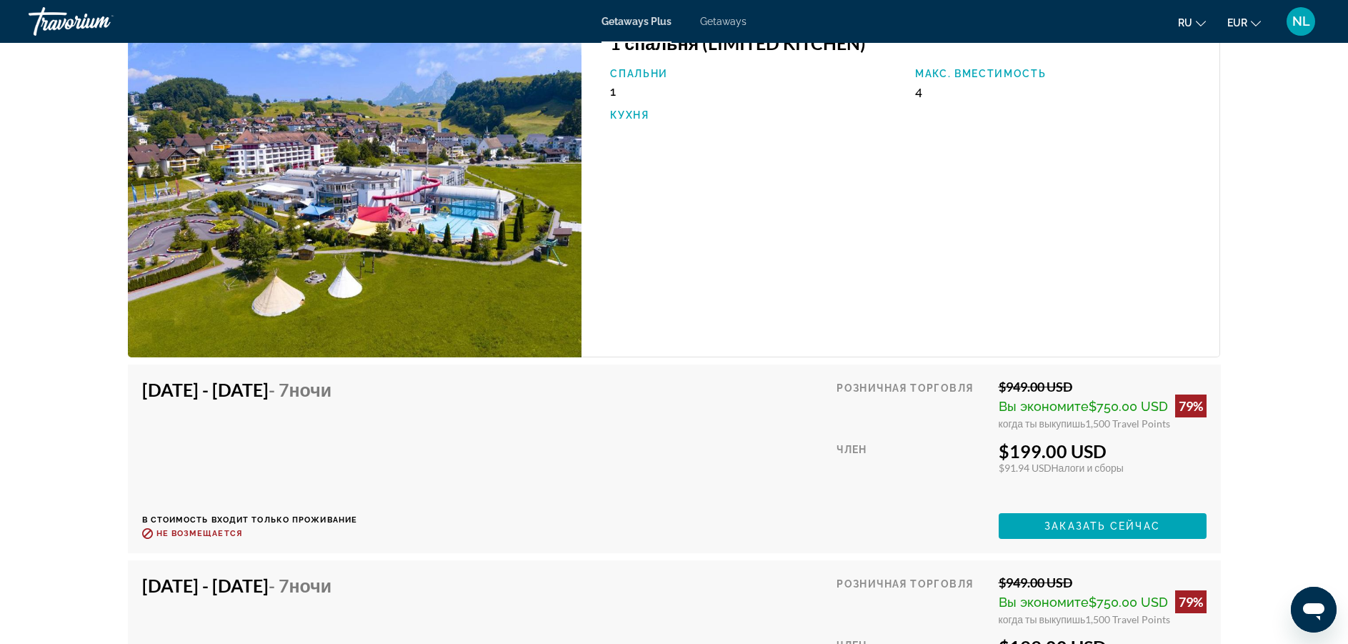
scroll to position [2289, 0]
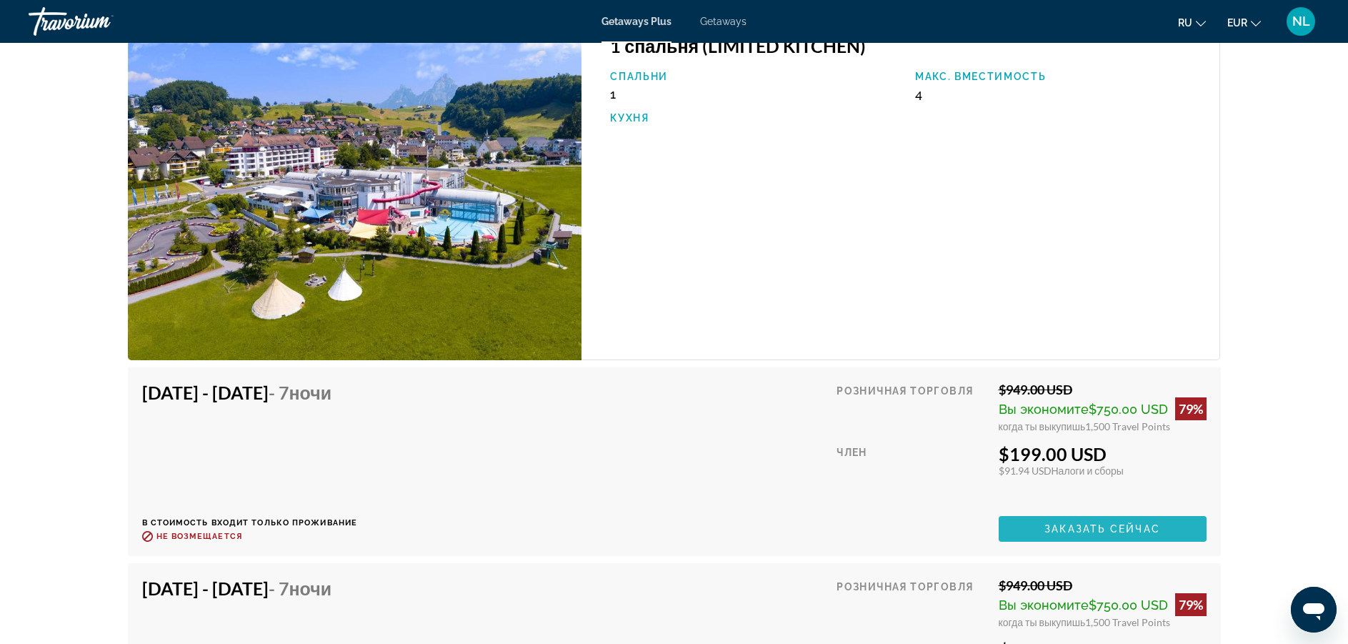
click at [1071, 524] on span "Заказать сейчас" at bounding box center [1103, 528] width 116 height 11
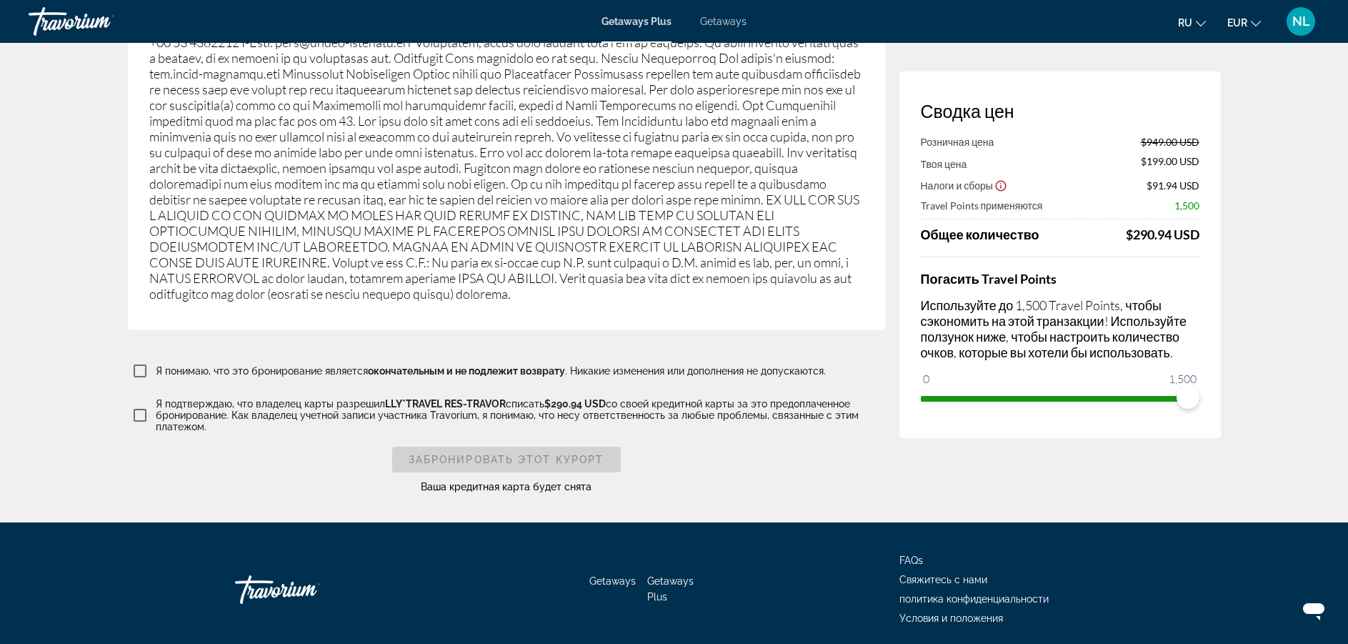
scroll to position [2364, 0]
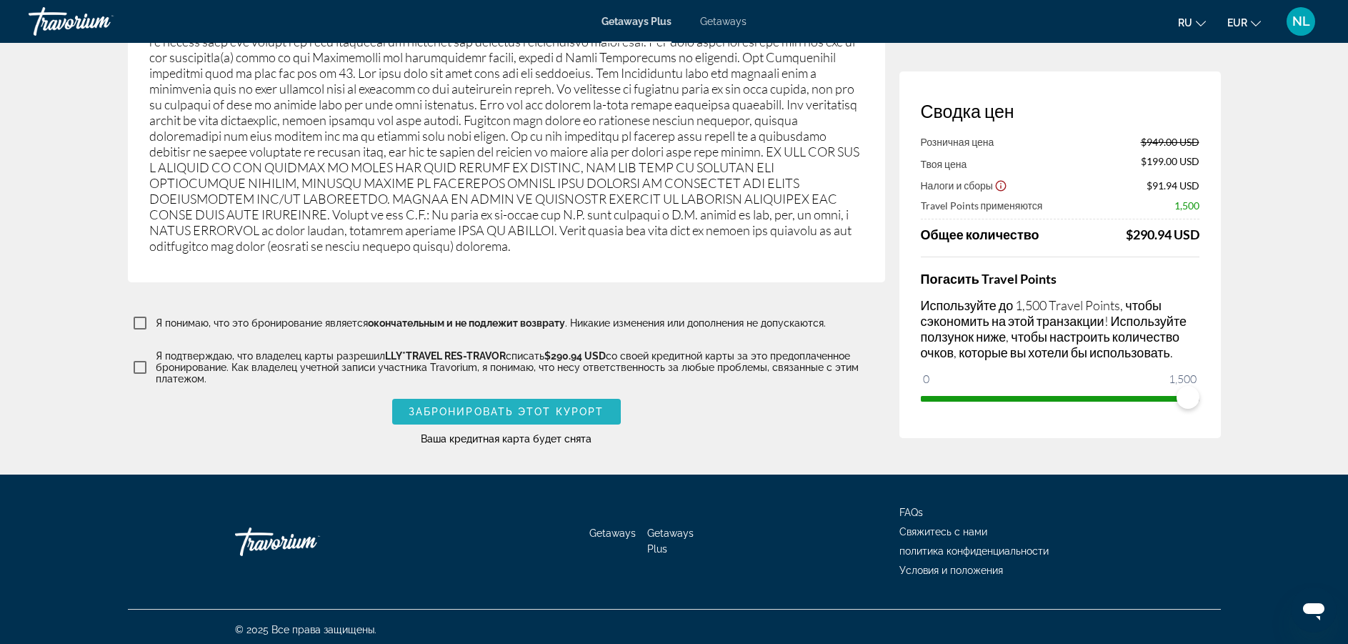
click at [412, 406] on span "Забронировать этот курорт" at bounding box center [507, 411] width 196 height 11
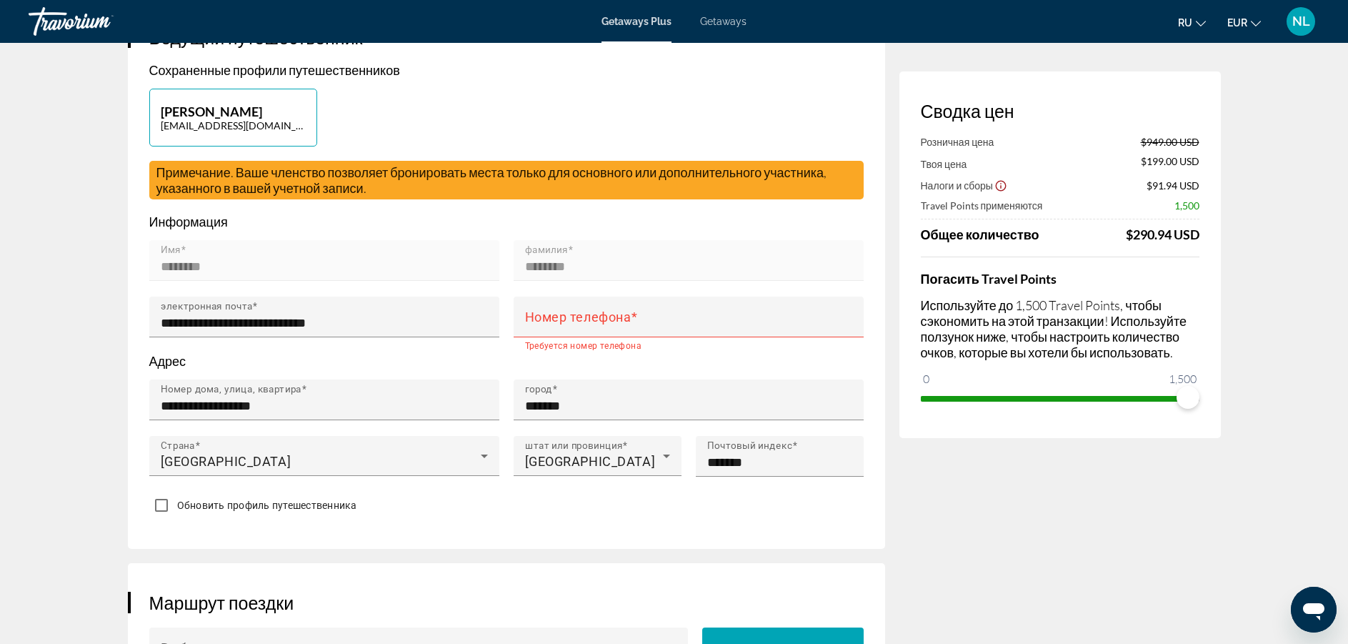
click at [877, 93] on div "**********" at bounding box center [506, 273] width 757 height 551
click at [1238, 22] on span "EUR" at bounding box center [1238, 22] width 20 height 11
click at [1209, 124] on button "EUR (€)" at bounding box center [1215, 131] width 71 height 19
click at [1250, 19] on button "EUR USD ($) MXN (Mex$) CAD (Can$) GBP (£) EUR (€) AUD (A$) NZD (NZ$) CNY (CN¥)" at bounding box center [1245, 22] width 34 height 21
click at [1196, 58] on button "USD ($)" at bounding box center [1215, 57] width 71 height 19
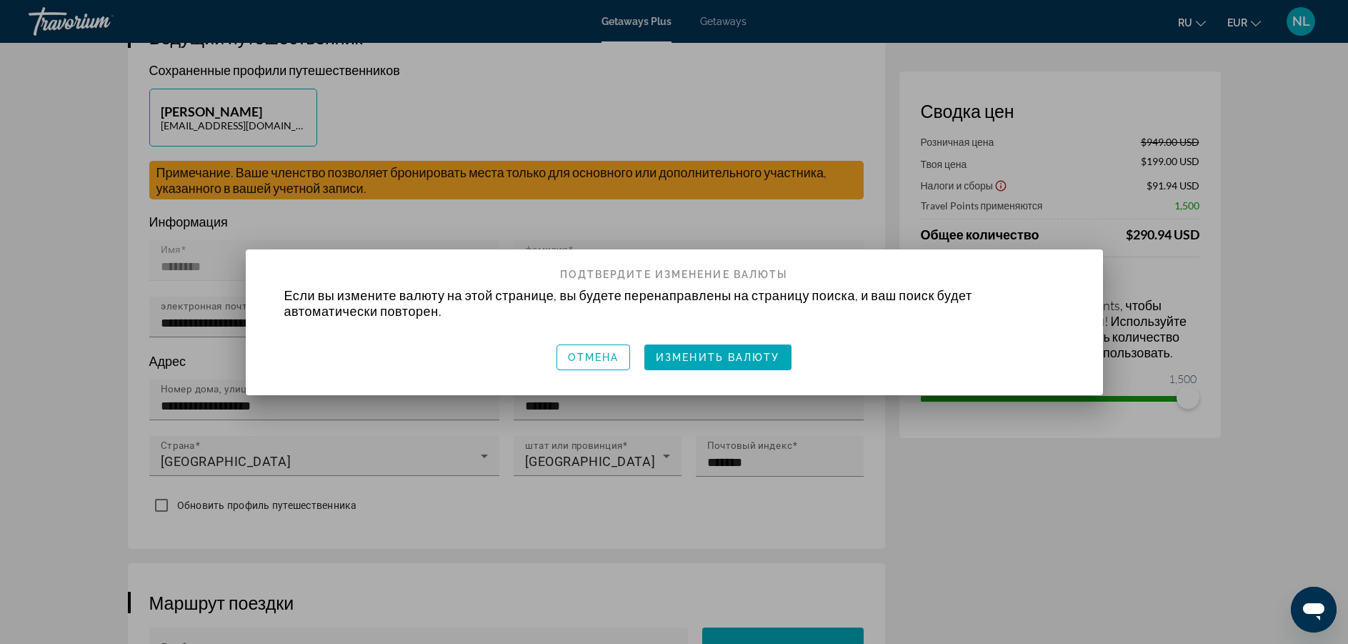
scroll to position [0, 0]
click at [738, 358] on span "Изменить валюту" at bounding box center [718, 357] width 124 height 11
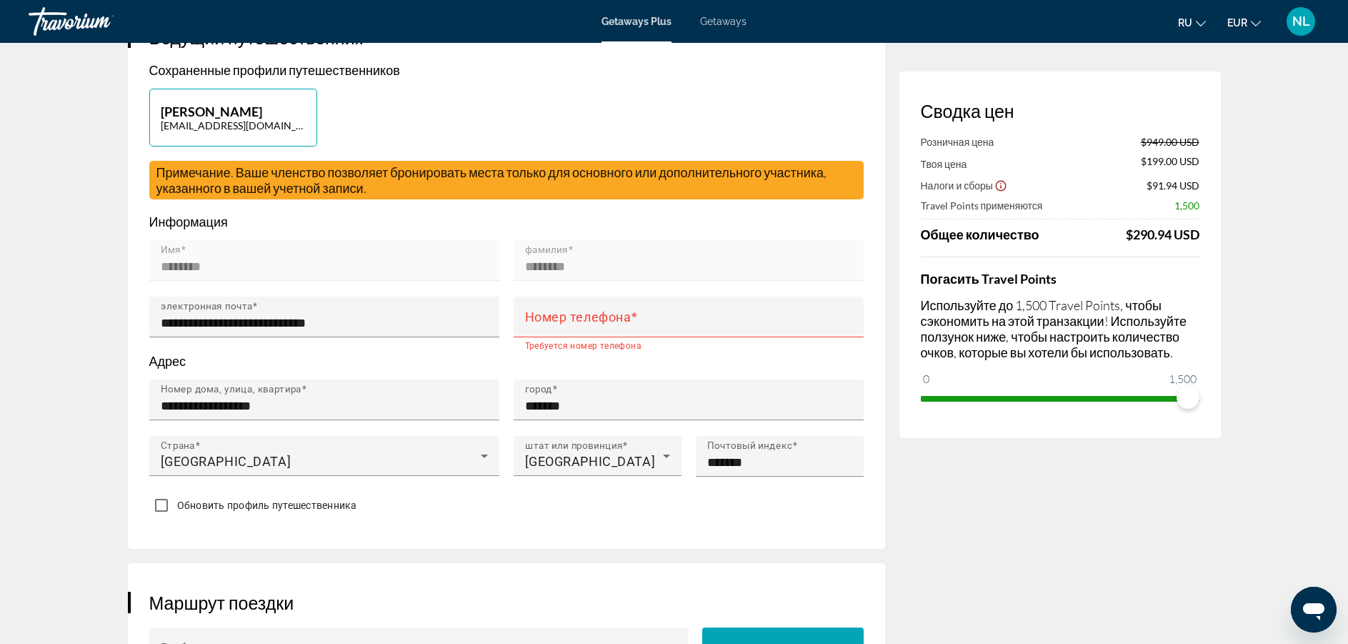
scroll to position [317, 0]
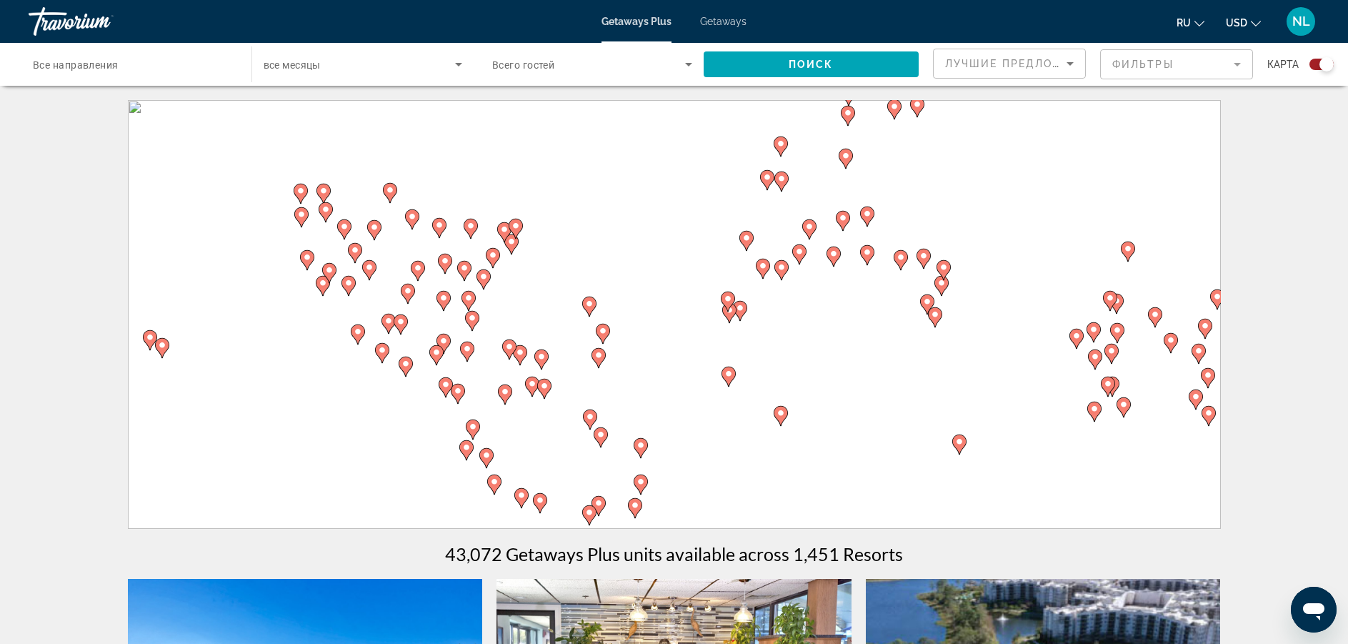
click at [1250, 24] on button "USD USD ($) MXN (Mex$) CAD (Can$) GBP (£) EUR (€) AUD (A$) NZD (NZ$) CNY (CN¥)" at bounding box center [1243, 22] width 35 height 21
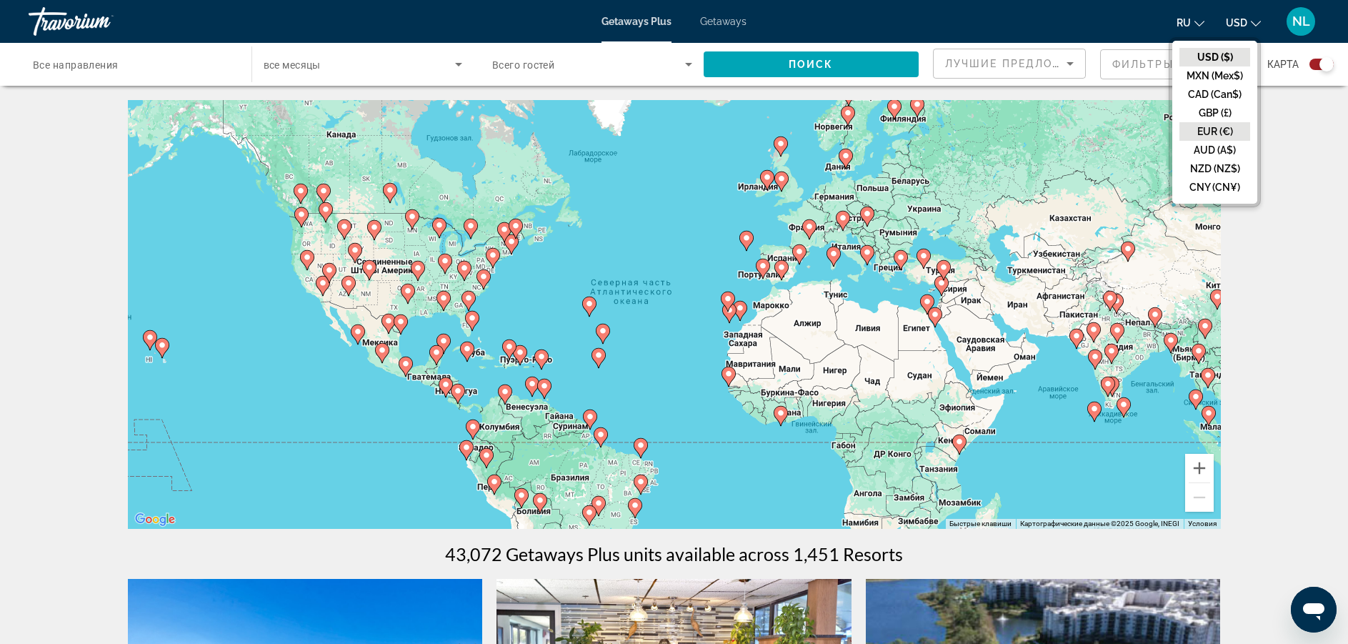
click at [1207, 128] on button "EUR (€)" at bounding box center [1215, 131] width 71 height 19
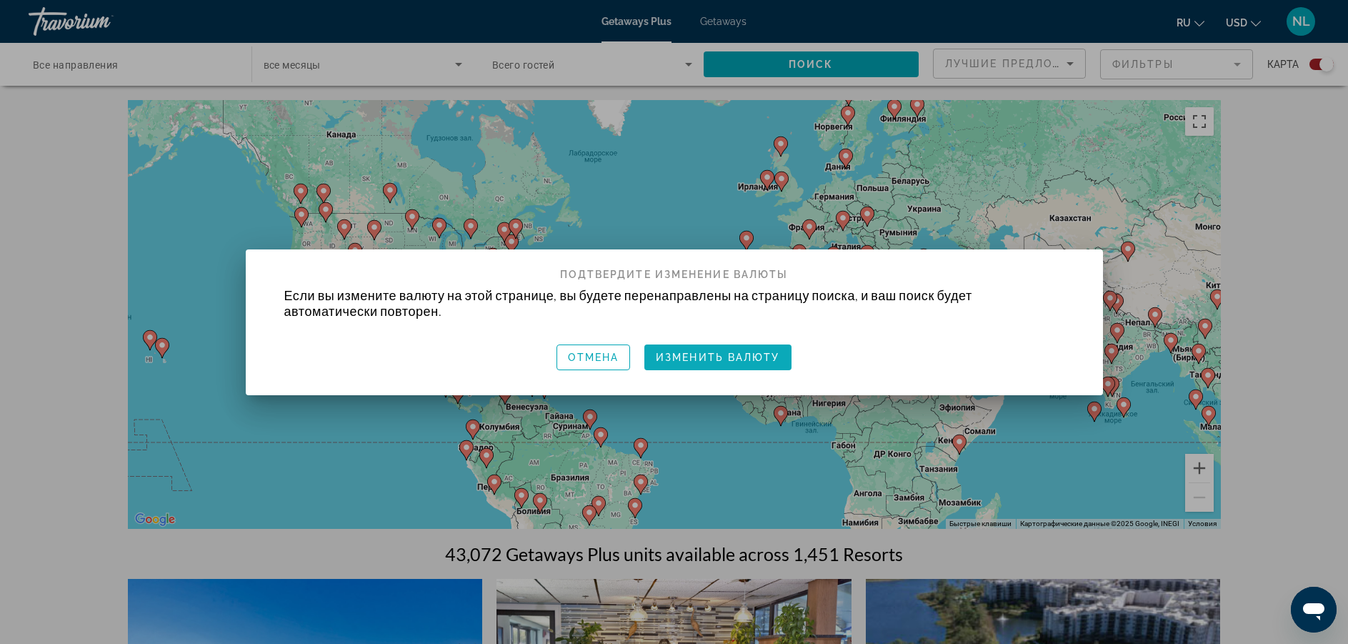
click at [729, 355] on span "Изменить валюту" at bounding box center [718, 357] width 124 height 11
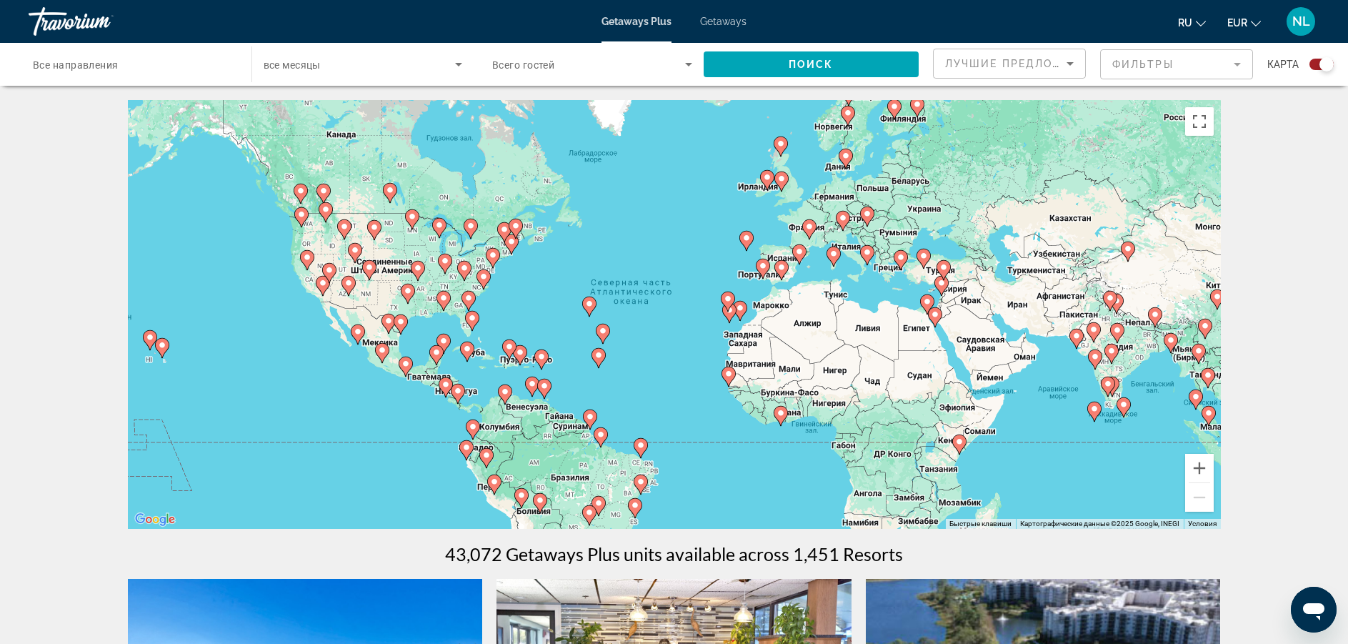
click at [717, 20] on span "Getaways" at bounding box center [723, 21] width 46 height 11
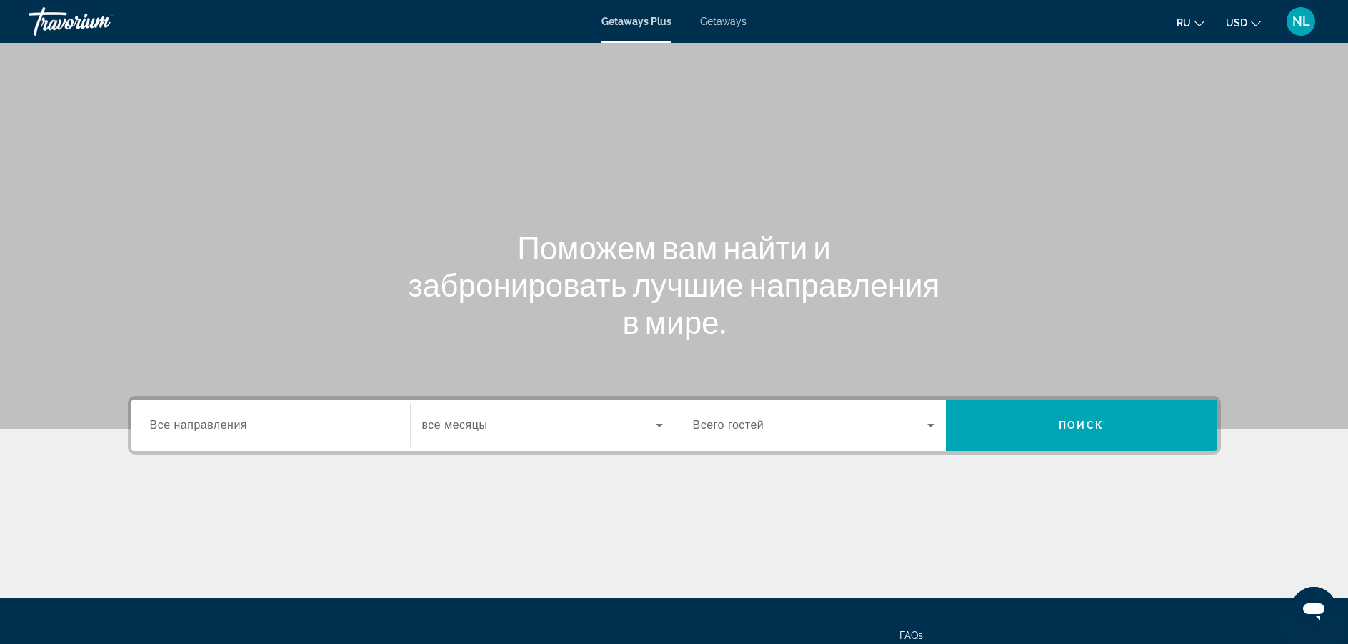
click at [710, 21] on span "Getaways" at bounding box center [723, 21] width 46 height 11
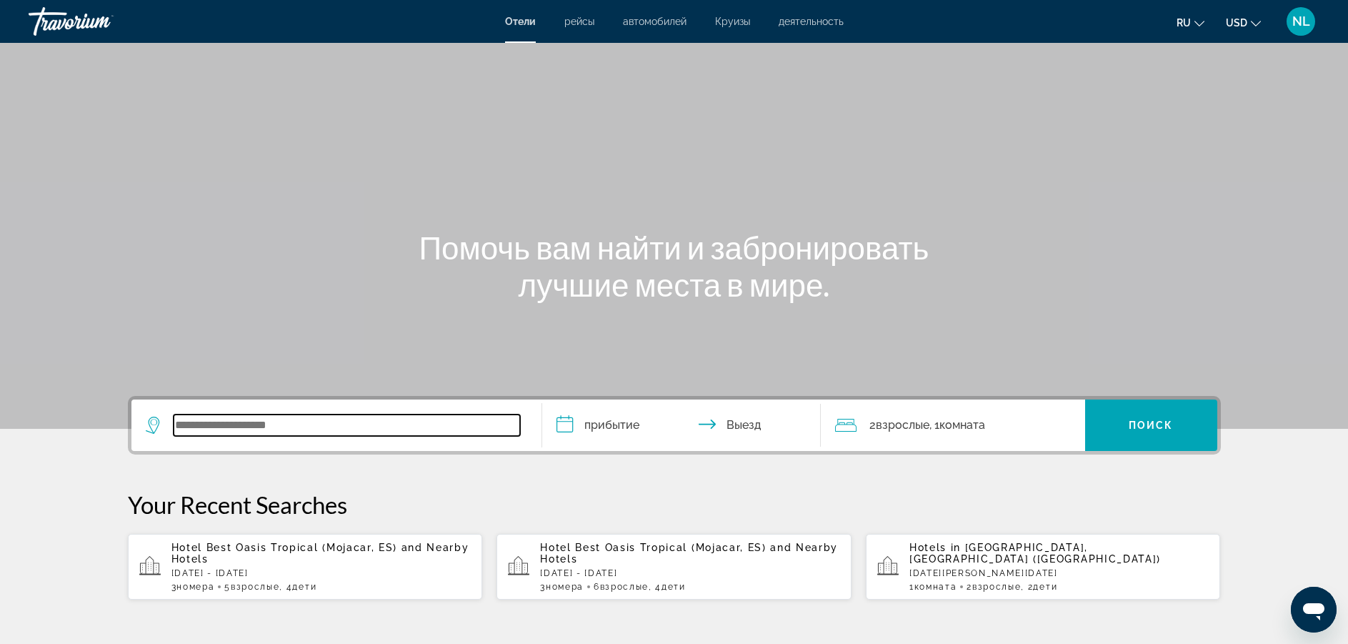
click at [209, 432] on input "Search widget" at bounding box center [347, 424] width 347 height 21
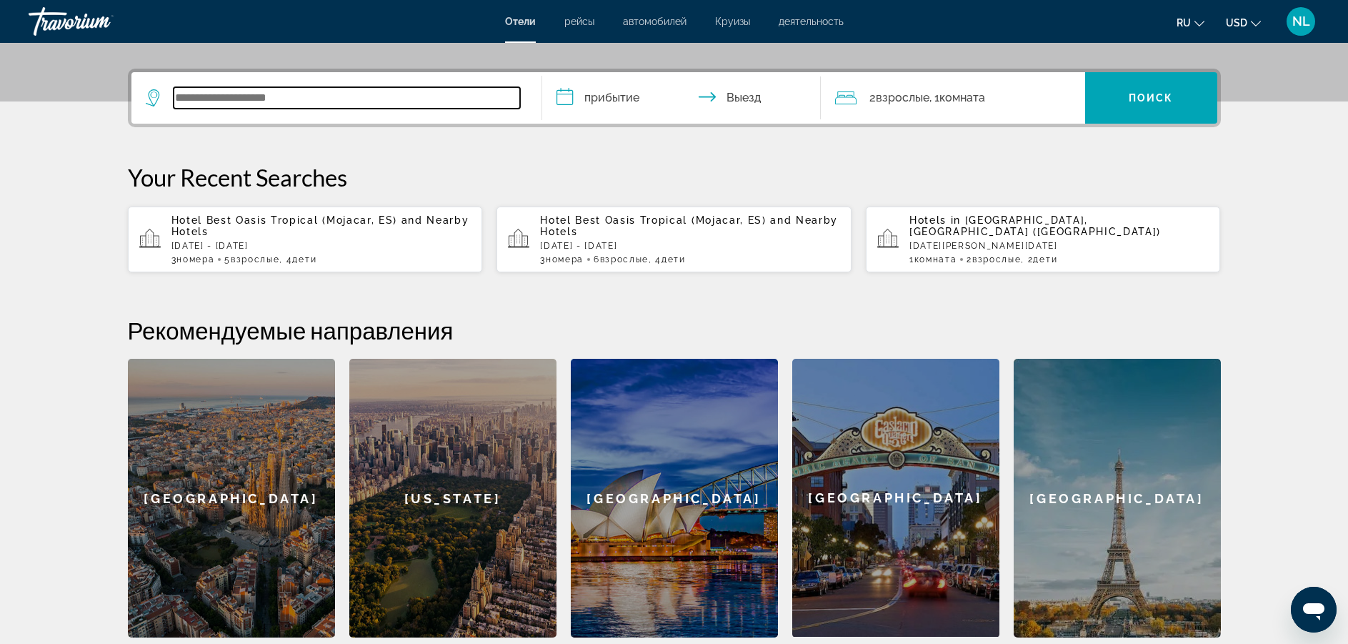
scroll to position [349, 0]
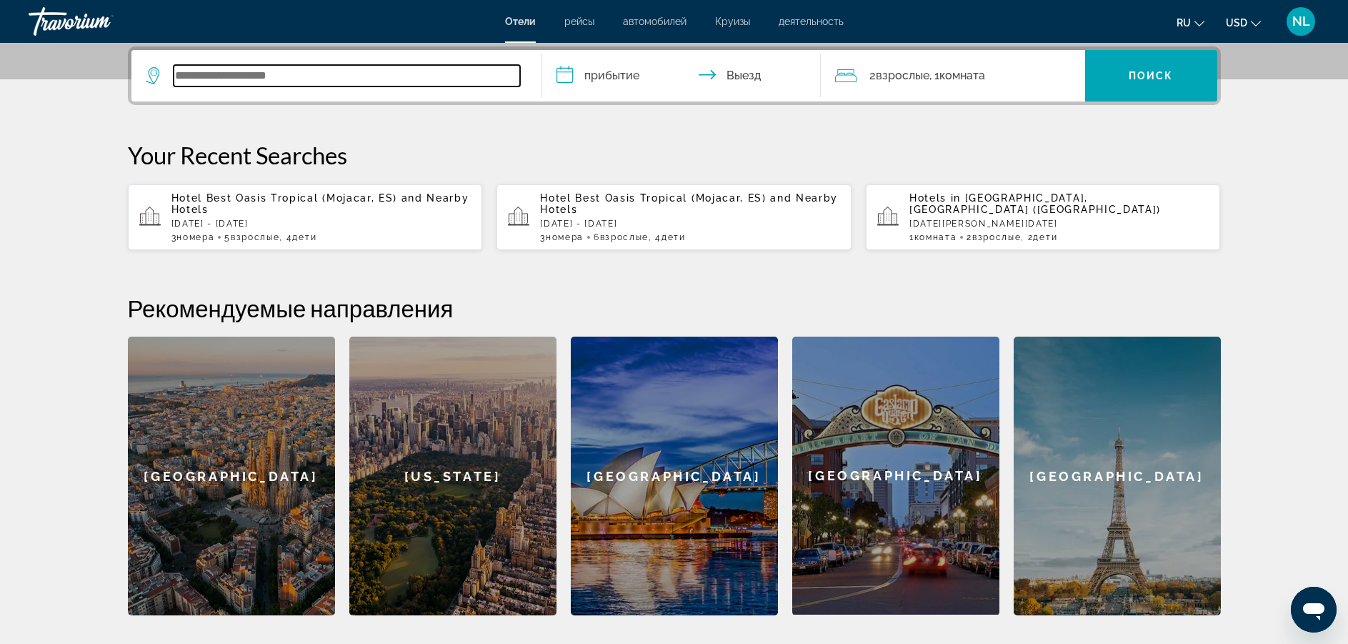
click at [254, 78] on input "Search widget" at bounding box center [347, 75] width 347 height 21
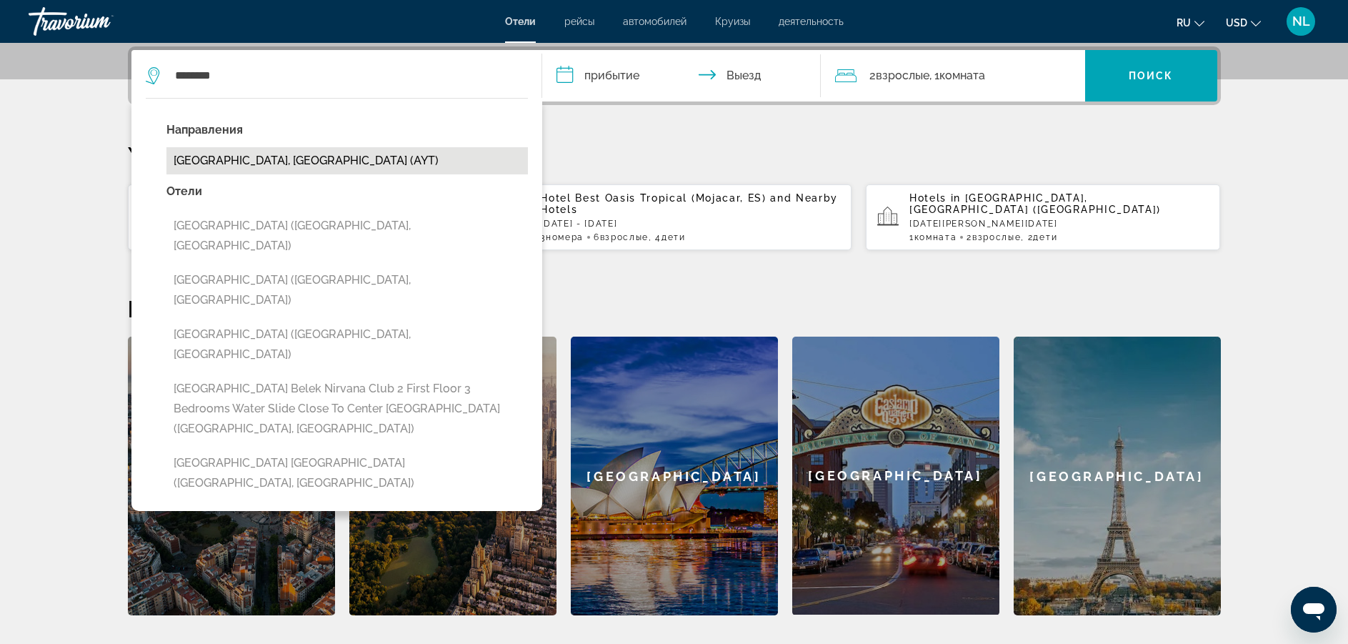
click at [261, 162] on button "Antalya, Turkey (AYT)" at bounding box center [347, 160] width 362 height 27
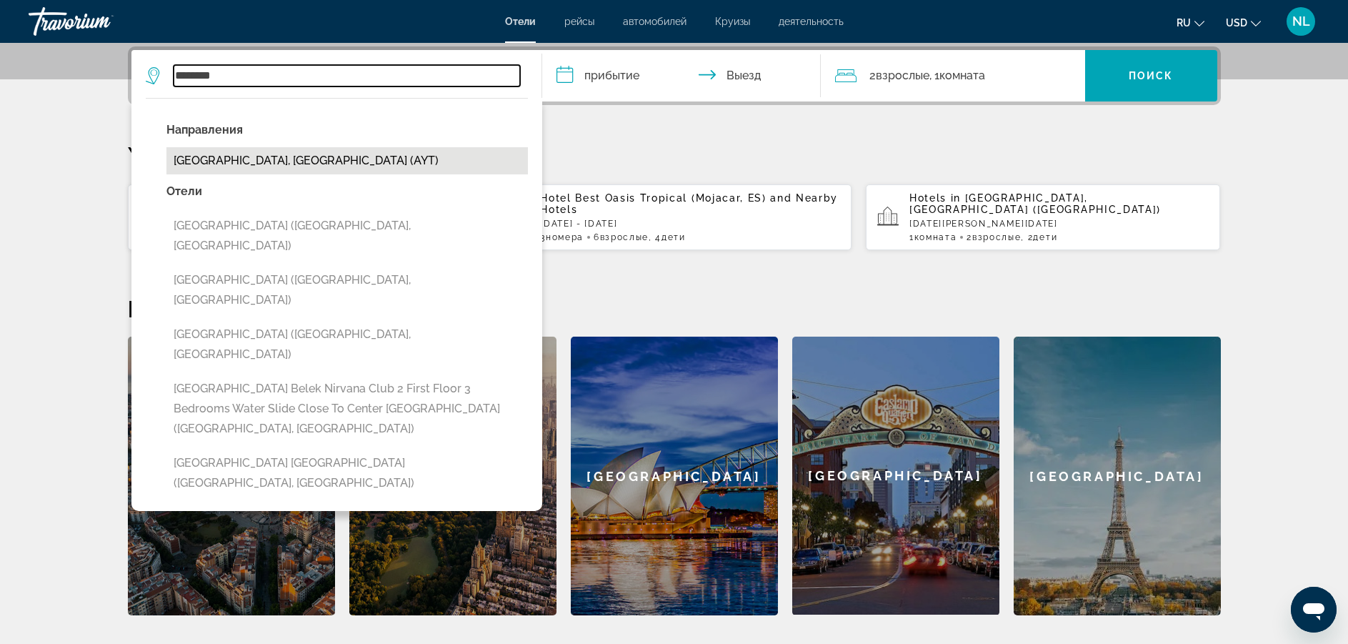
type input "**********"
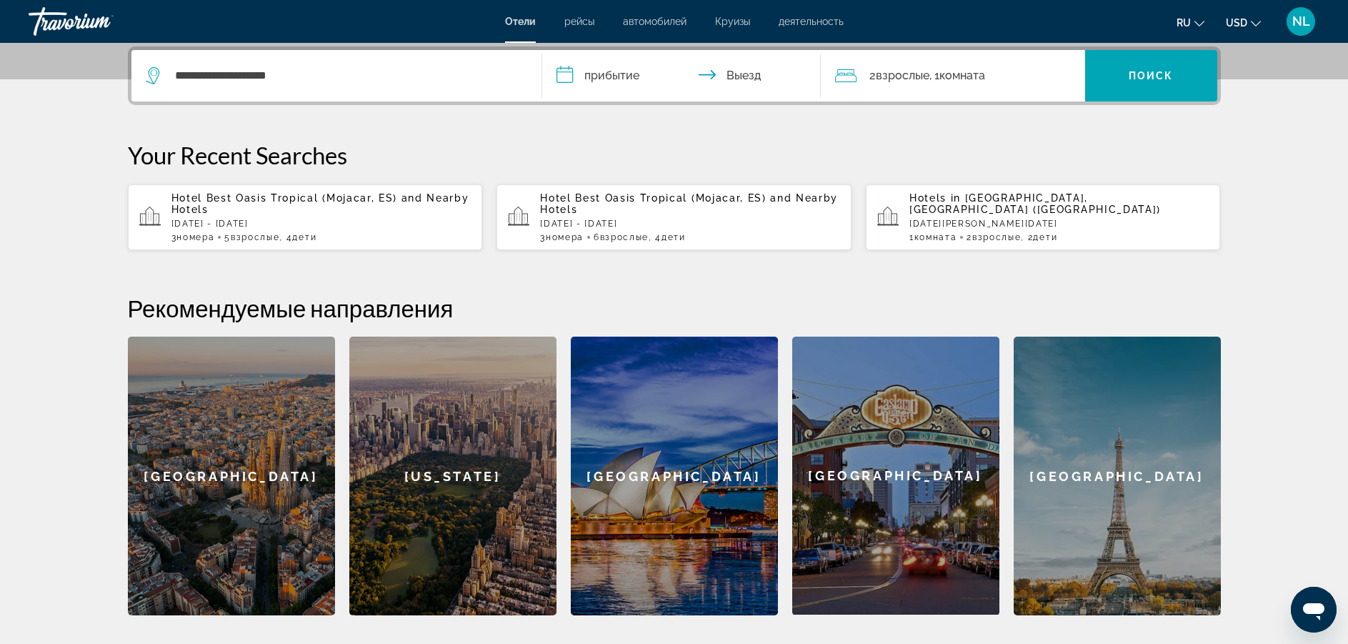
click at [605, 74] on input "**********" at bounding box center [684, 78] width 284 height 56
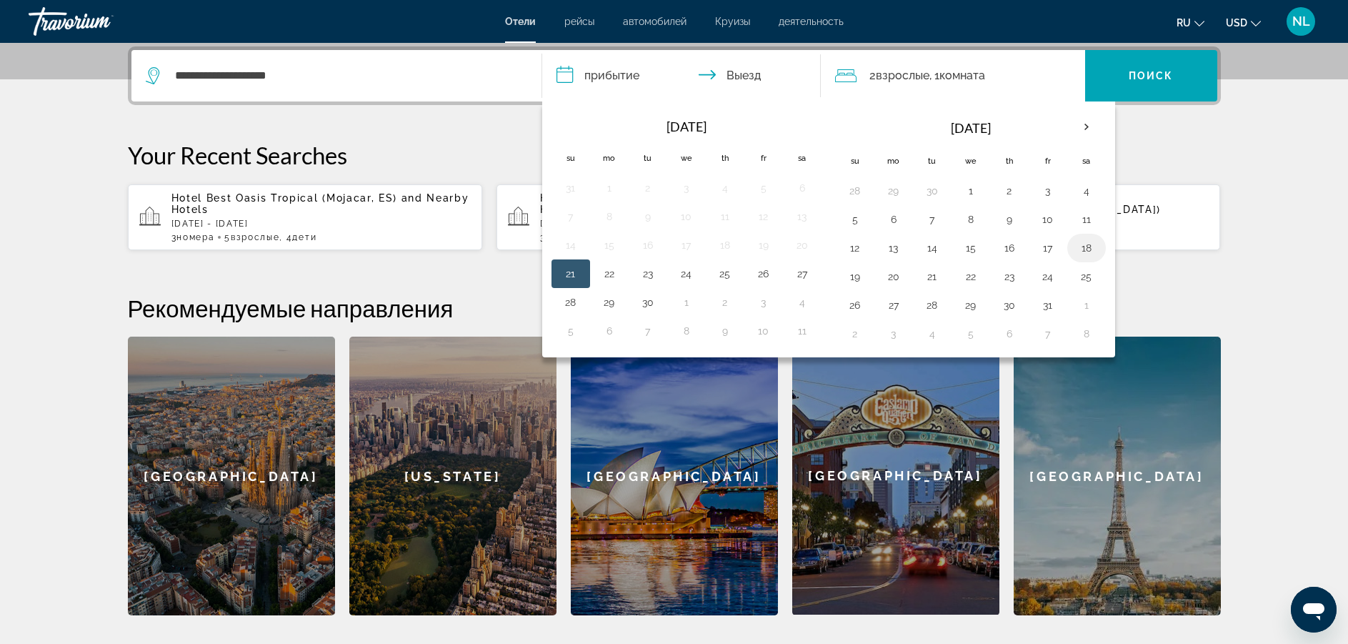
click at [1087, 247] on button "18" at bounding box center [1086, 248] width 23 height 20
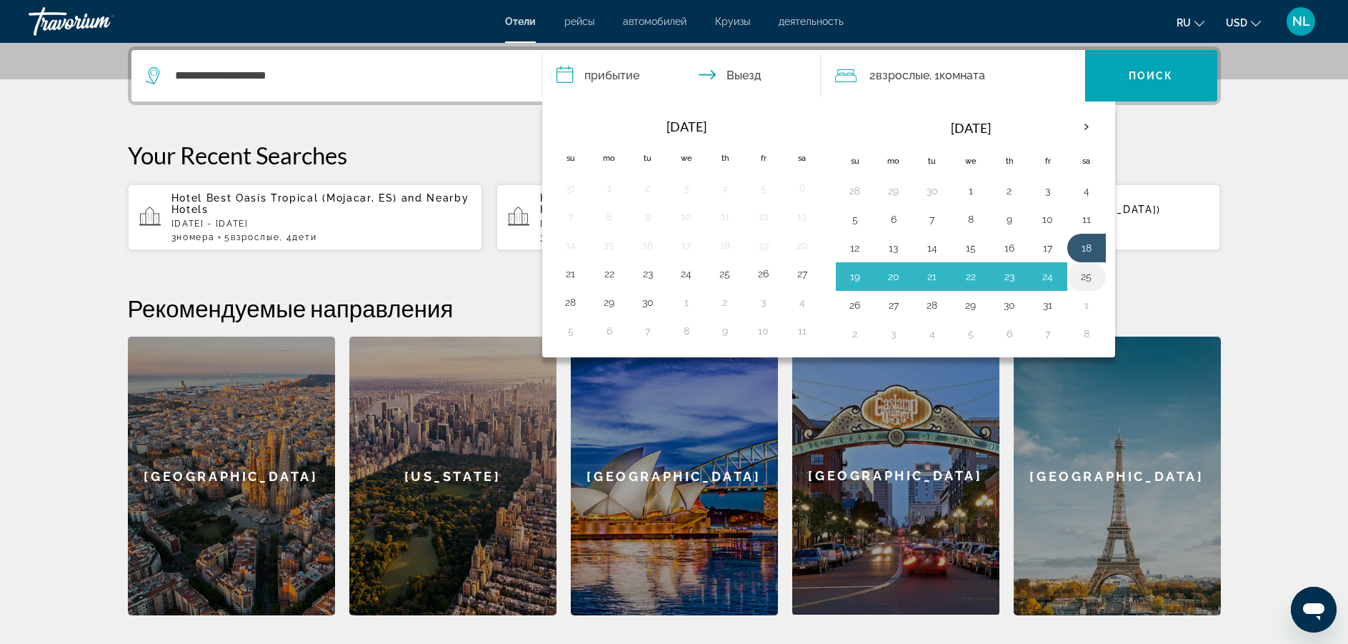
click at [1090, 275] on button "25" at bounding box center [1086, 277] width 23 height 20
type input "**********"
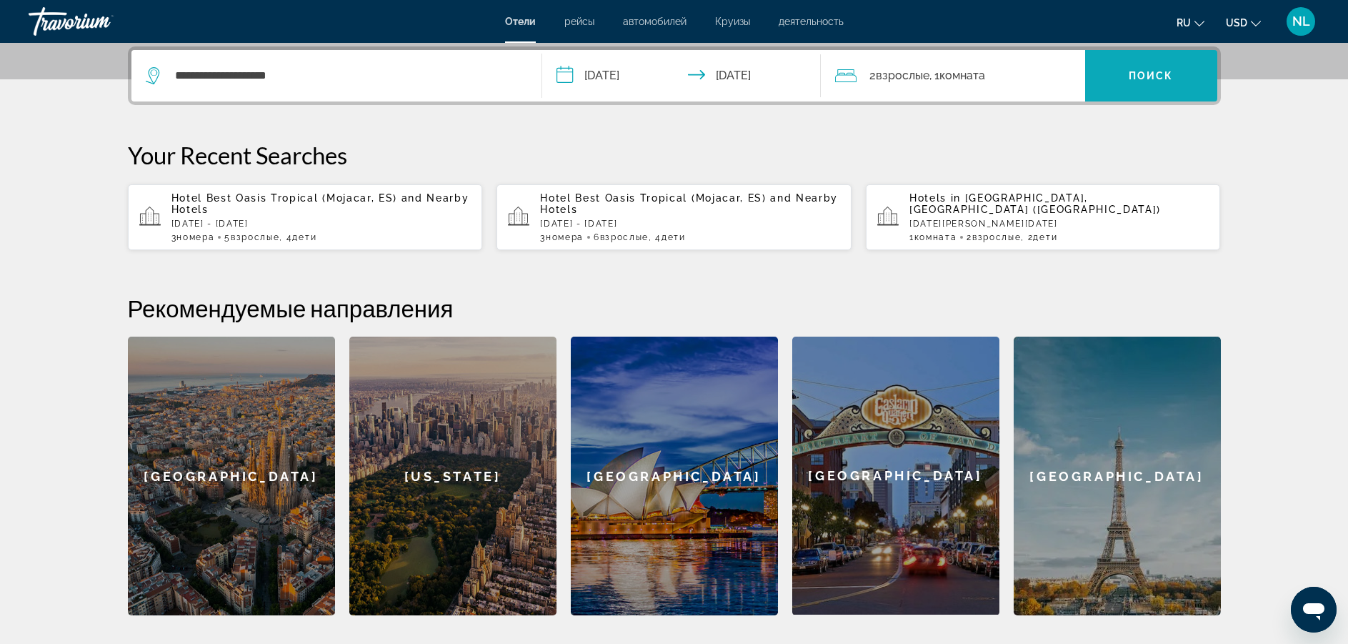
click at [1125, 76] on span "Search widget" at bounding box center [1151, 76] width 132 height 34
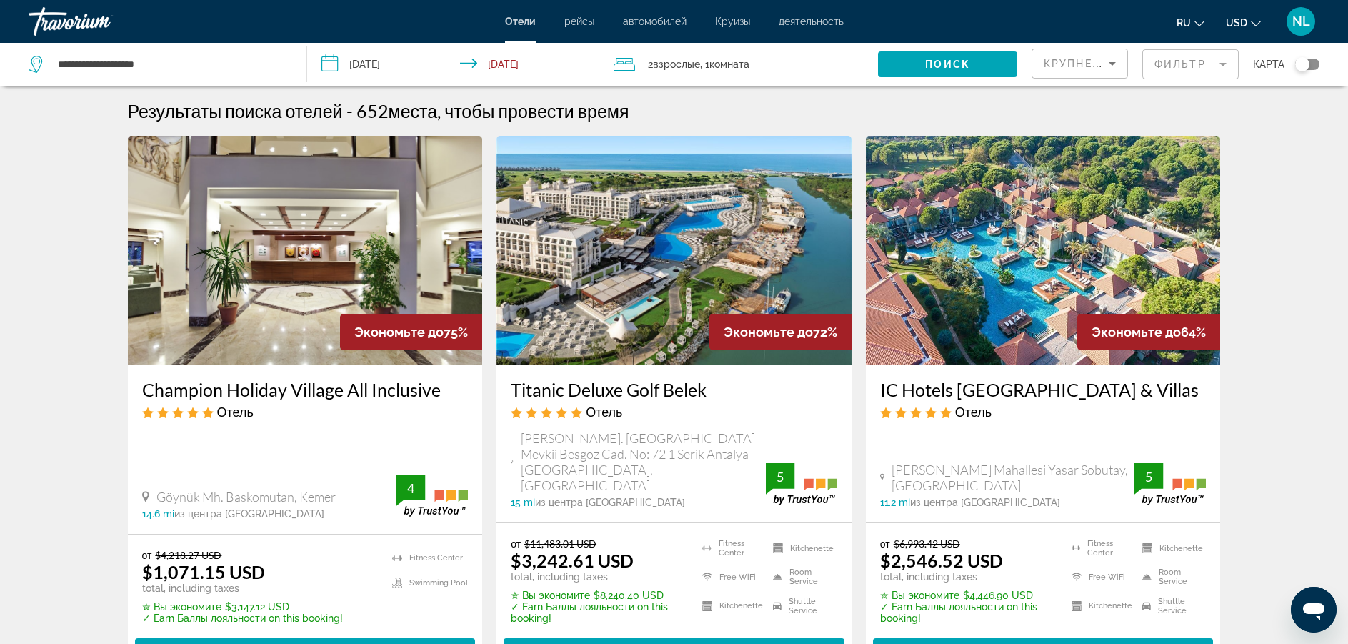
click at [1243, 23] on span "USD" at bounding box center [1236, 22] width 21 height 11
click at [1209, 132] on button "EUR (€)" at bounding box center [1215, 131] width 71 height 19
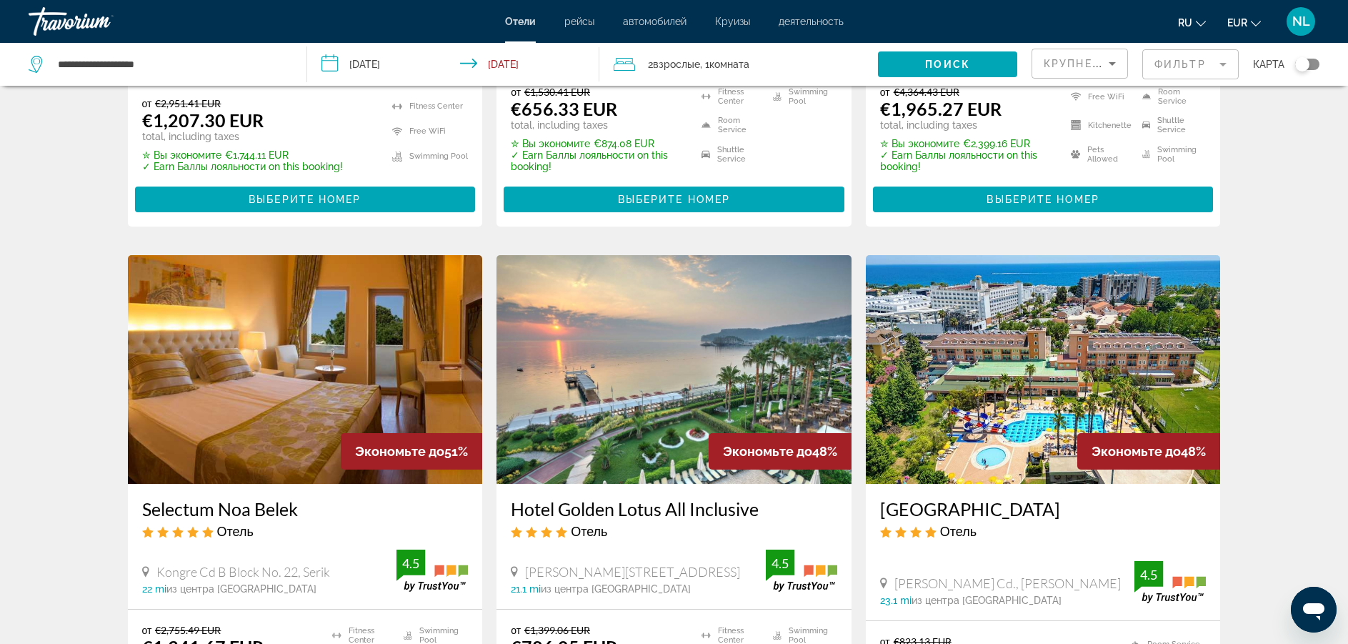
scroll to position [992, 0]
